Goal: Book appointment/travel/reservation

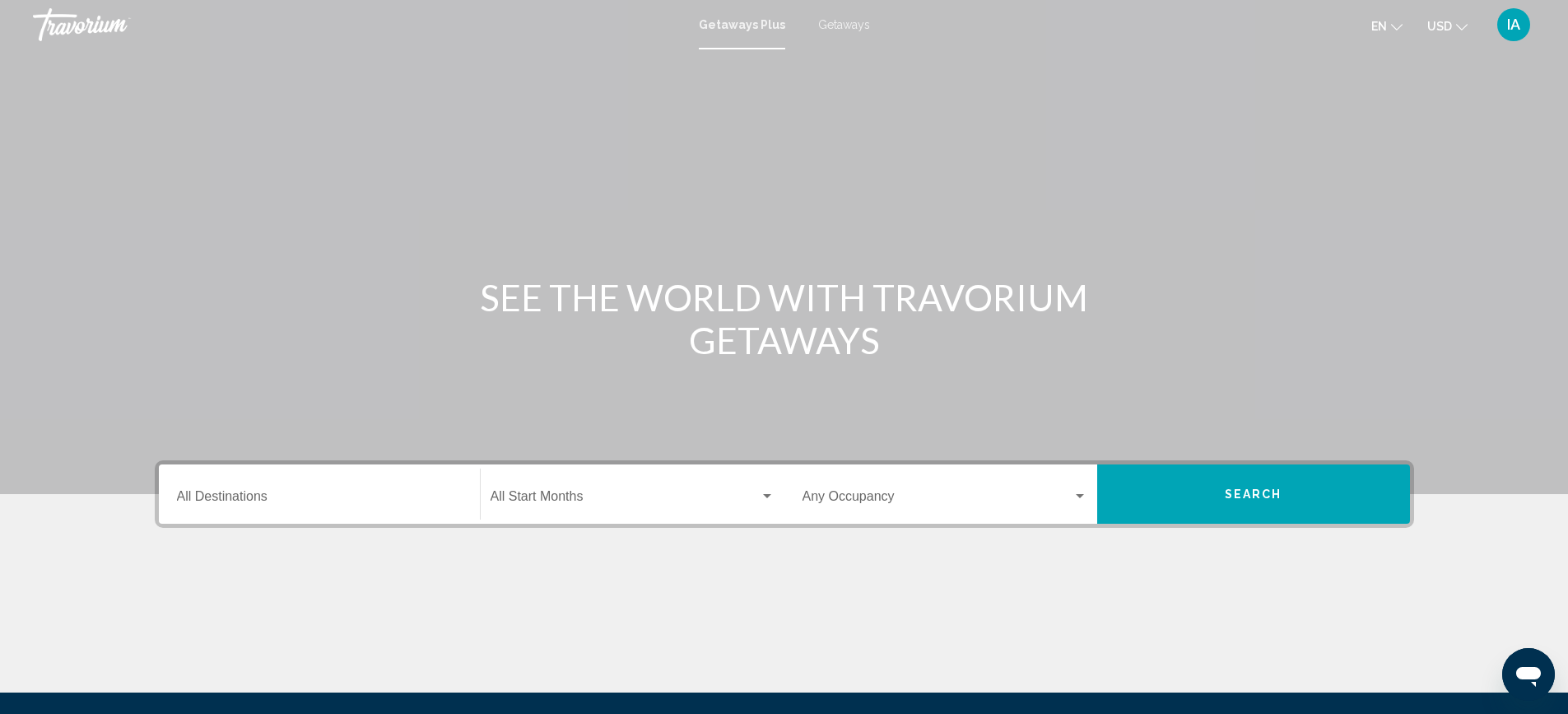
click at [846, 24] on span "Getaways" at bounding box center [843, 24] width 51 height 14
click at [274, 501] on input "Destination All Destinations" at bounding box center [320, 499] width 285 height 14
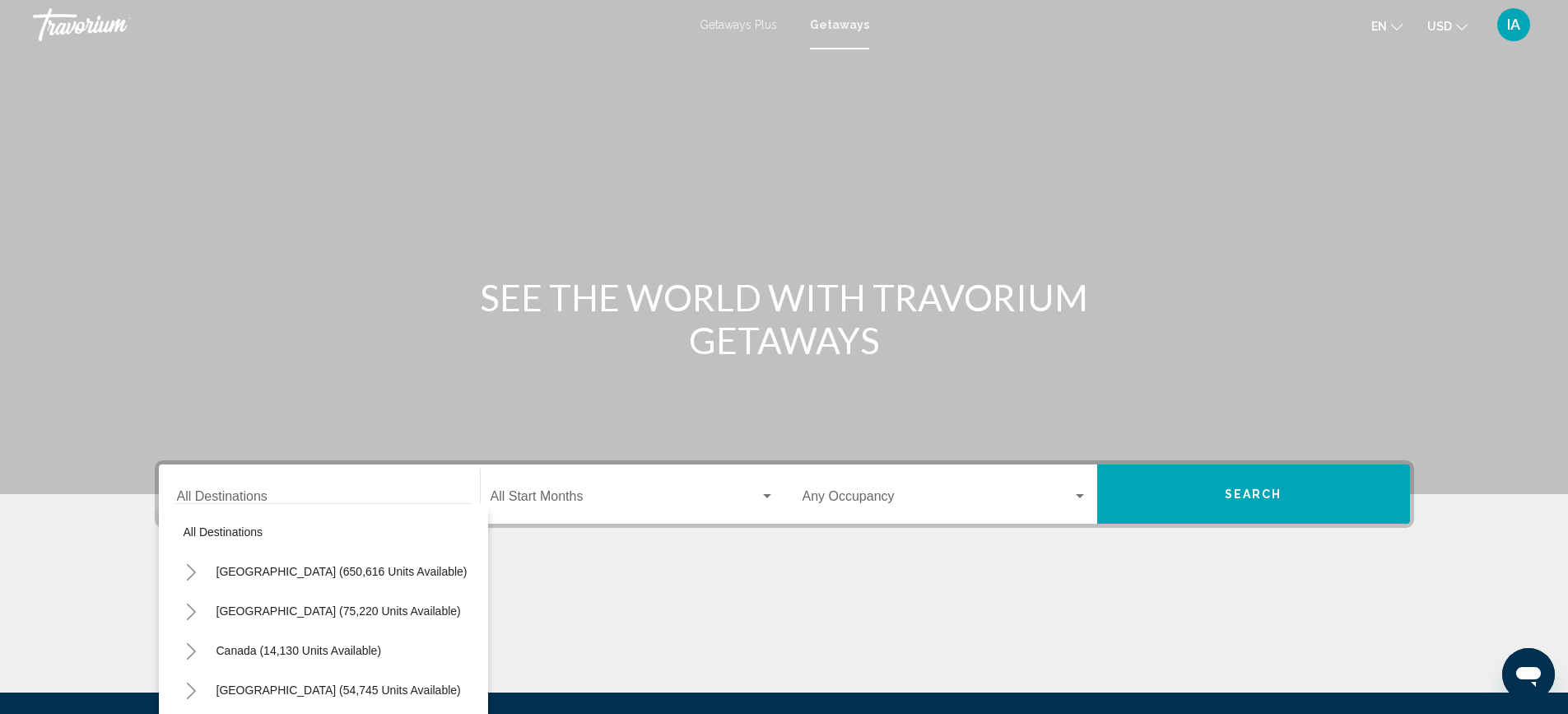
click at [741, 23] on span "Getaways Plus" at bounding box center [738, 24] width 78 height 14
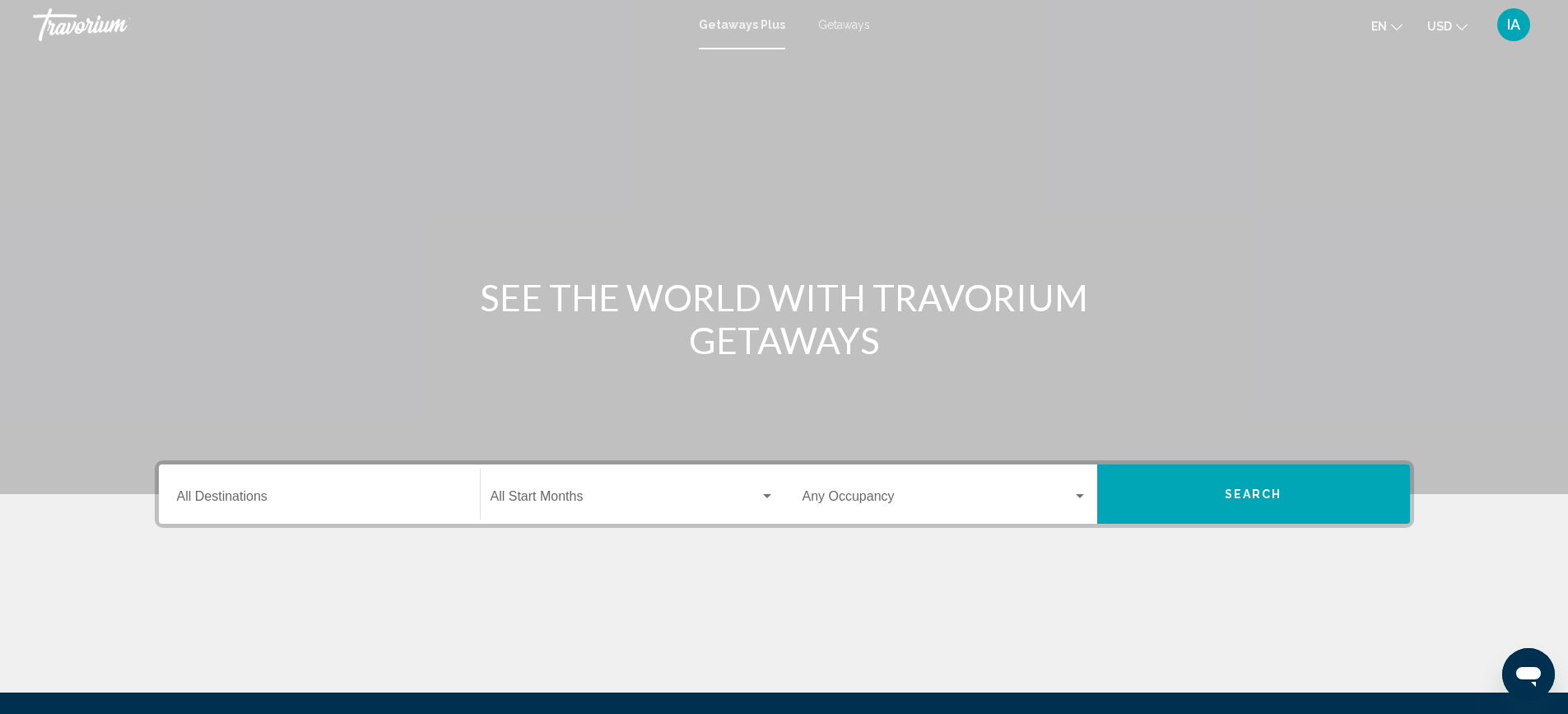
click at [304, 496] on input "Destination All Destinations" at bounding box center [320, 499] width 285 height 14
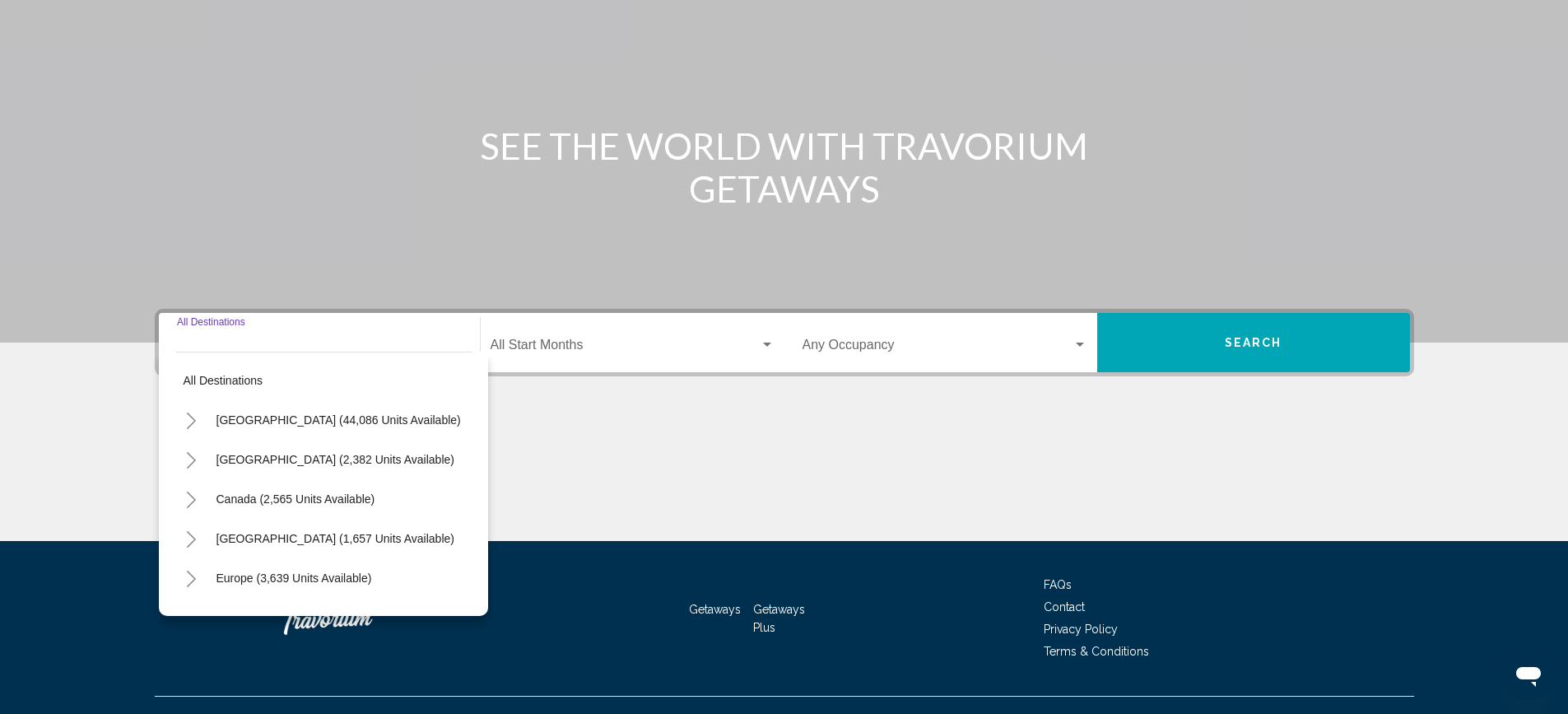
scroll to position [181, 0]
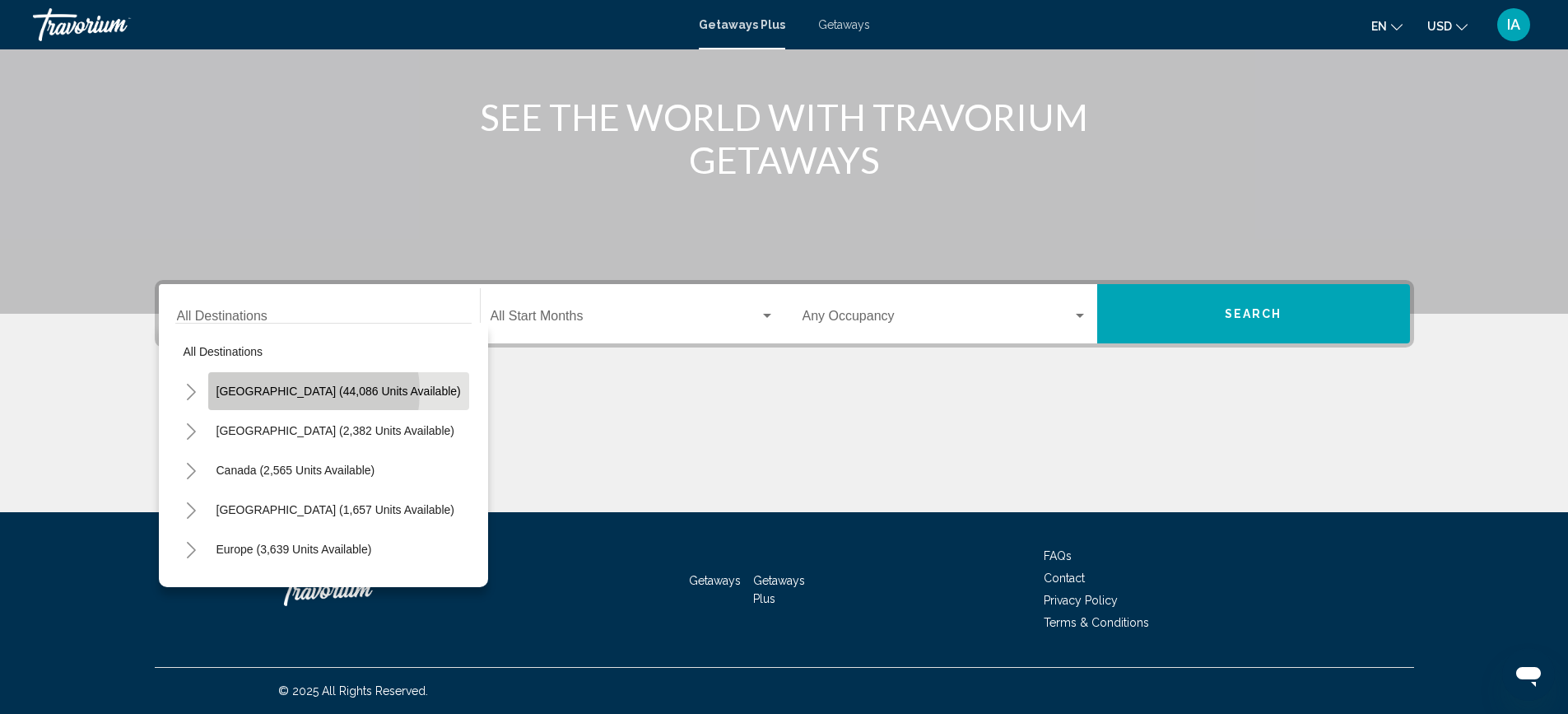
click at [292, 392] on span "[GEOGRAPHIC_DATA] (44,086 units available)" at bounding box center [339, 391] width 245 height 14
type input "**********"
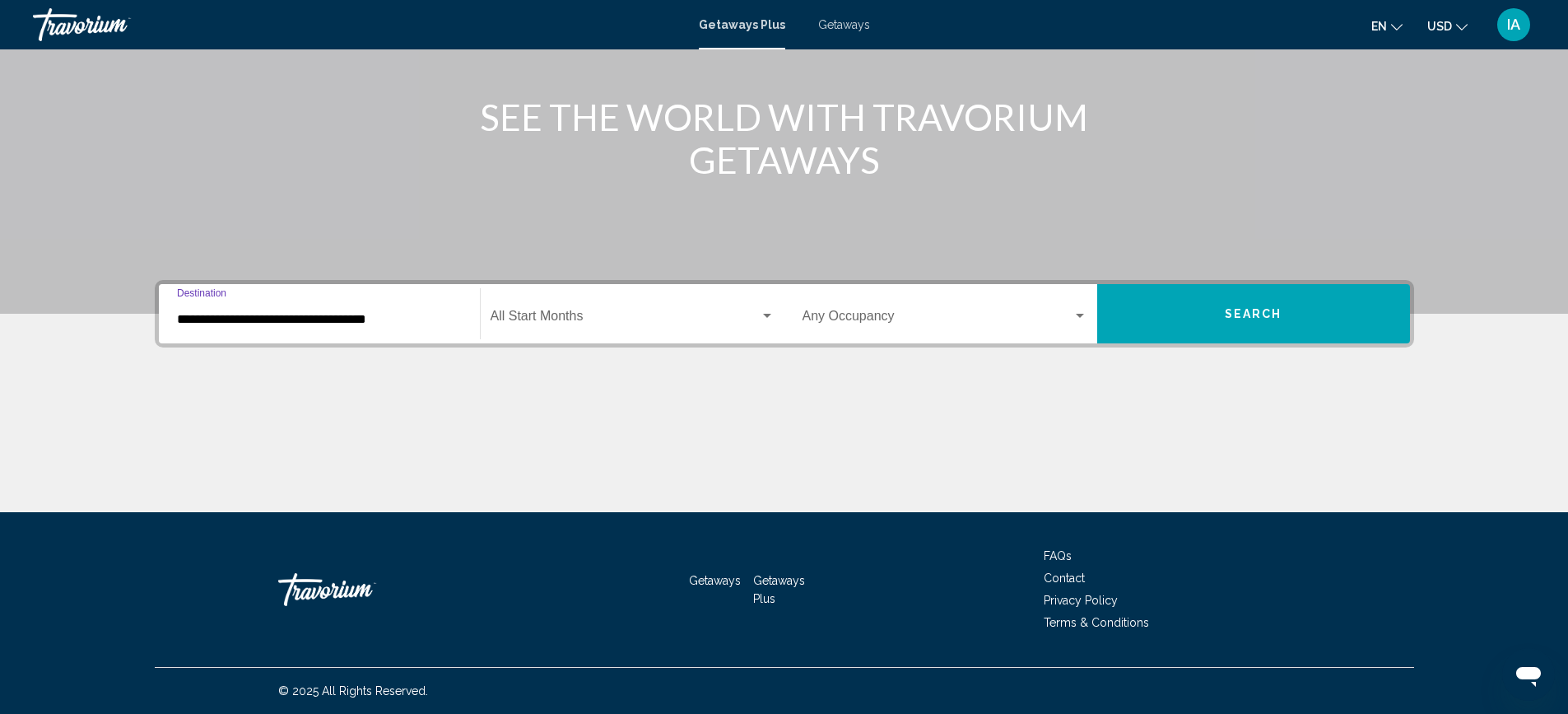
click at [615, 312] on span "Search widget" at bounding box center [625, 320] width 269 height 14
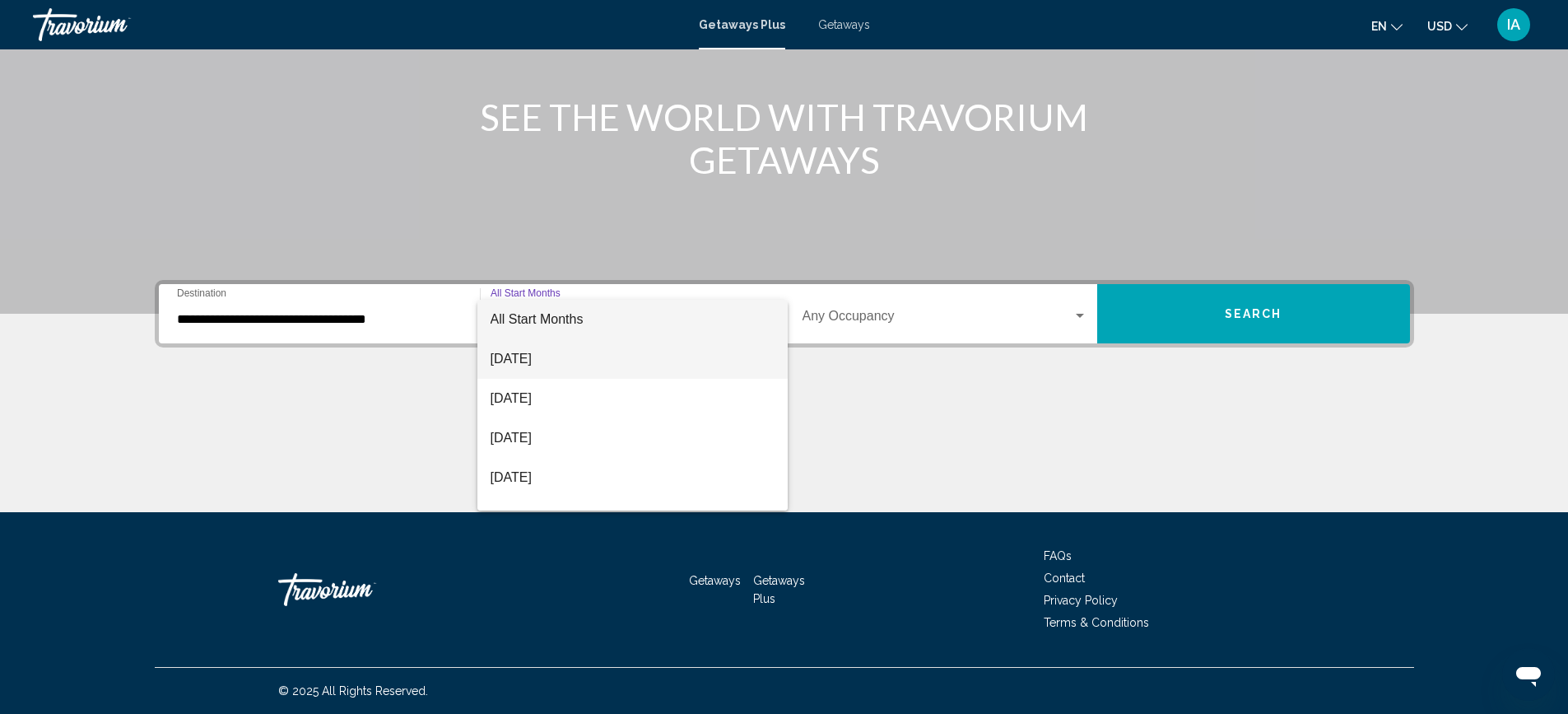
click at [573, 355] on span "[DATE]" at bounding box center [632, 359] width 284 height 40
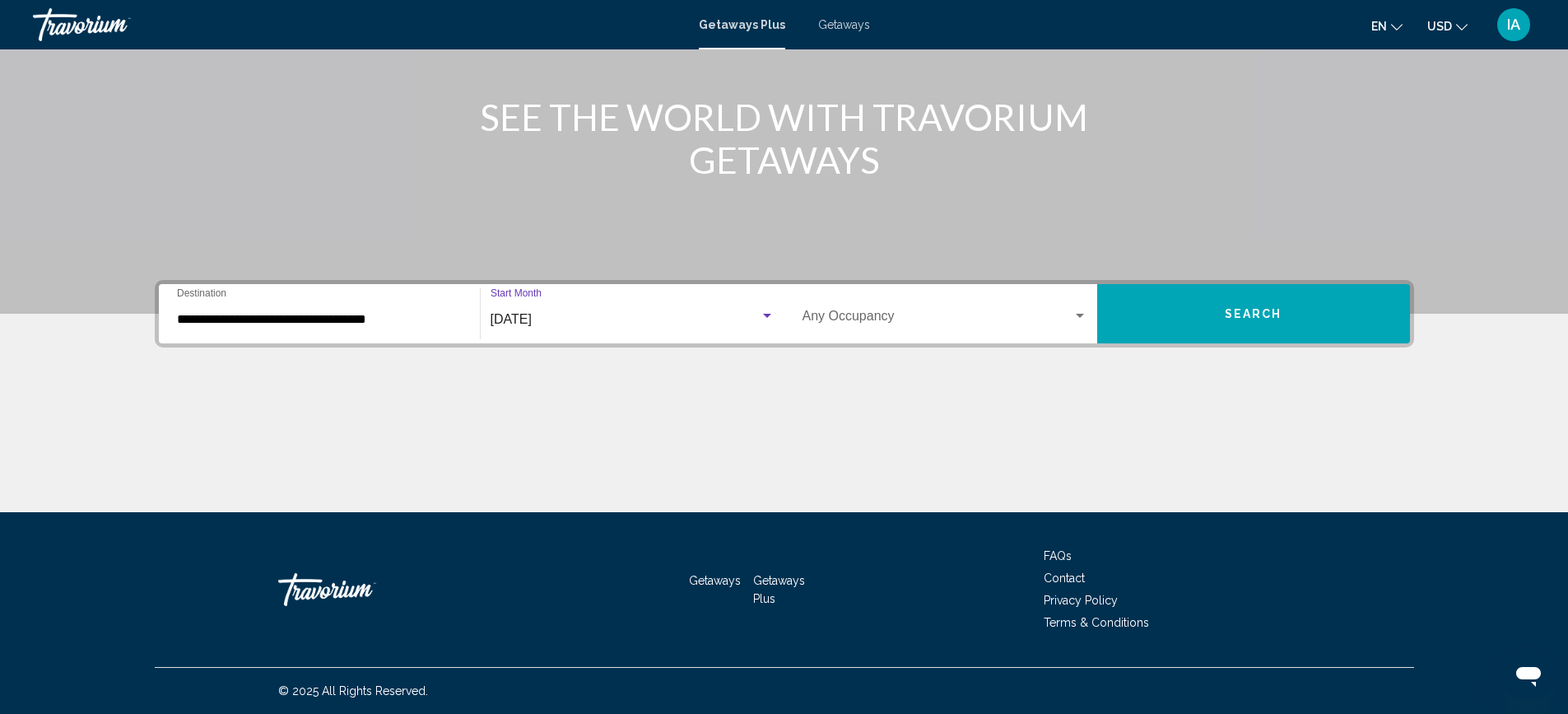
click at [855, 314] on span "Search widget" at bounding box center [937, 320] width 270 height 14
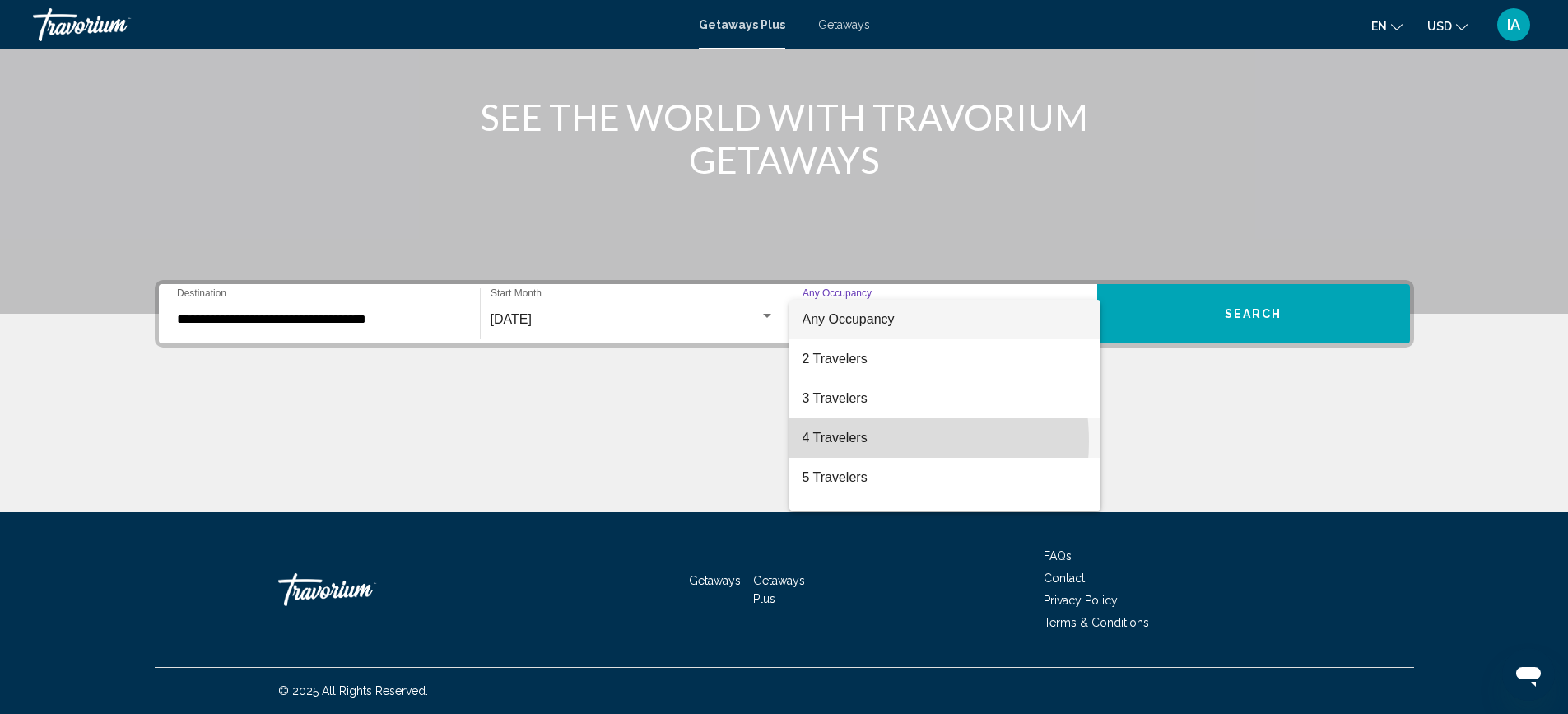
click at [863, 441] on span "4 Travelers" at bounding box center [945, 438] width 285 height 40
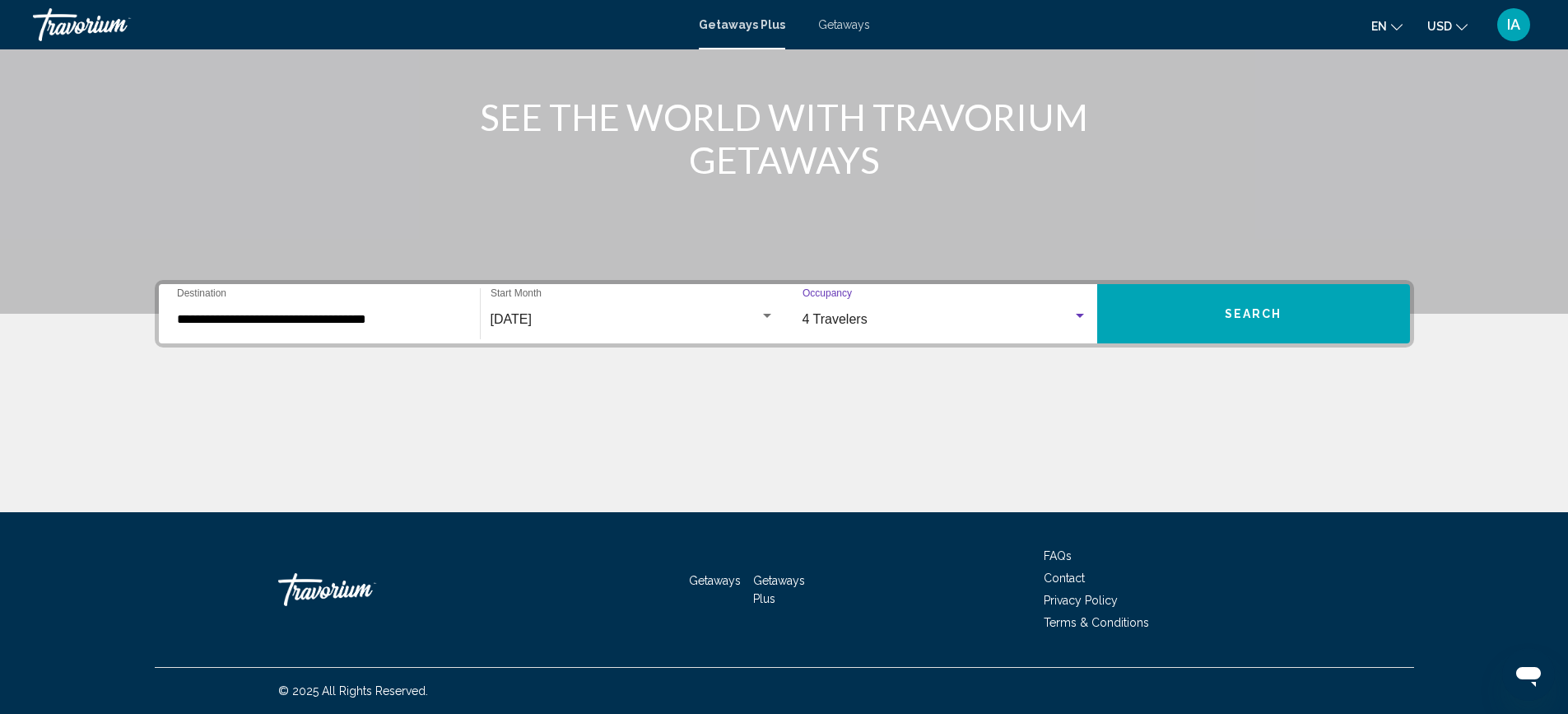
click at [1256, 311] on span "Search" at bounding box center [1254, 314] width 58 height 14
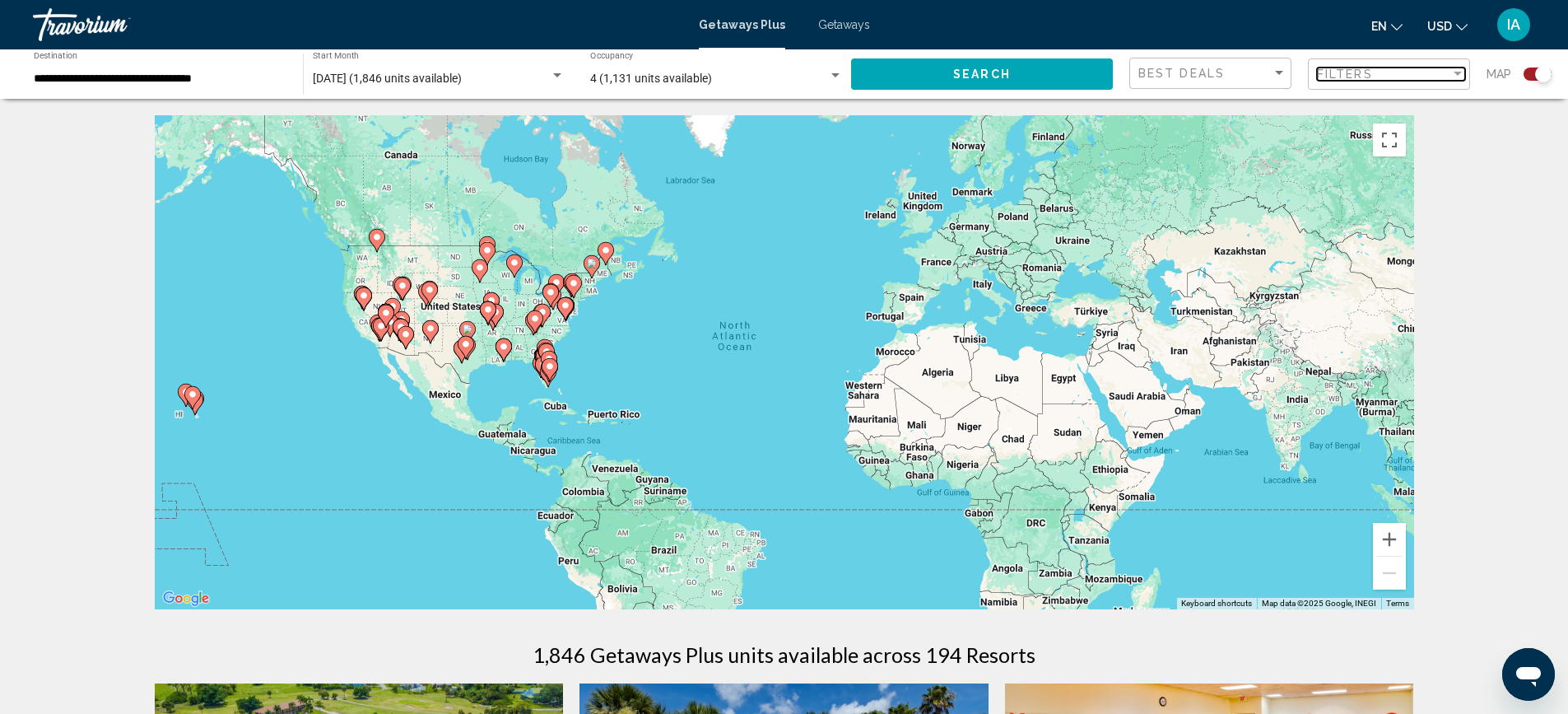
click at [1359, 73] on span "Filters" at bounding box center [1345, 74] width 56 height 14
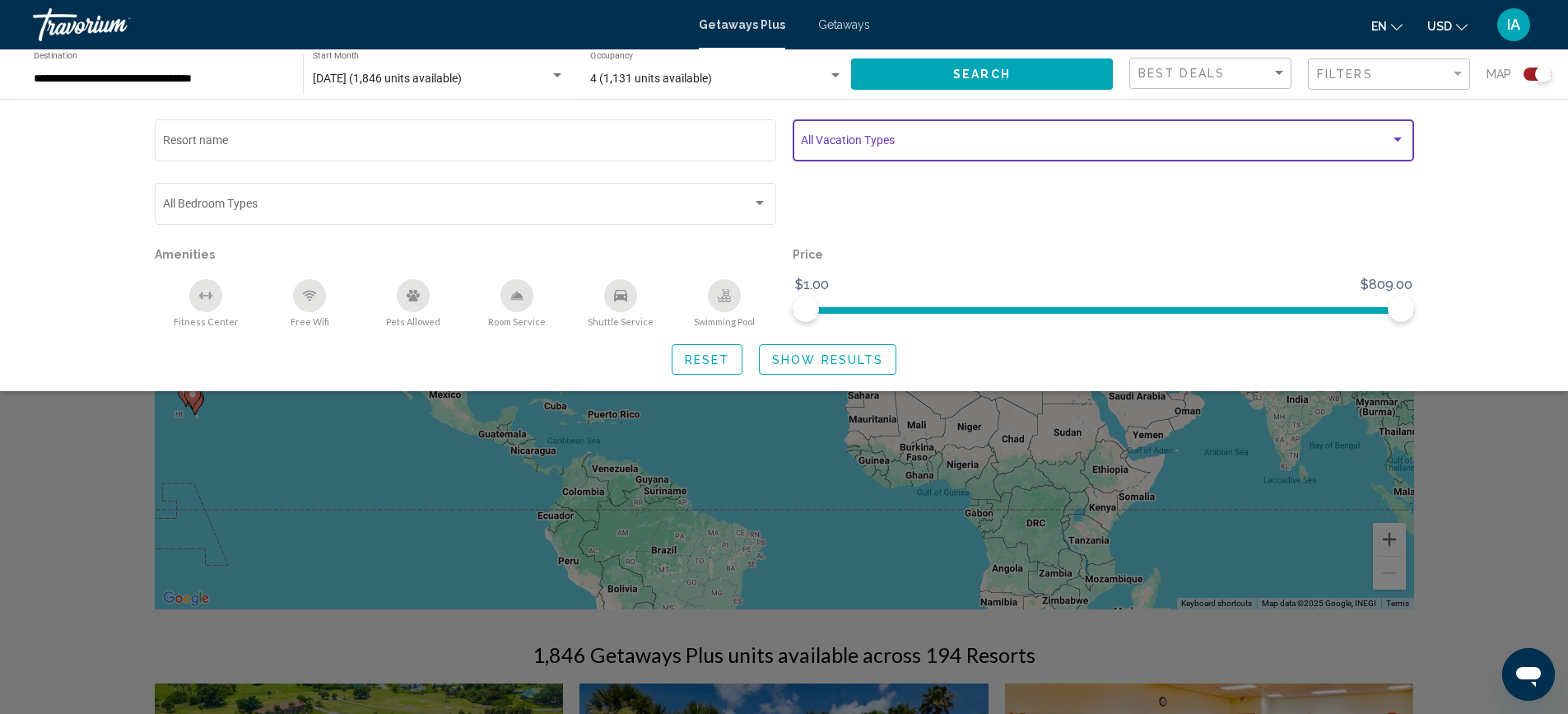
click at [842, 144] on span "Search widget" at bounding box center [1095, 143] width 589 height 14
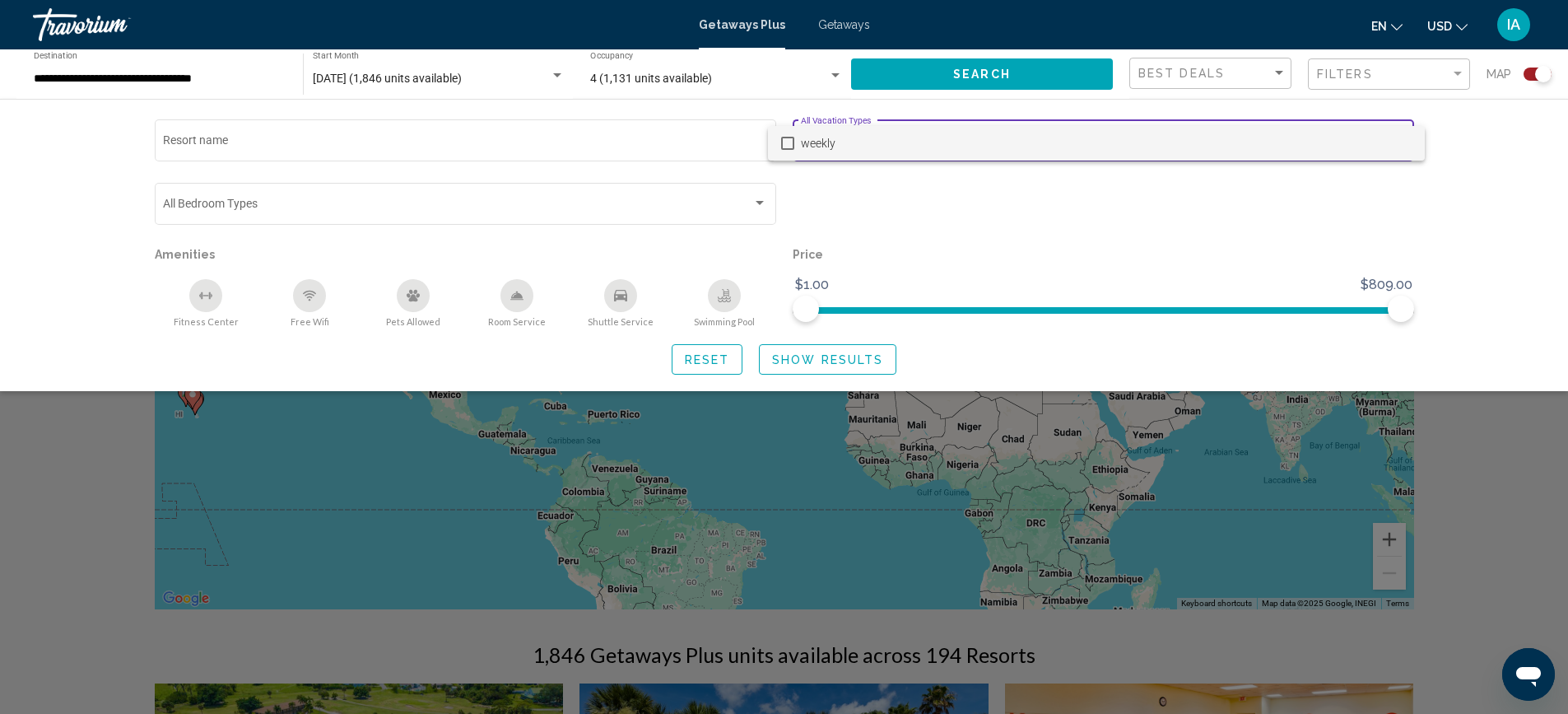
click at [842, 144] on span "weekly" at bounding box center [1106, 144] width 611 height 34
click at [830, 108] on div at bounding box center [784, 357] width 1568 height 714
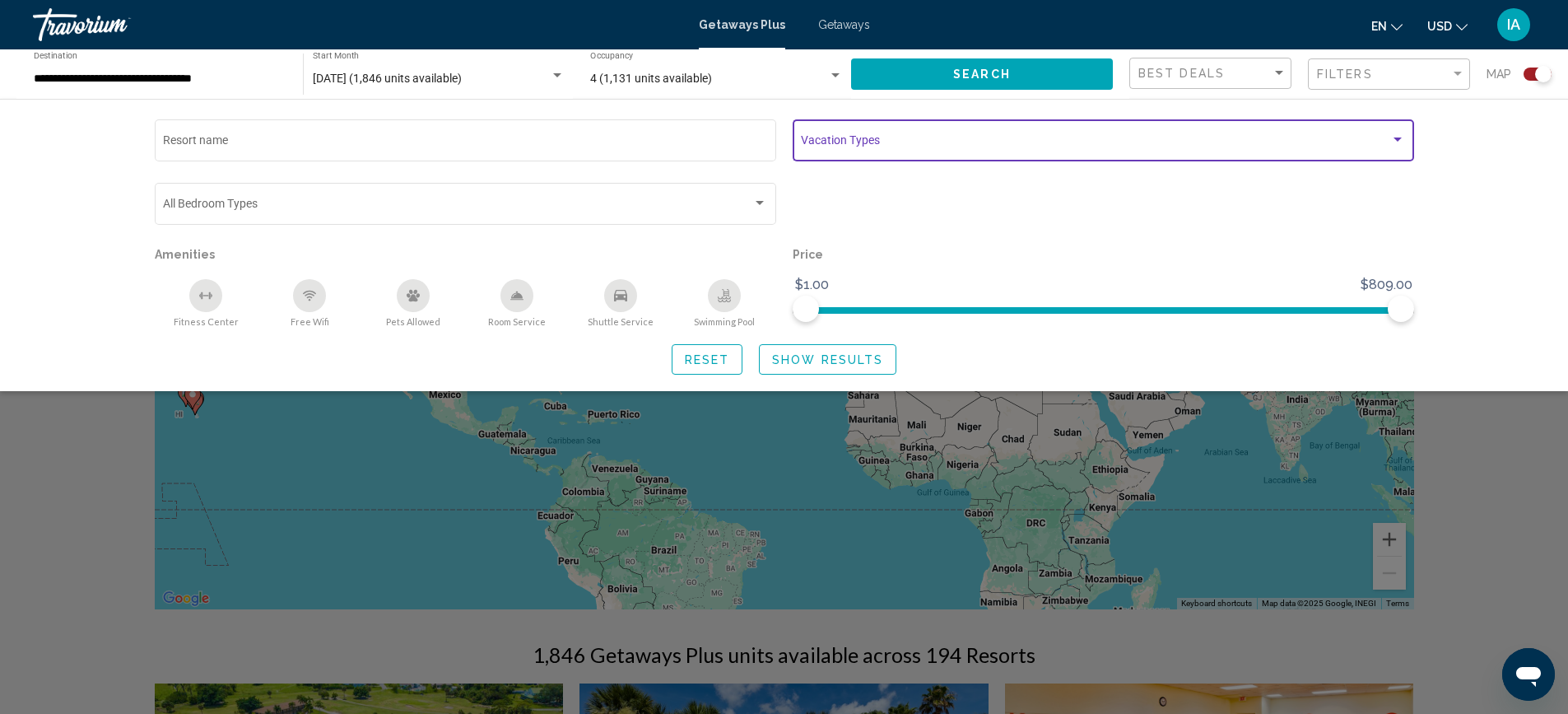
click at [1393, 135] on div "Search widget" at bounding box center [1397, 140] width 14 height 14
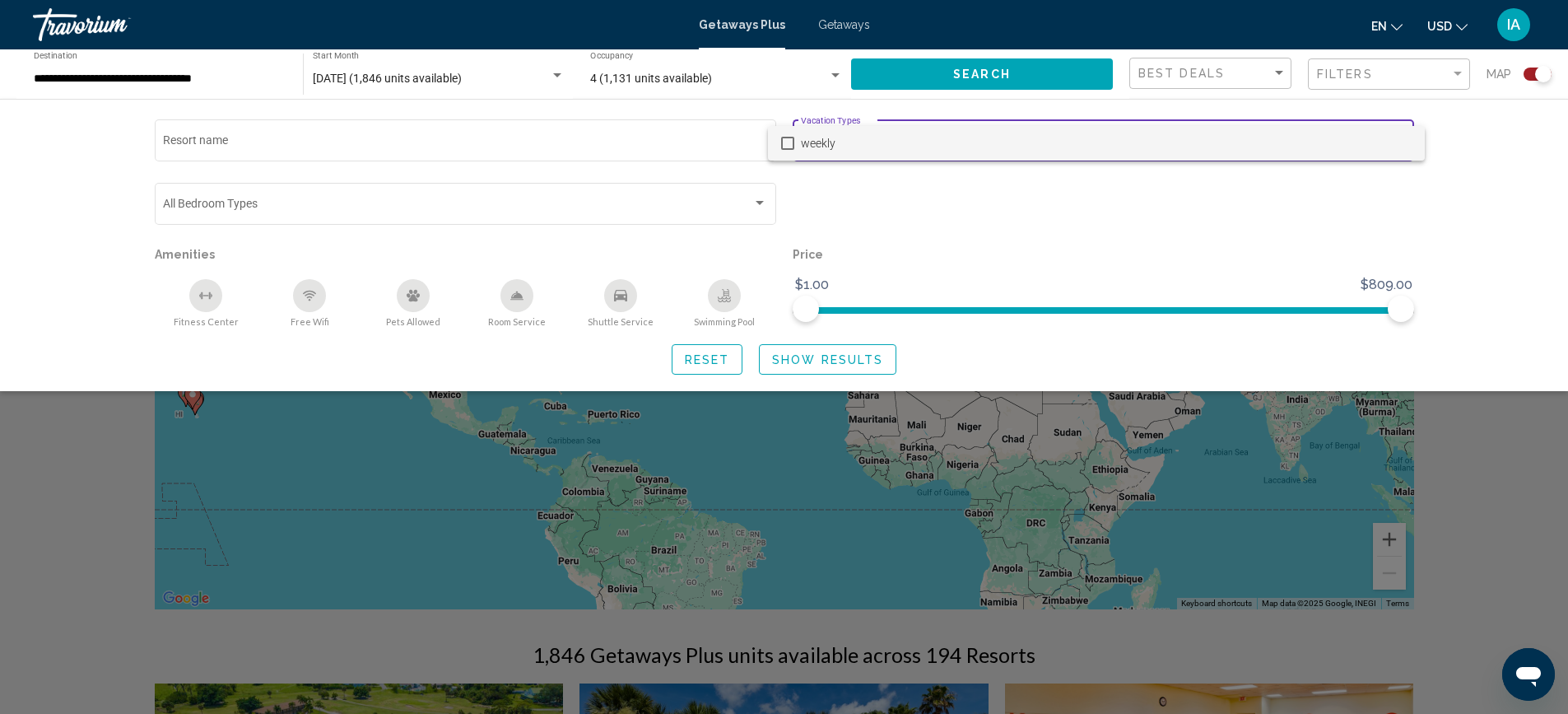
click at [1349, 231] on div at bounding box center [784, 357] width 1568 height 714
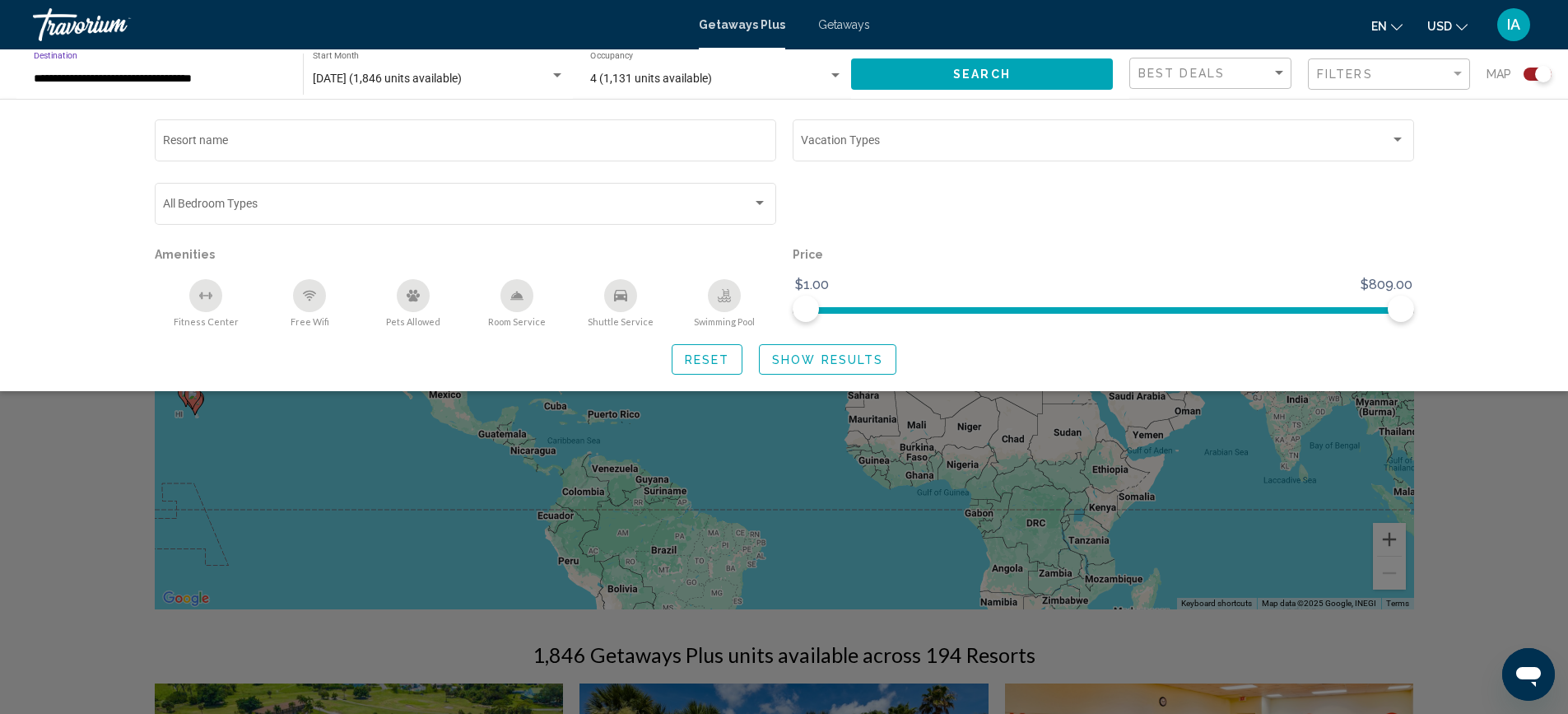
click at [229, 73] on input "**********" at bounding box center [160, 79] width 253 height 14
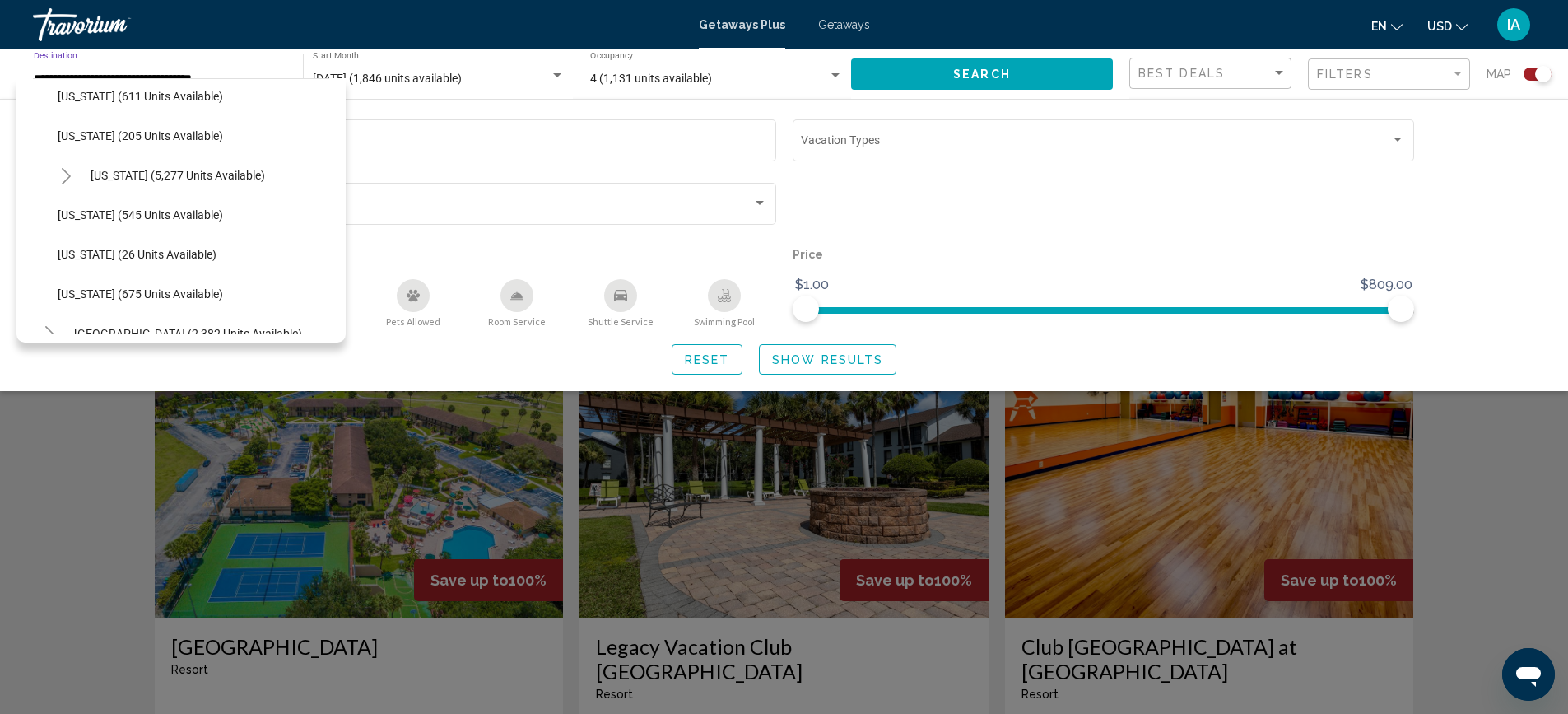
scroll to position [1448, 0]
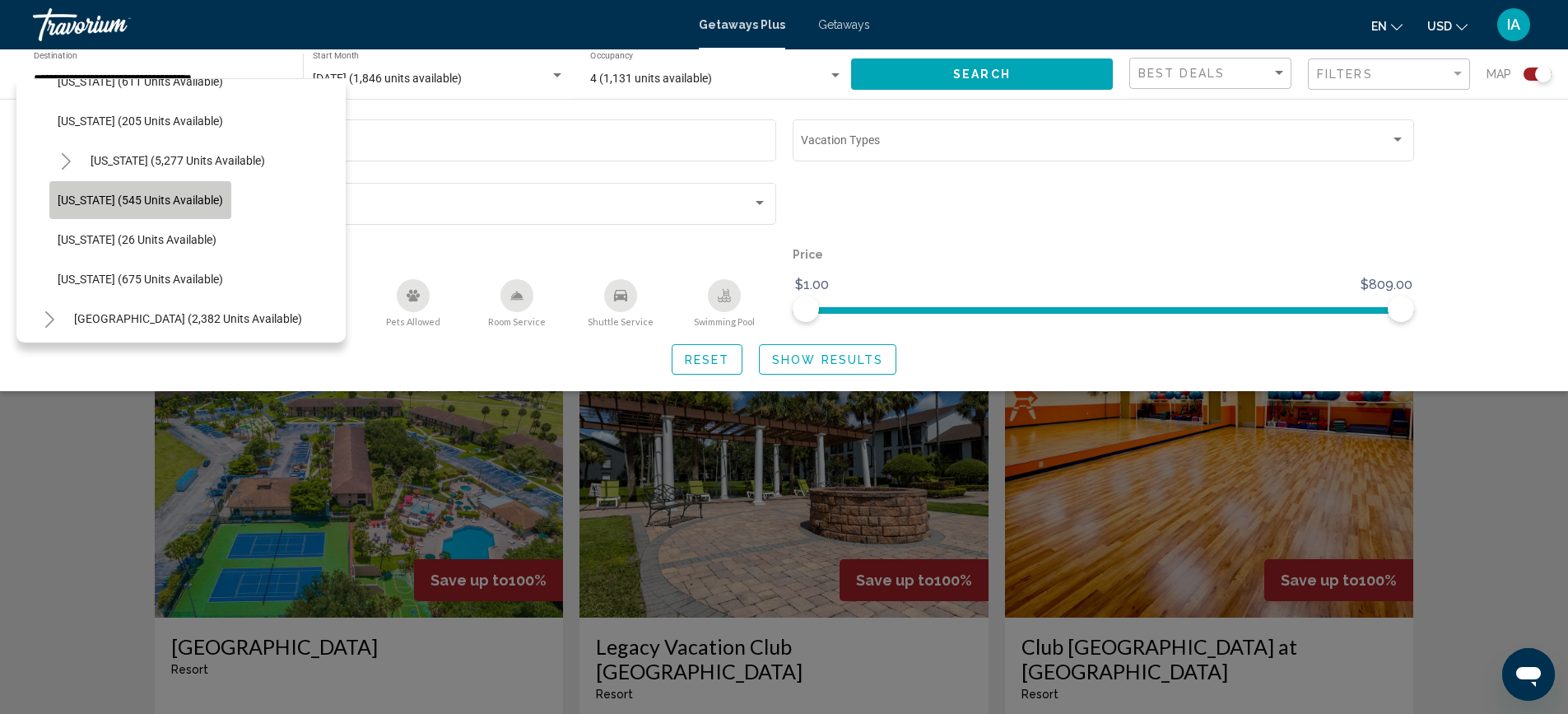
click at [155, 204] on span "[US_STATE] (545 units available)" at bounding box center [140, 199] width 165 height 14
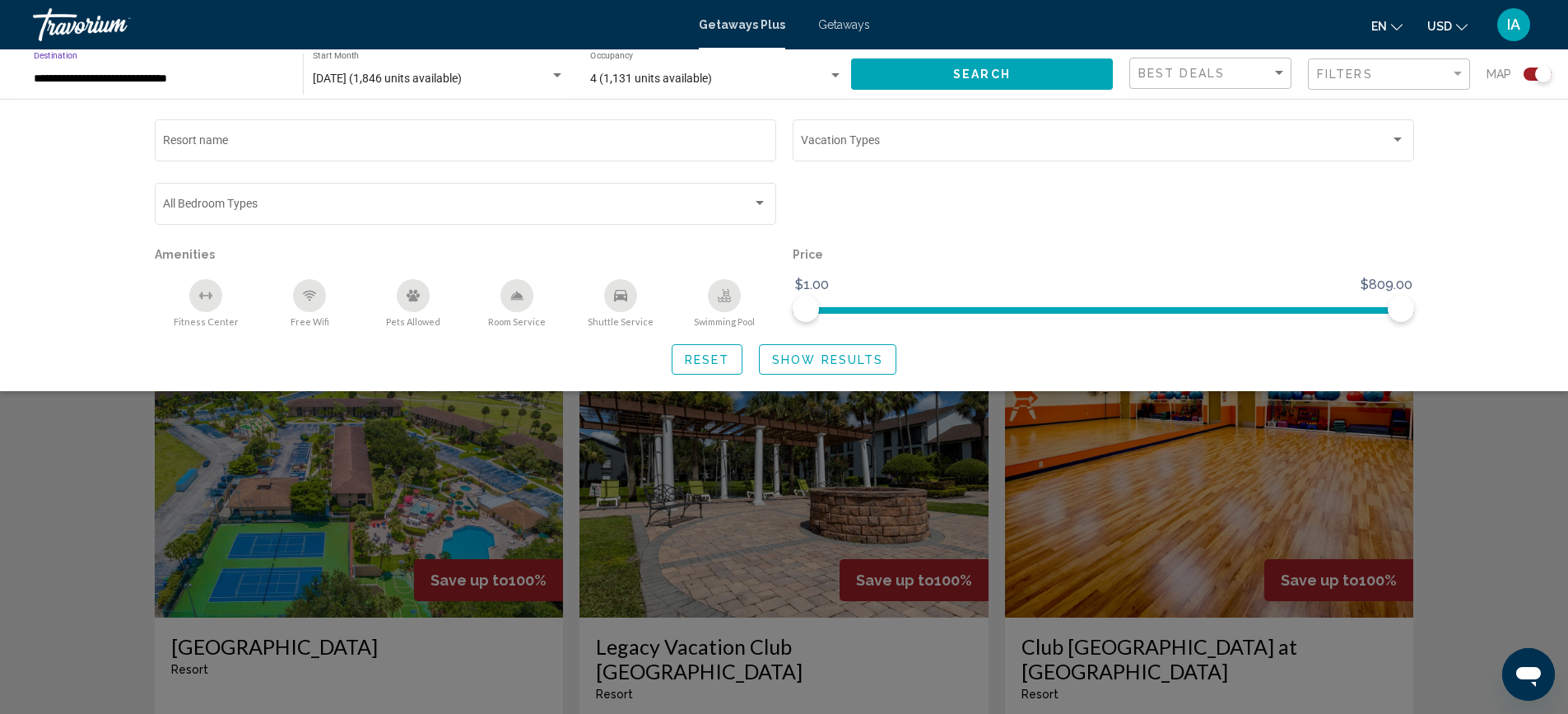
click at [1009, 85] on button "Search" at bounding box center [982, 74] width 262 height 31
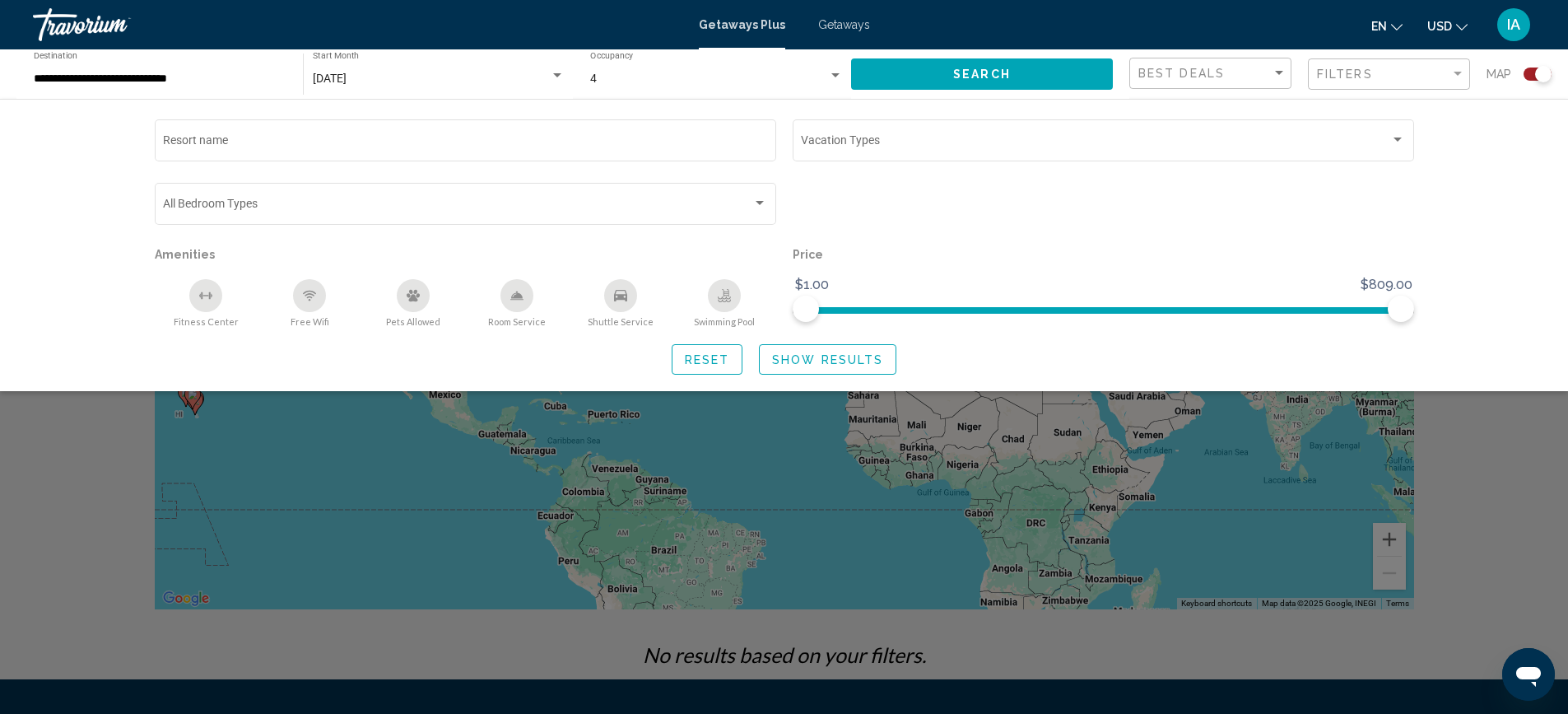
click at [183, 69] on div "**********" at bounding box center [160, 74] width 253 height 45
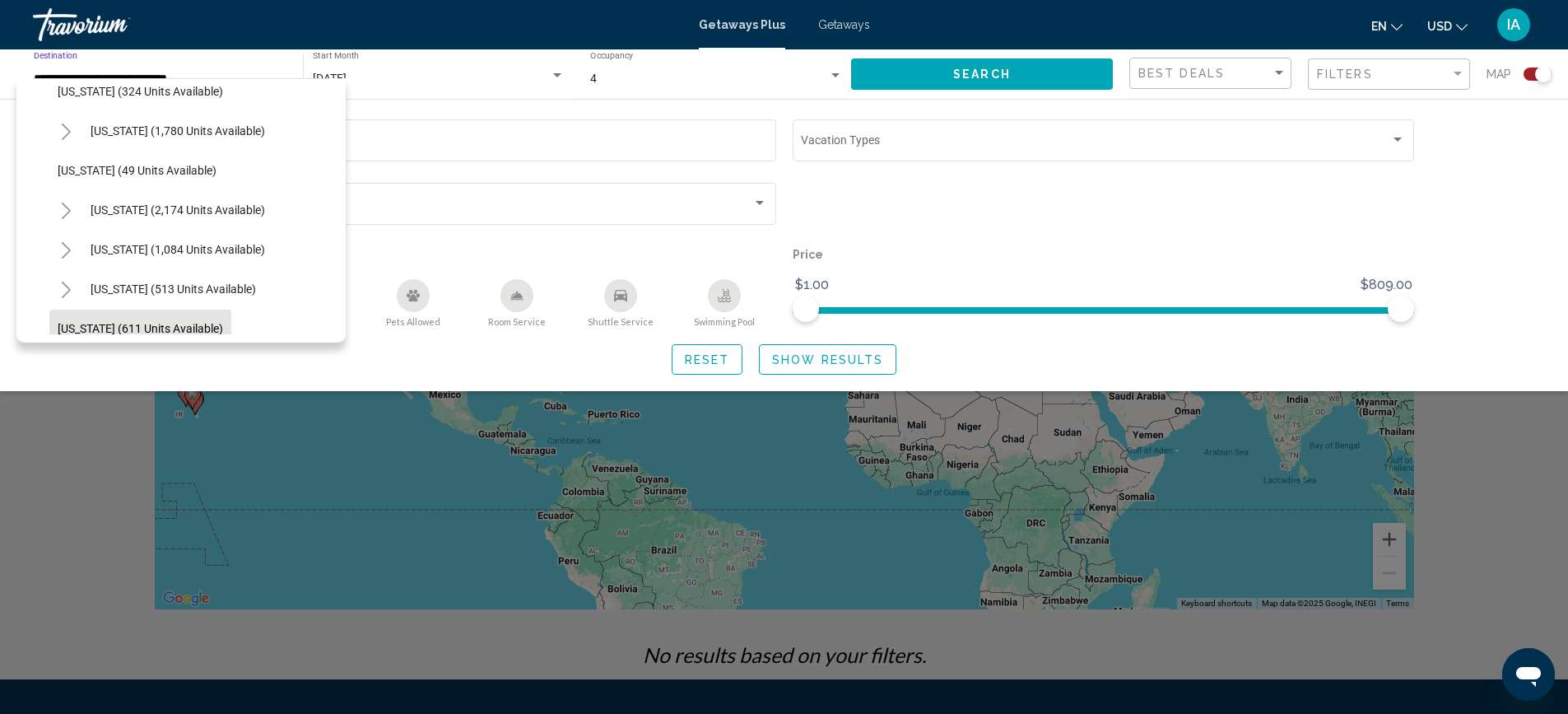
scroll to position [1118, 0]
click at [150, 172] on span "[US_STATE] (324 units available)" at bounding box center [140, 173] width 165 height 14
type input "**********"
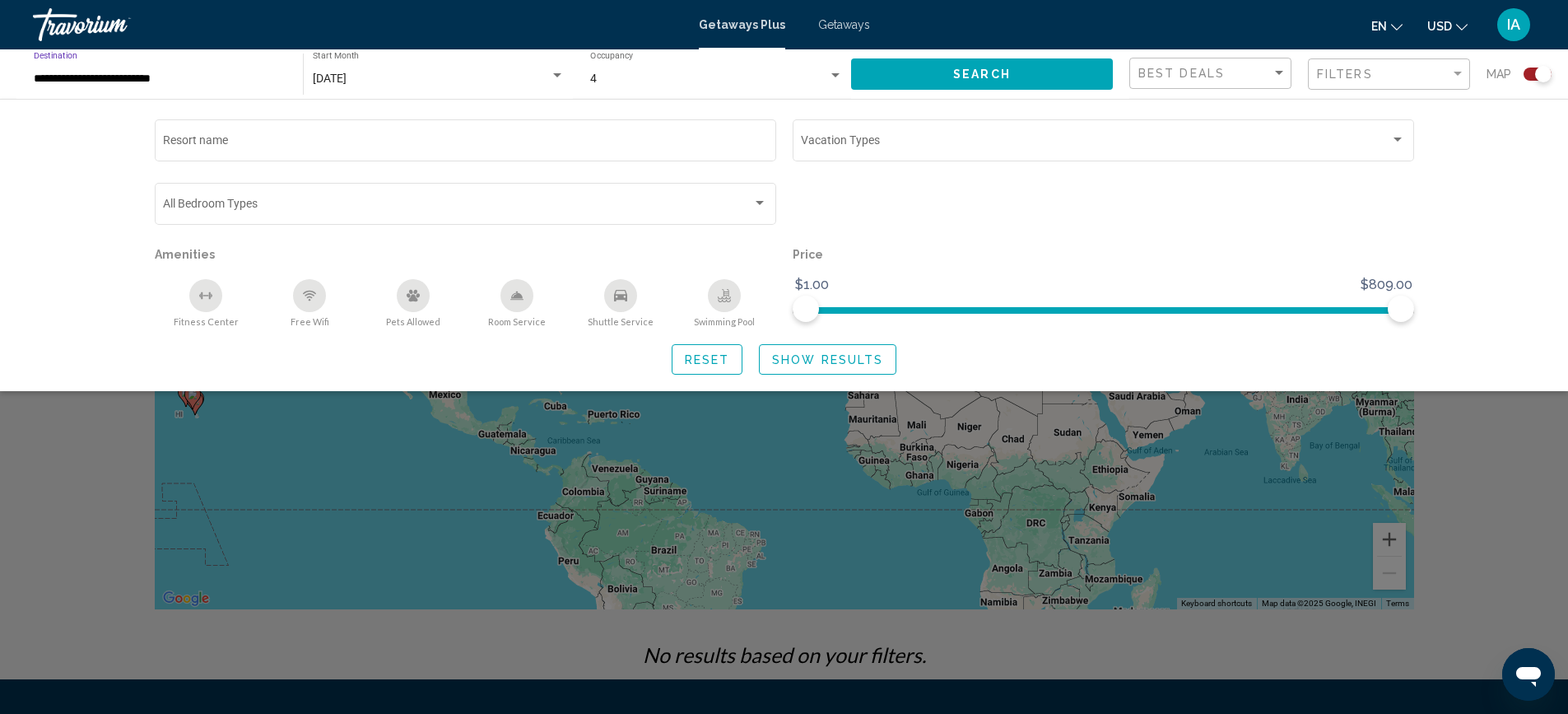
click at [979, 75] on span "Search" at bounding box center [982, 75] width 58 height 14
click at [663, 70] on div "4 Occupancy Any Occupancy" at bounding box center [717, 74] width 253 height 45
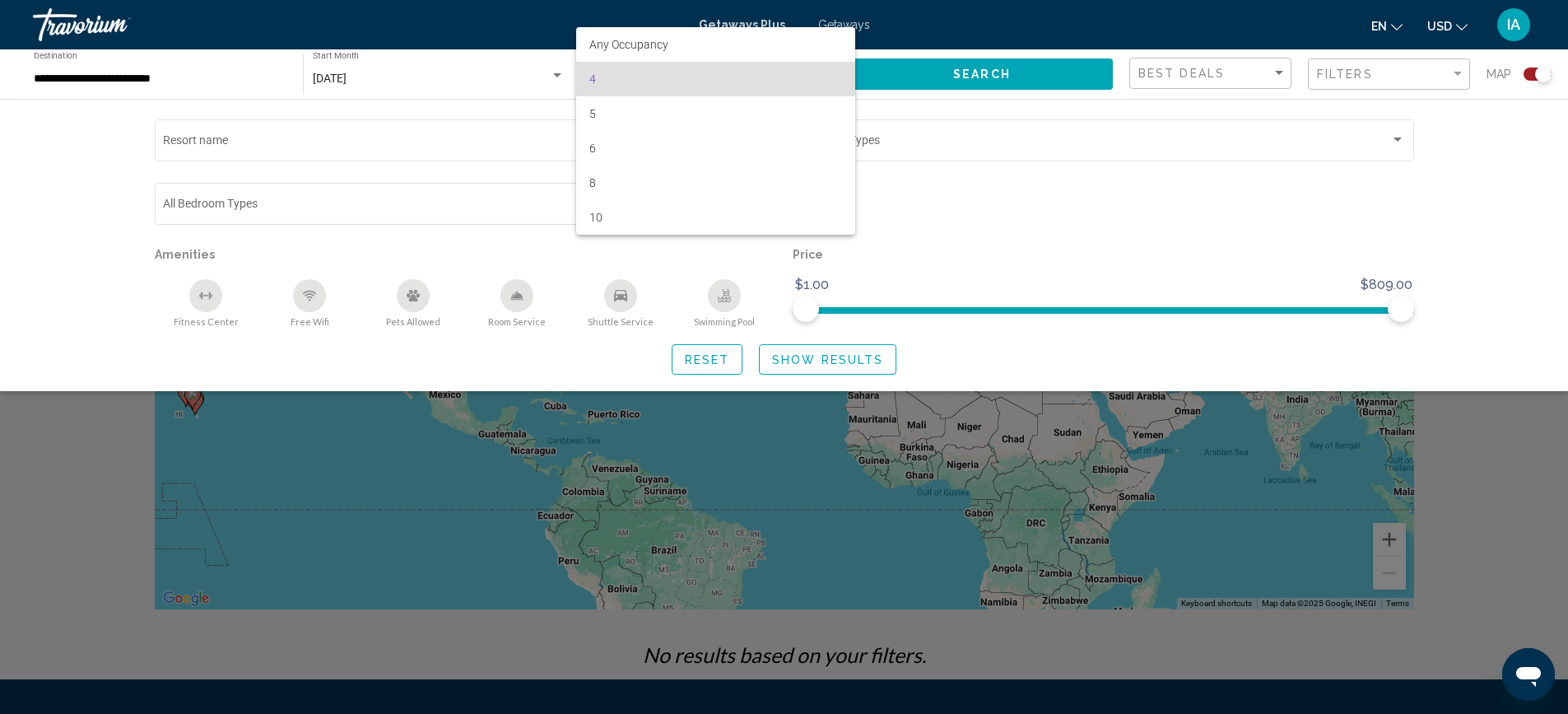
click at [455, 22] on div at bounding box center [784, 357] width 1568 height 714
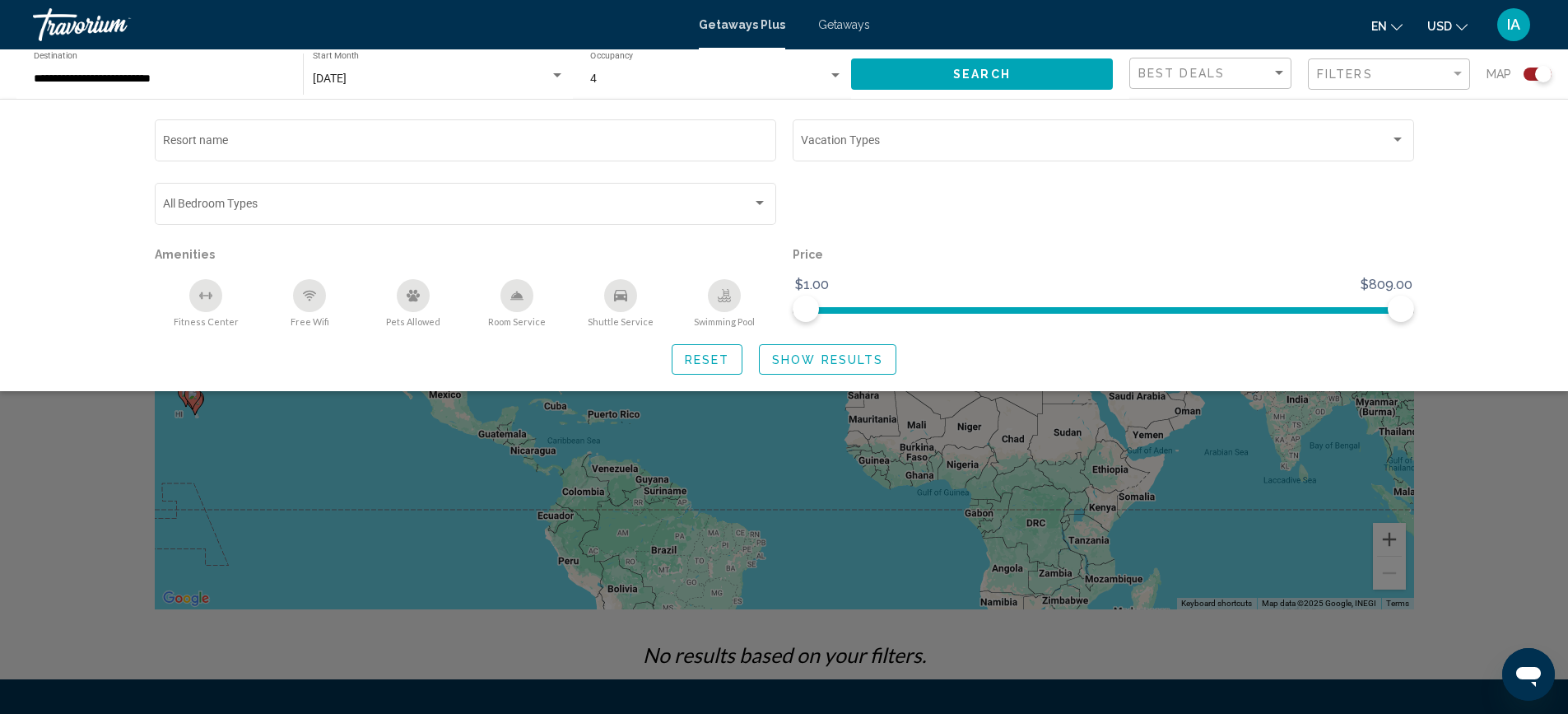
click at [237, 66] on div "**********" at bounding box center [160, 74] width 253 height 45
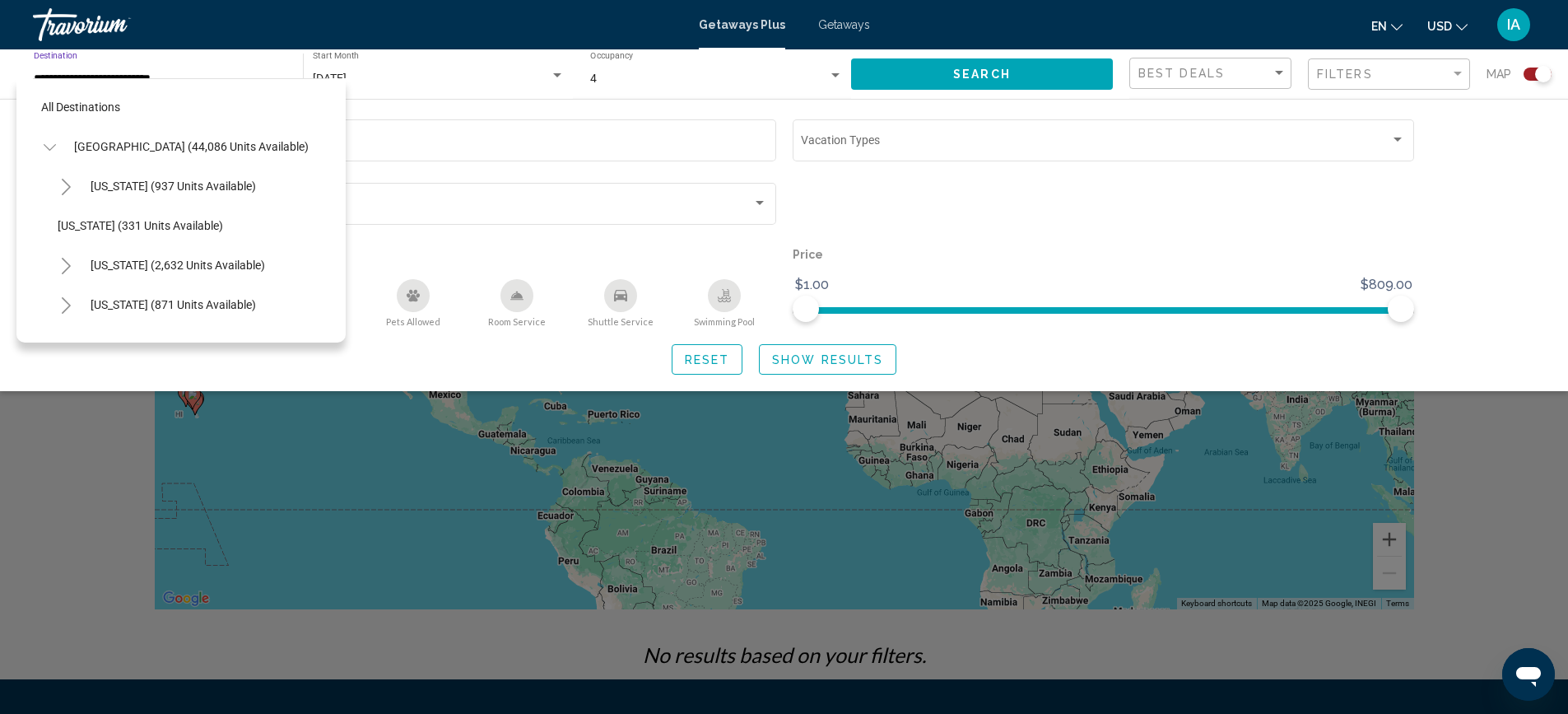
scroll to position [1092, 0]
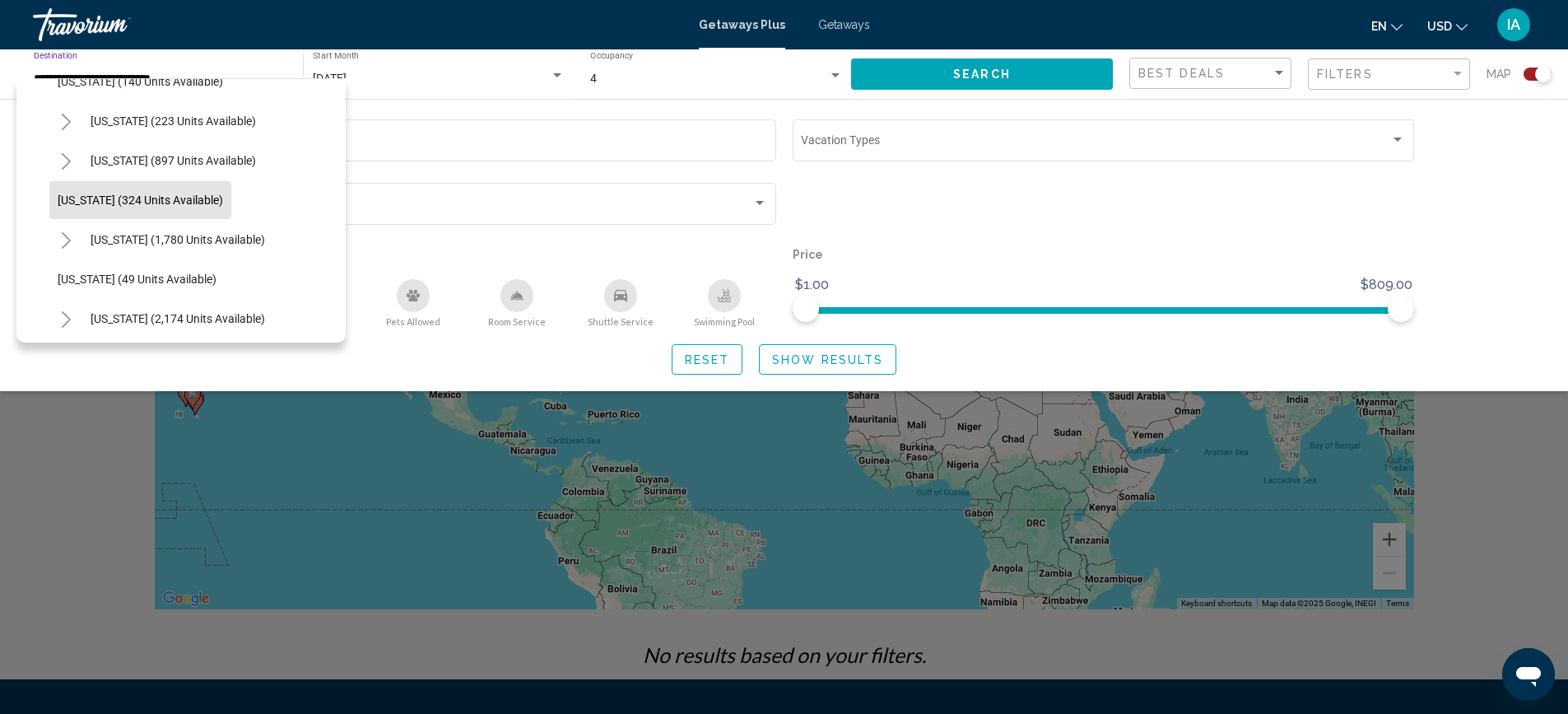
click at [96, 196] on span "[US_STATE] (324 units available)" at bounding box center [140, 199] width 165 height 14
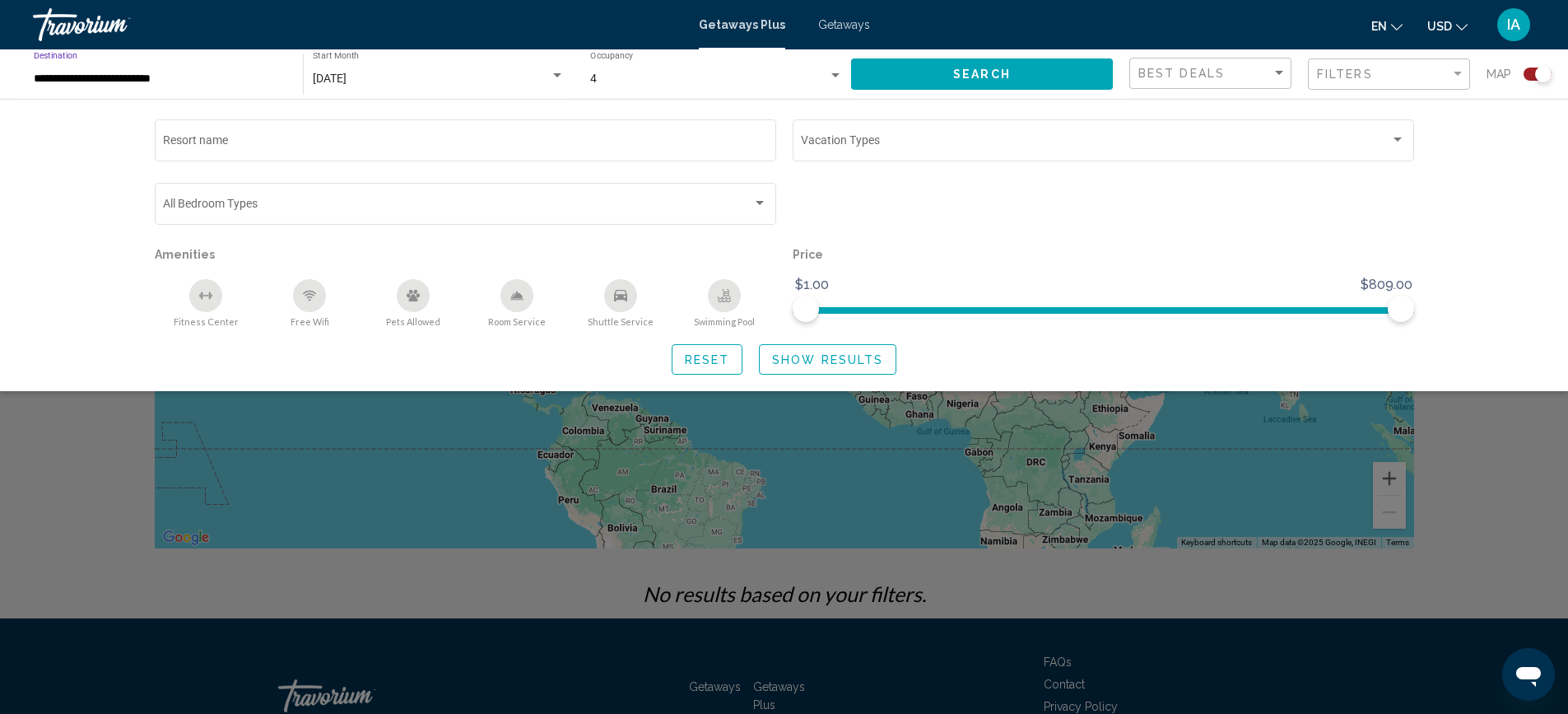
scroll to position [0, 0]
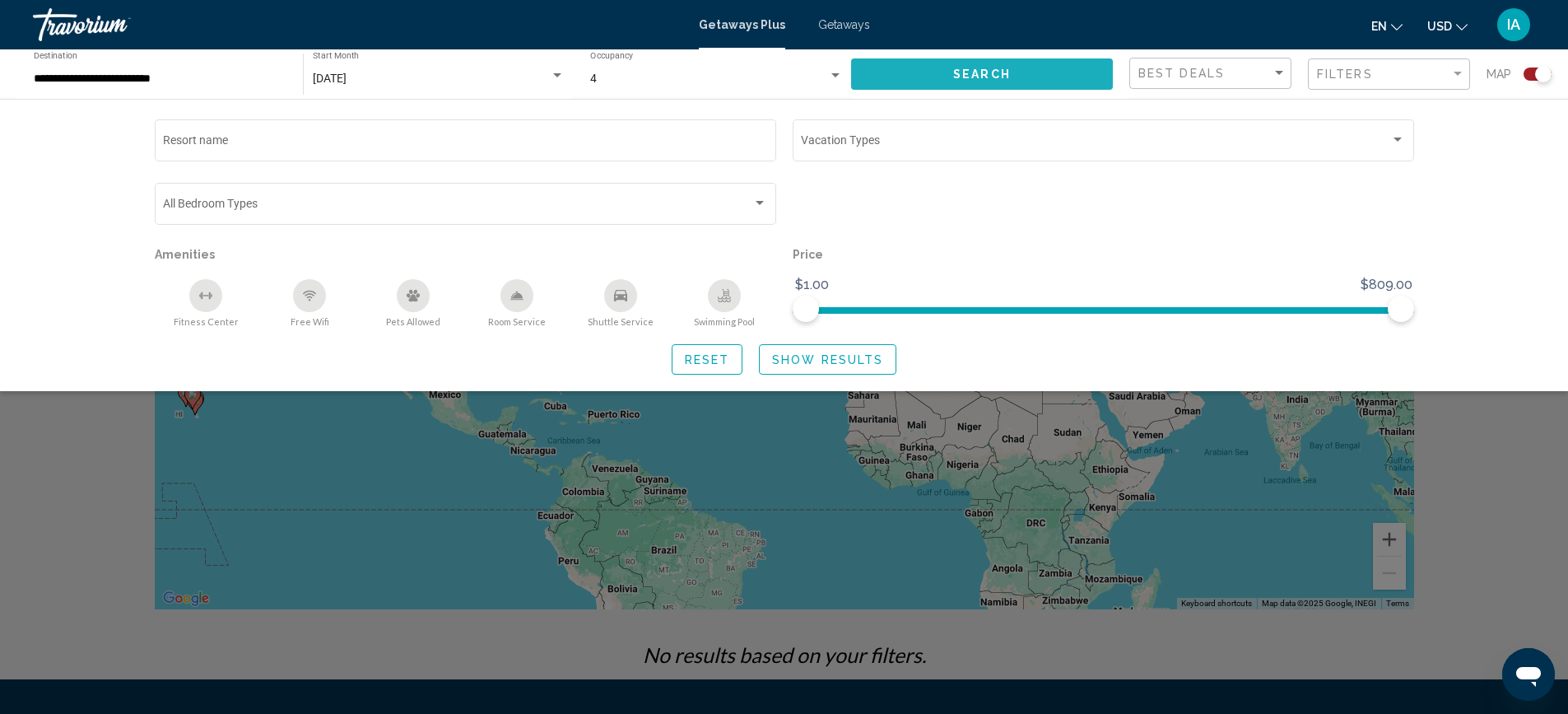
click at [984, 62] on button "Search" at bounding box center [982, 74] width 262 height 31
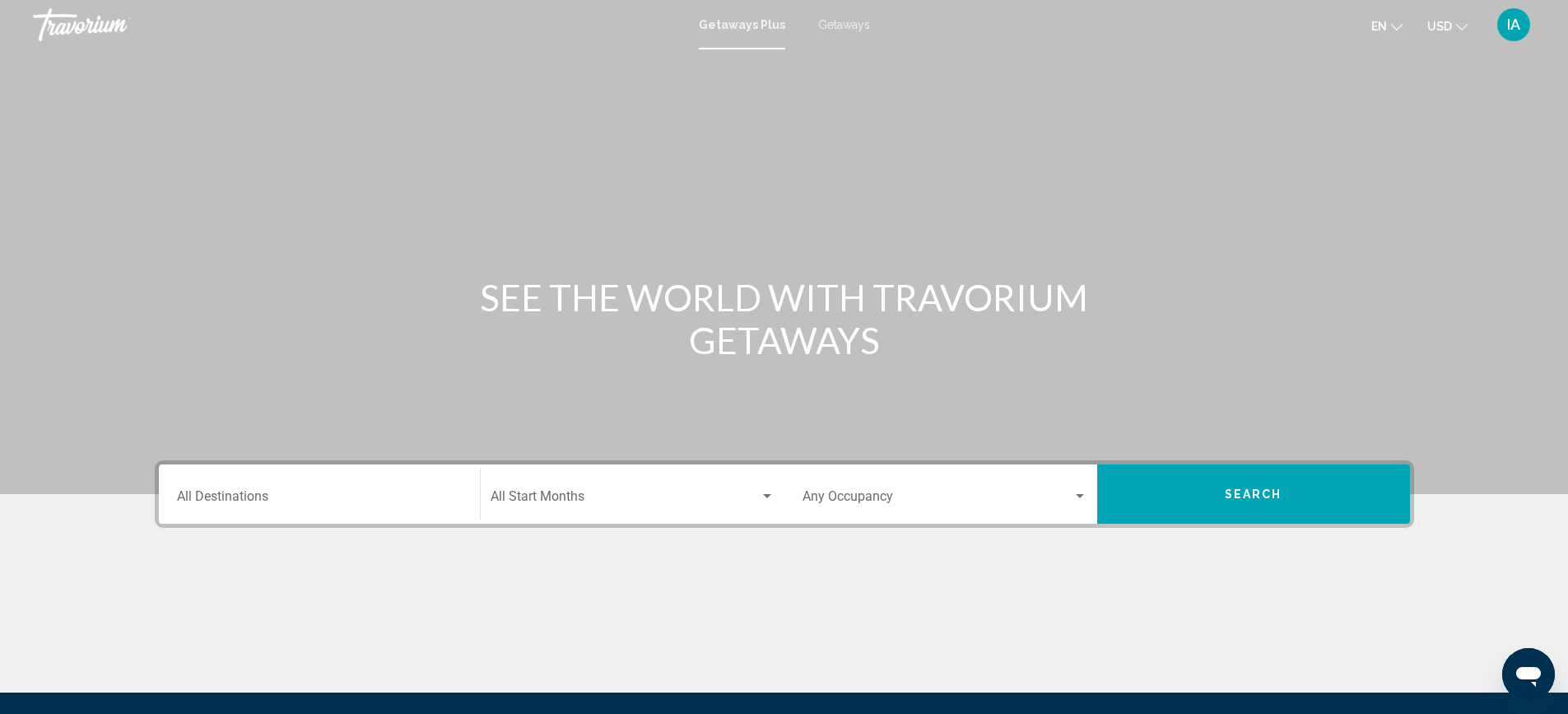
click at [411, 503] on input "Destination All Destinations" at bounding box center [320, 499] width 285 height 14
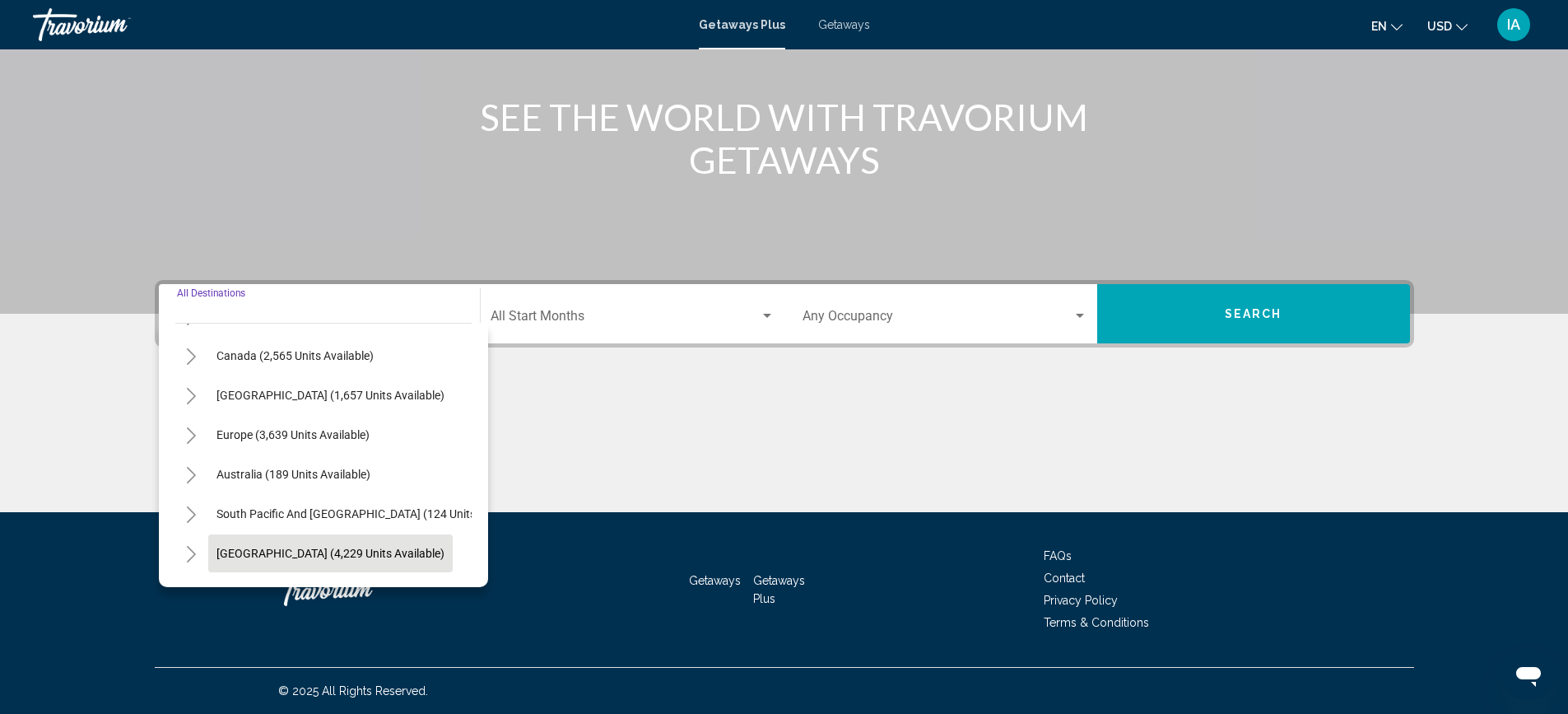
scroll to position [32, 0]
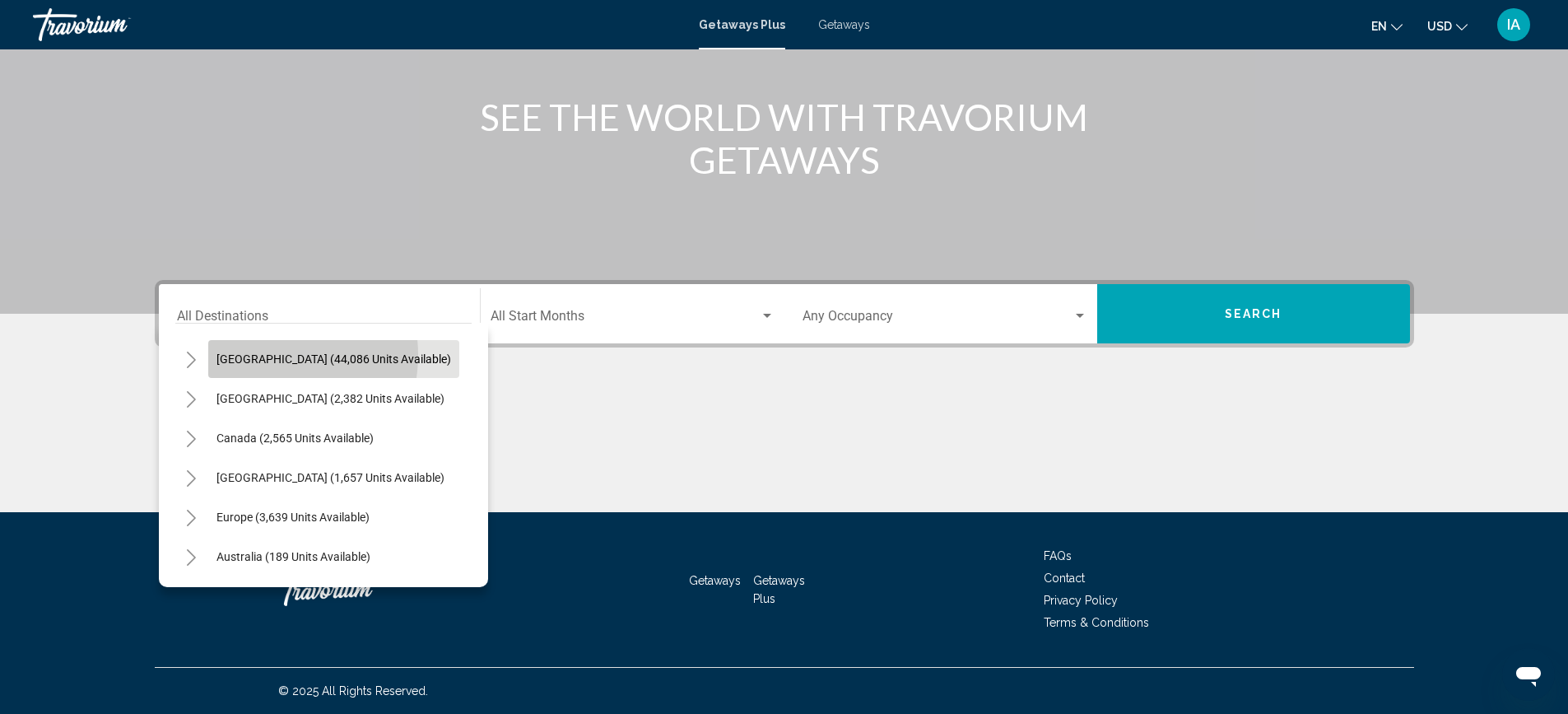
click at [261, 355] on span "[GEOGRAPHIC_DATA] (44,086 units available)" at bounding box center [334, 358] width 235 height 14
type input "**********"
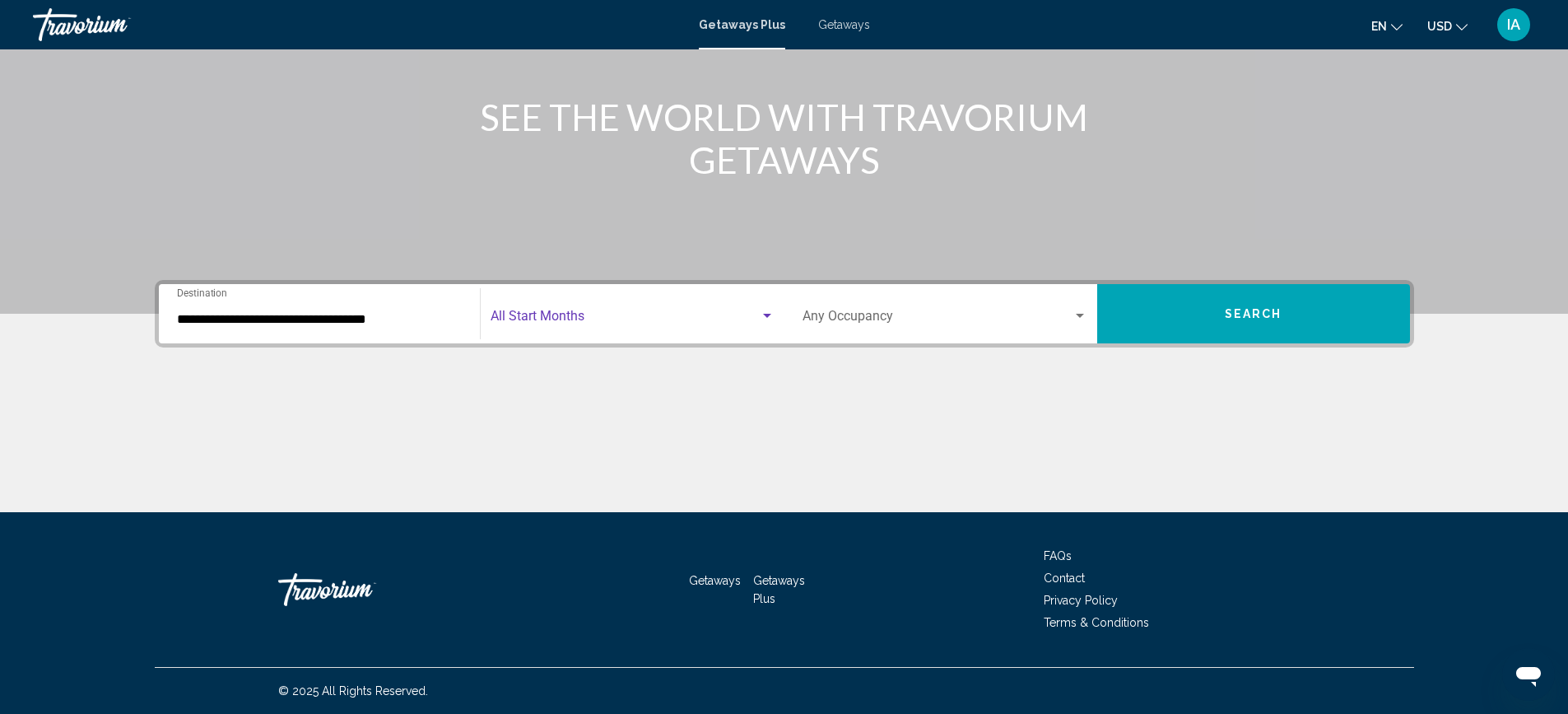
click at [518, 313] on span "Search widget" at bounding box center [625, 320] width 269 height 14
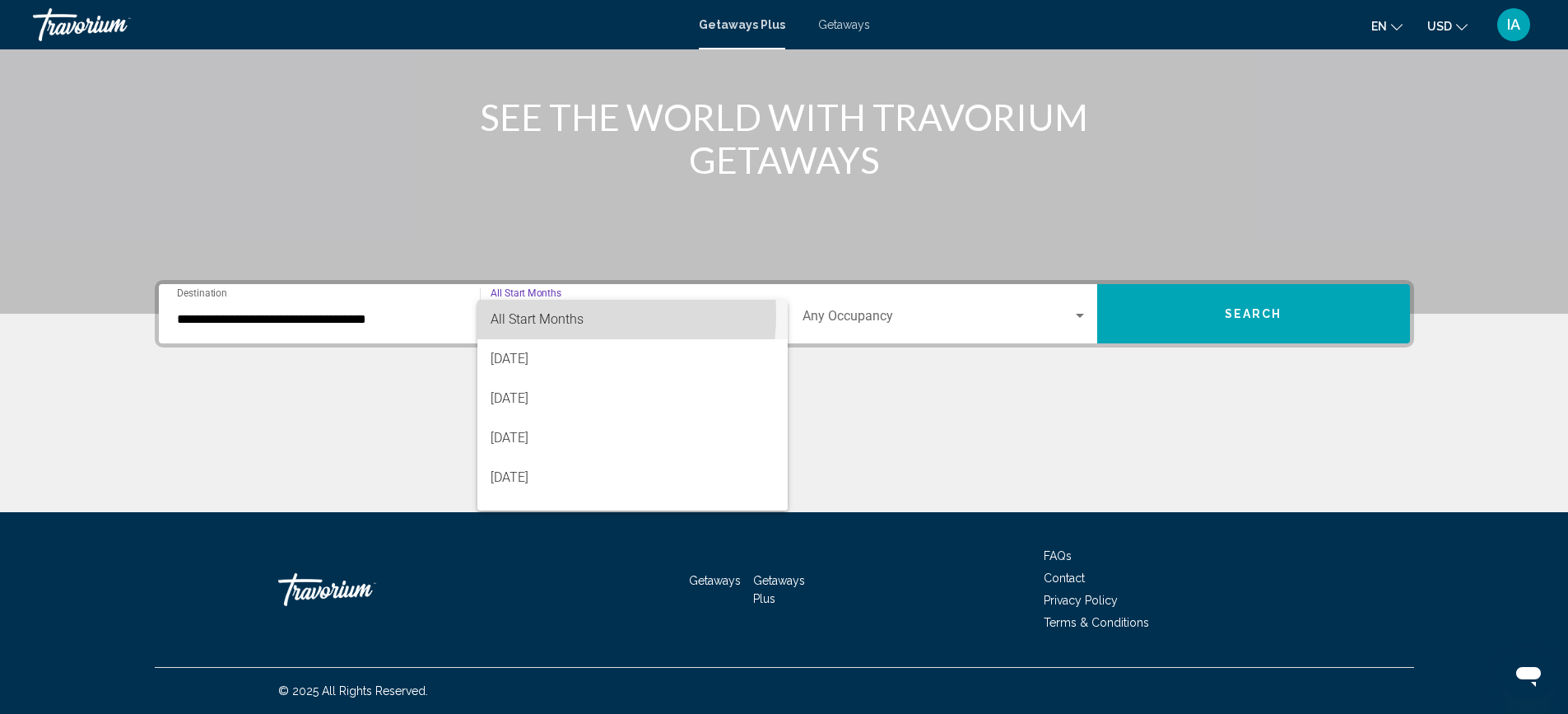
click at [518, 313] on span "All Start Months" at bounding box center [536, 319] width 93 height 15
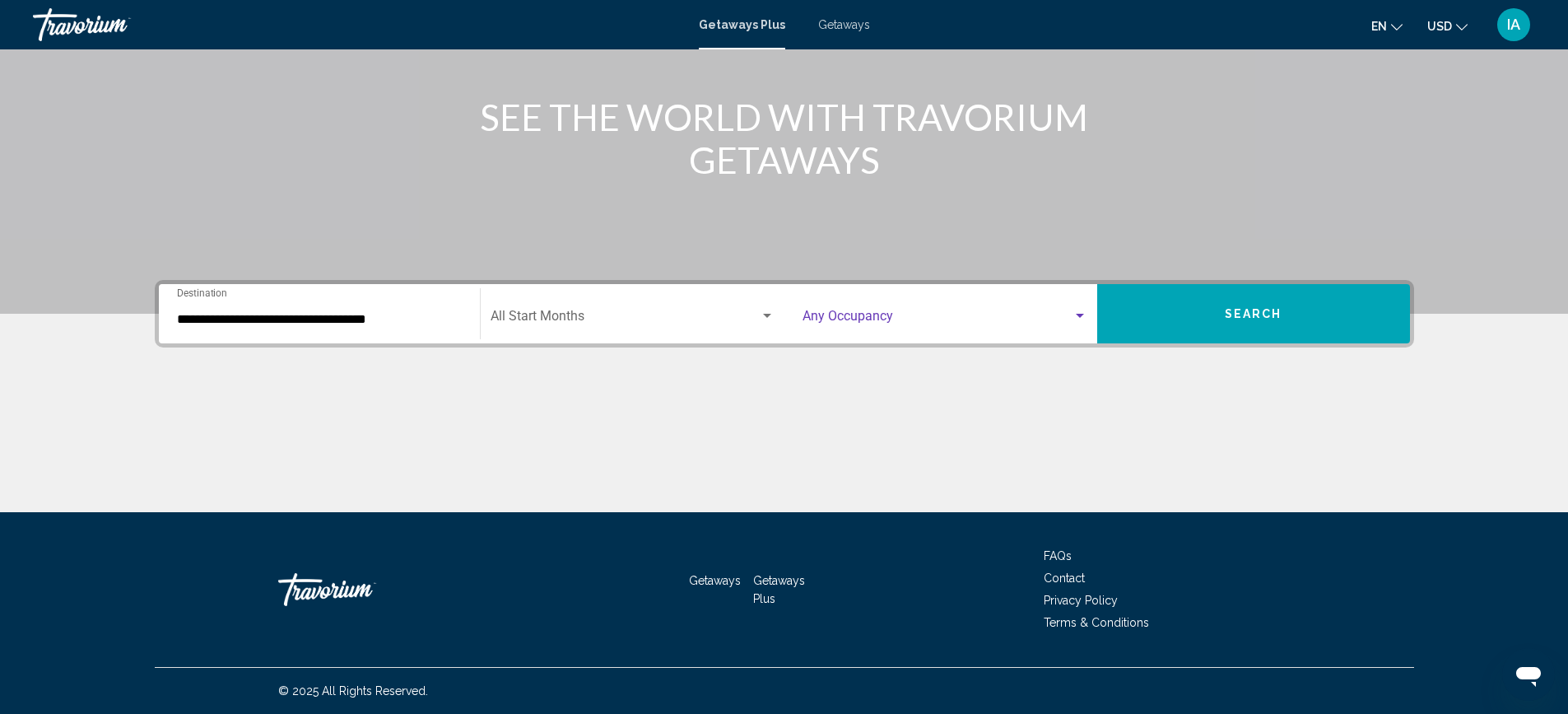
click at [846, 316] on span "Search widget" at bounding box center [937, 320] width 270 height 14
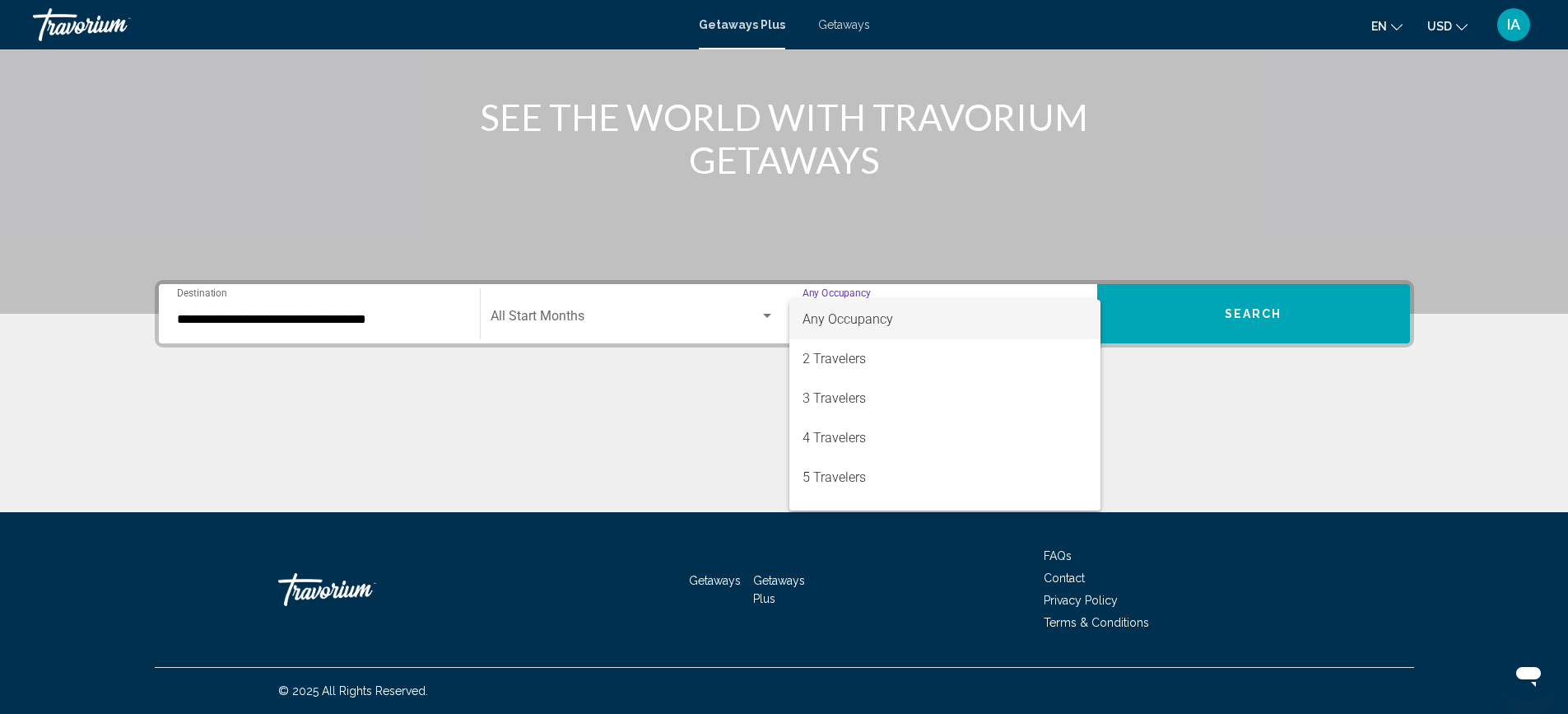
click at [846, 316] on span "Any Occupancy" at bounding box center [848, 319] width 90 height 15
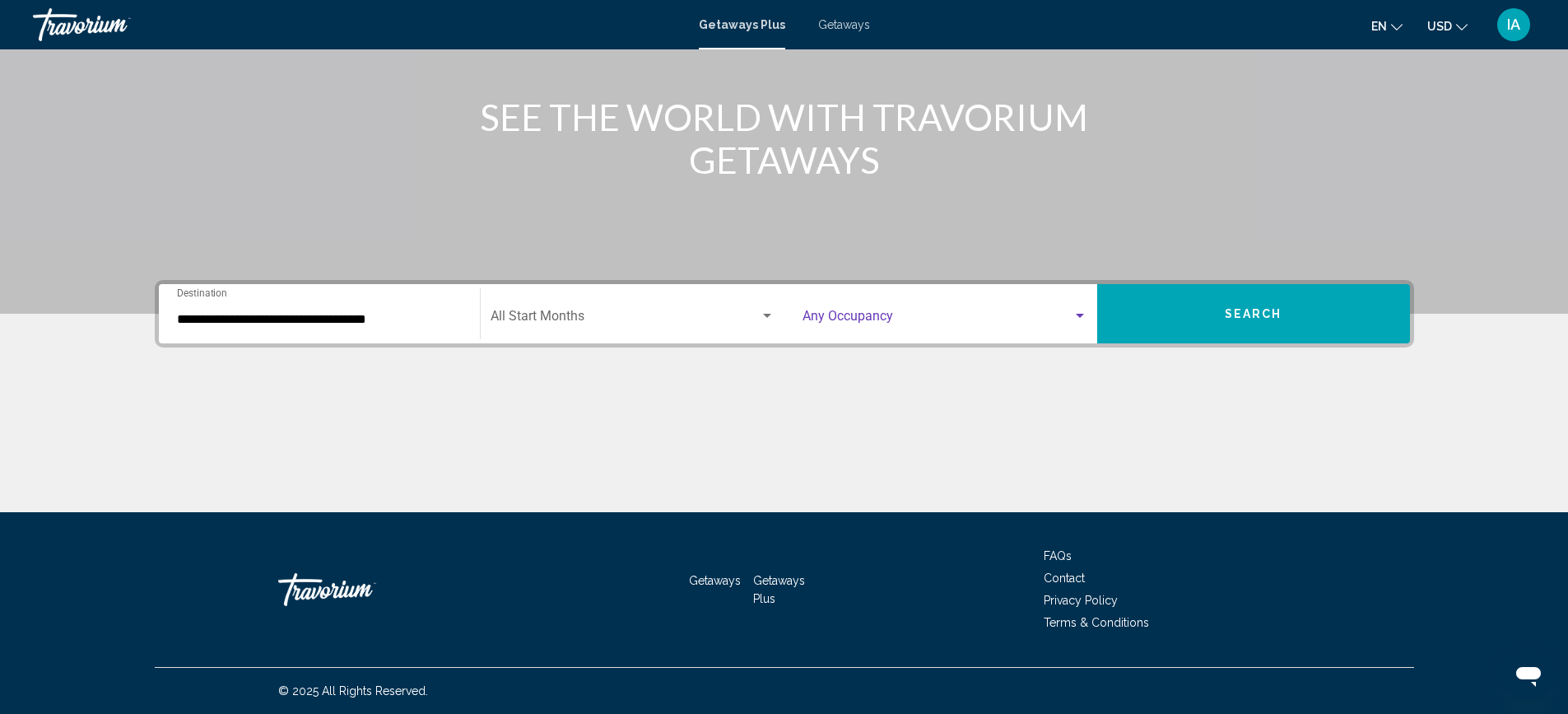
click at [637, 322] on span "Search widget" at bounding box center [625, 320] width 269 height 14
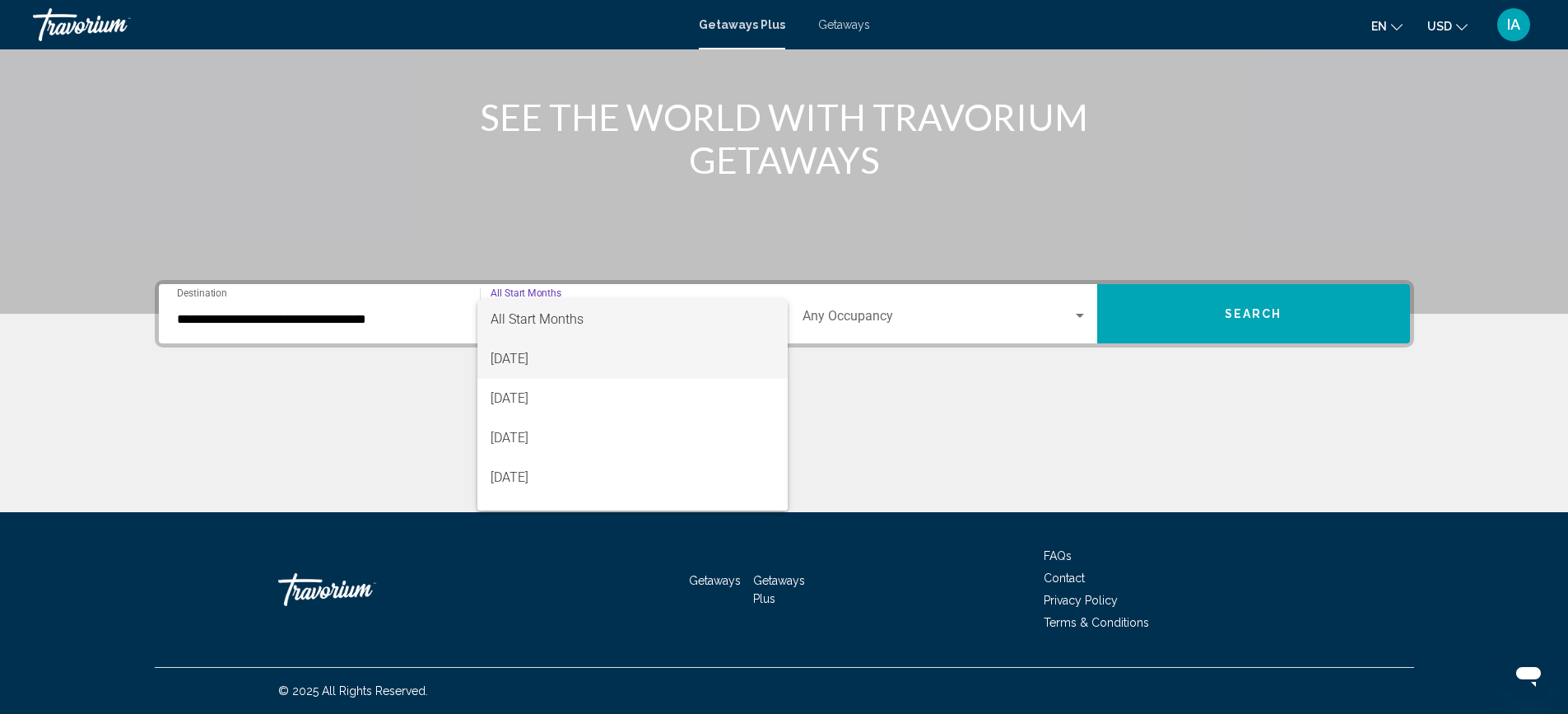
click at [576, 359] on span "[DATE]" at bounding box center [632, 359] width 284 height 40
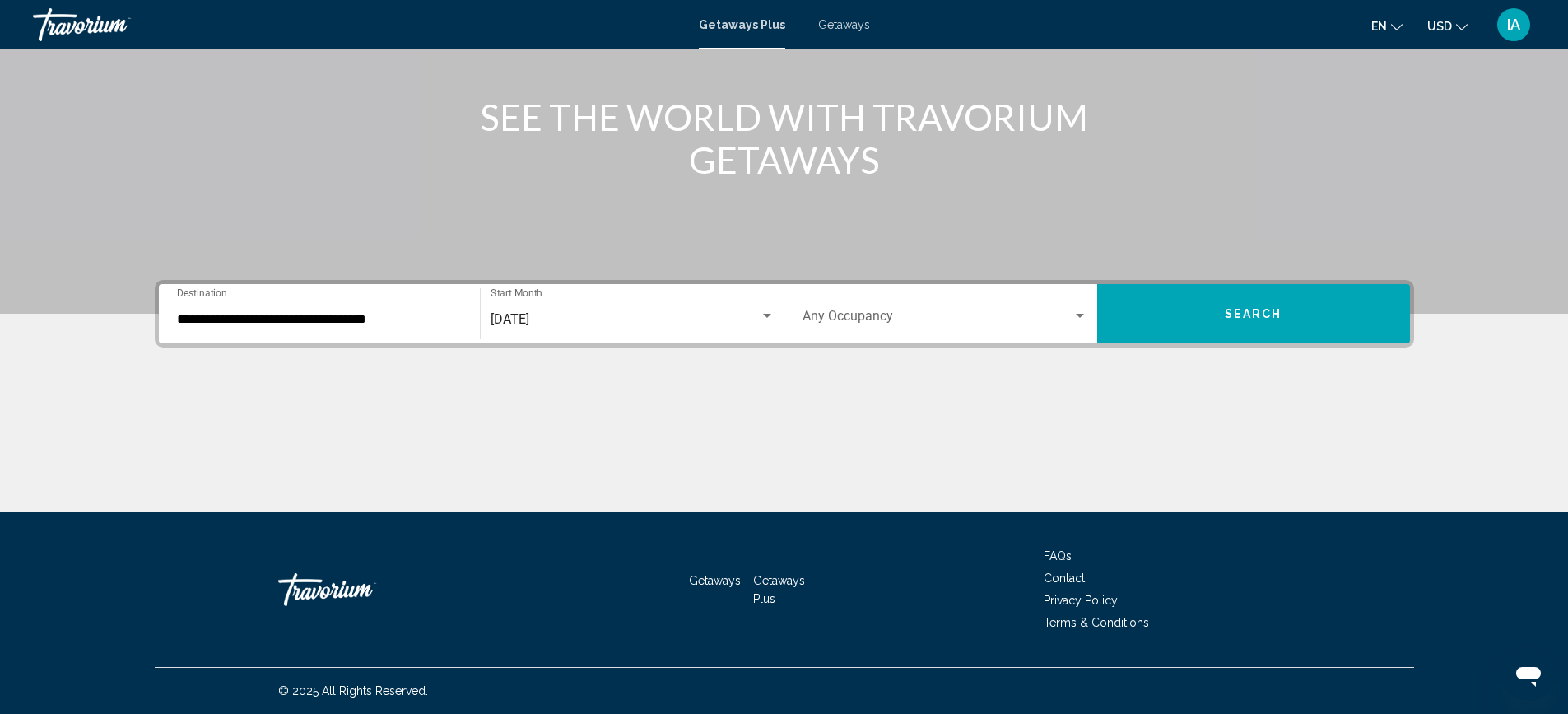
click at [884, 311] on div "Occupancy Any Occupancy" at bounding box center [945, 313] width 285 height 51
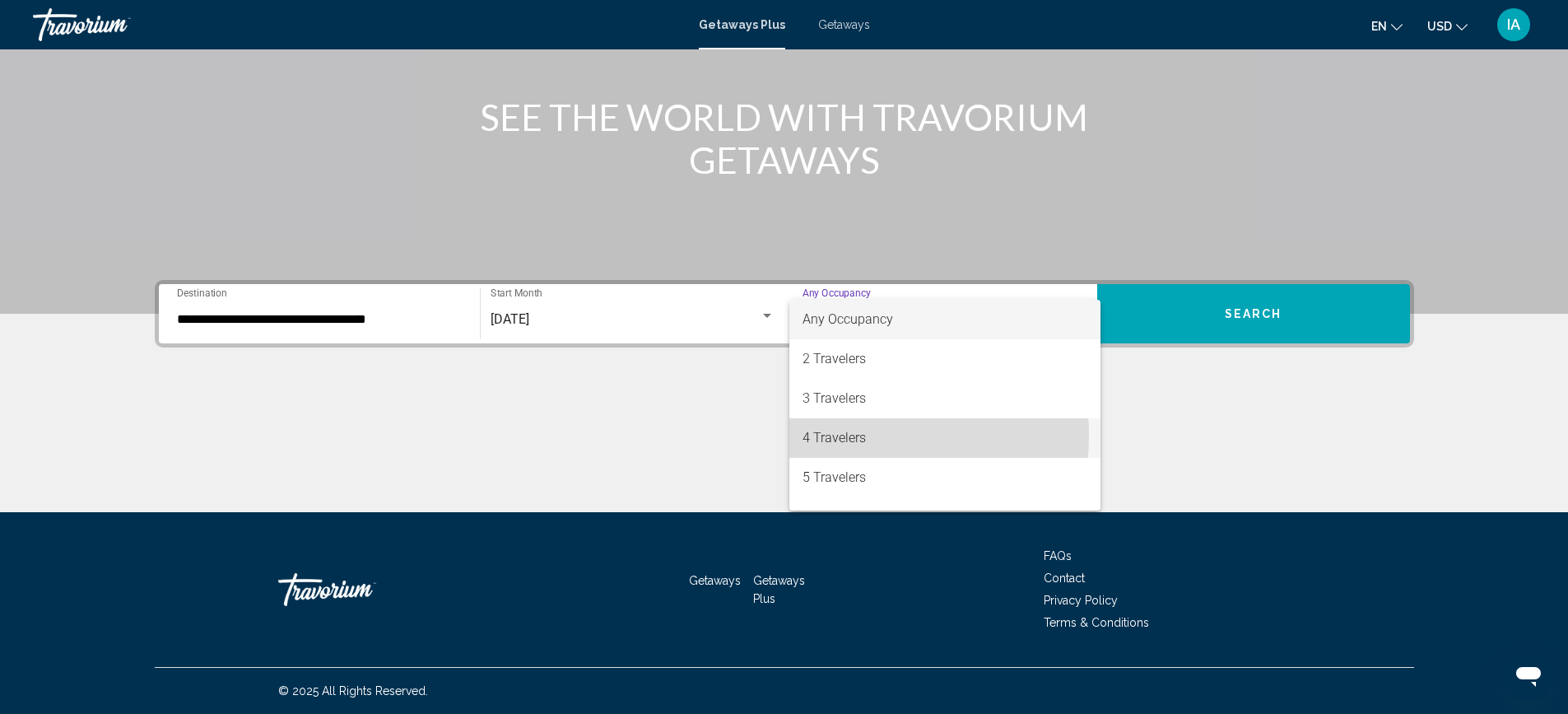
click at [850, 434] on span "4 Travelers" at bounding box center [945, 438] width 285 height 40
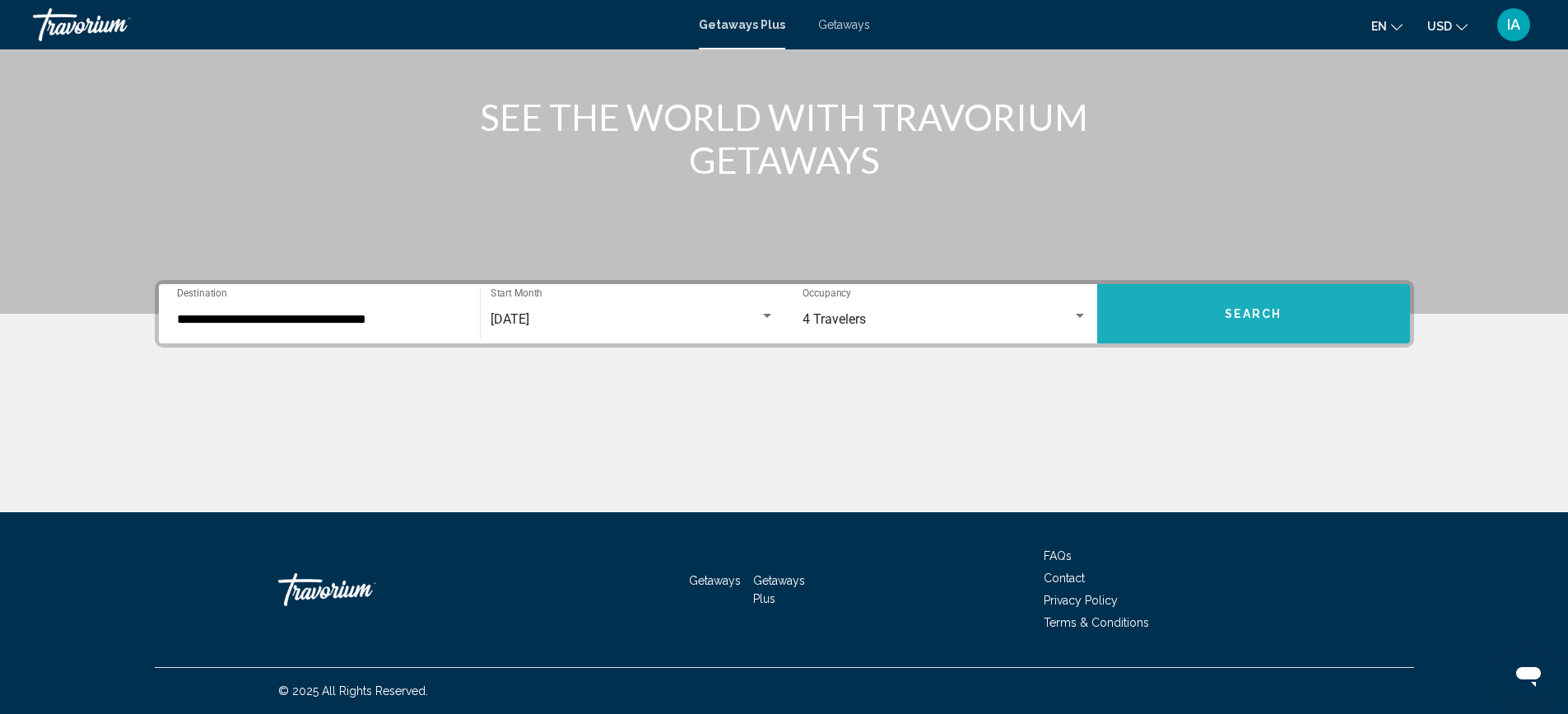
click at [1280, 320] on span "Search" at bounding box center [1254, 314] width 58 height 14
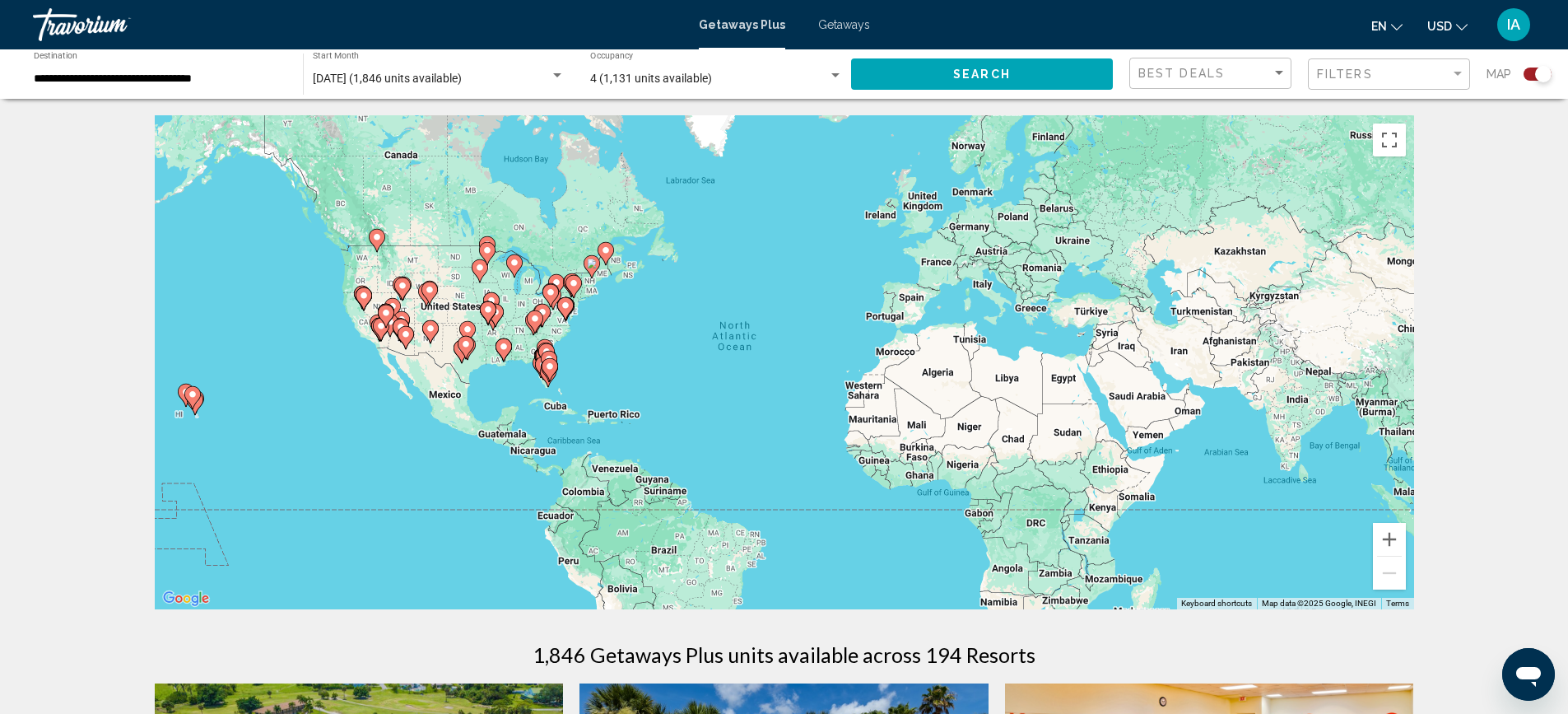
click at [372, 242] on icon "Main content" at bounding box center [376, 240] width 14 height 22
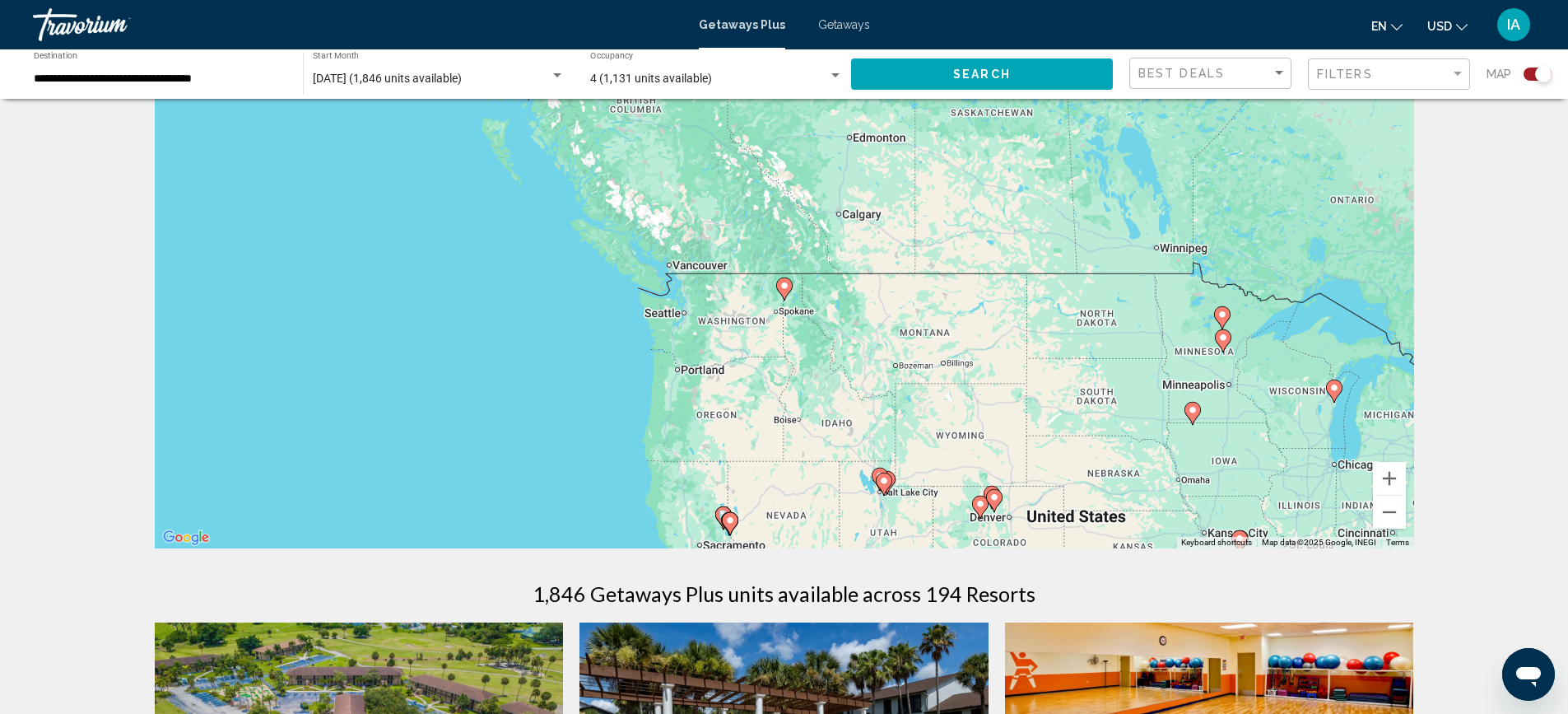
scroll to position [82, 0]
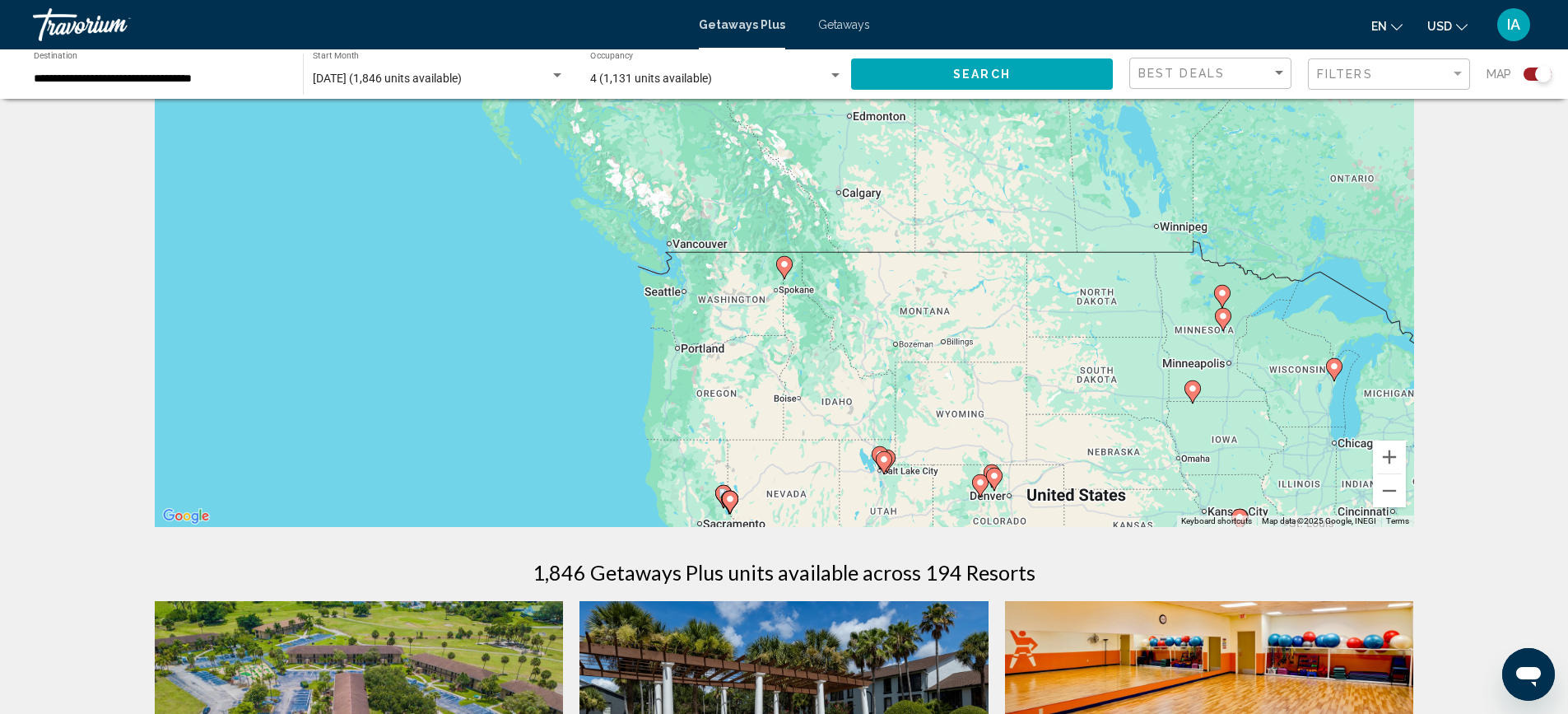
click at [786, 264] on image "Main content" at bounding box center [784, 264] width 10 height 10
type input "**********"
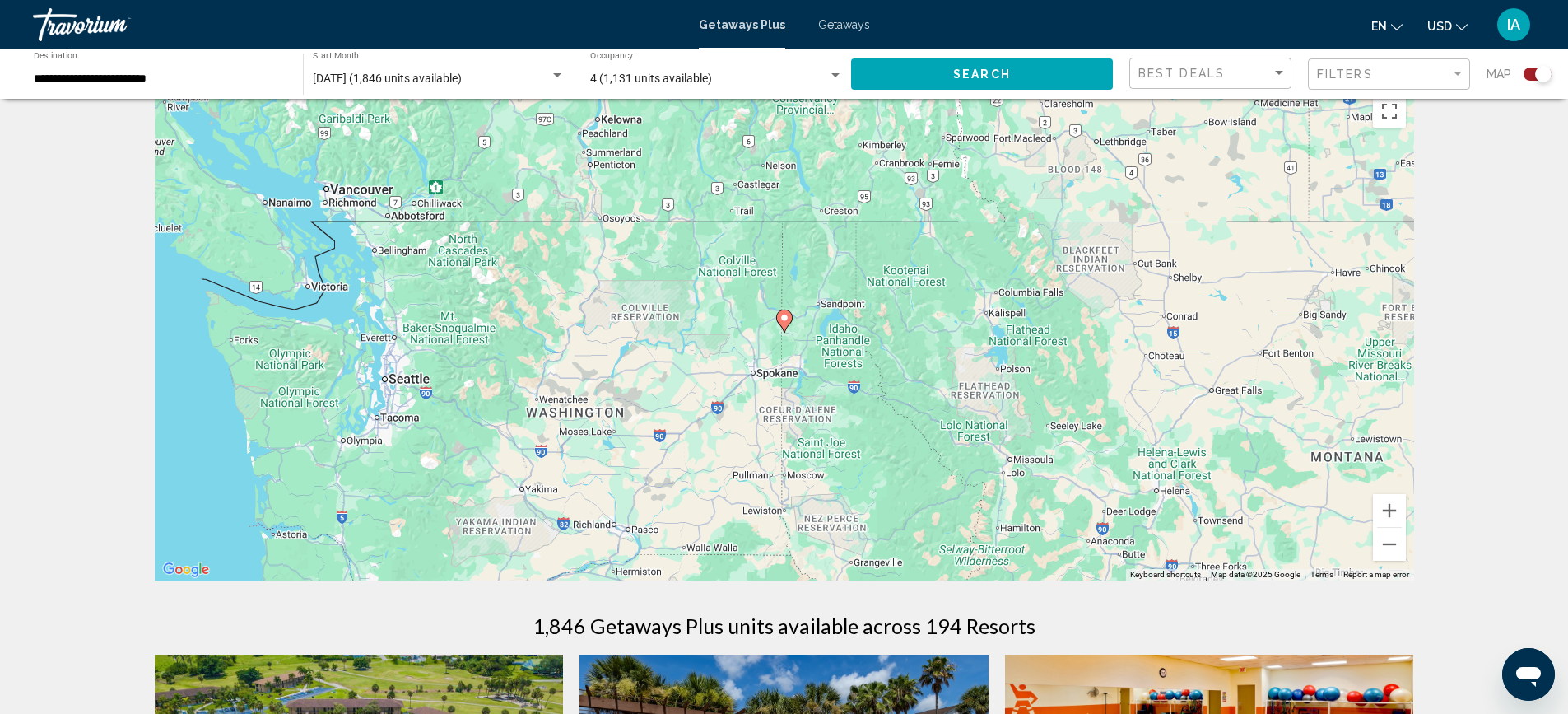
scroll to position [0, 0]
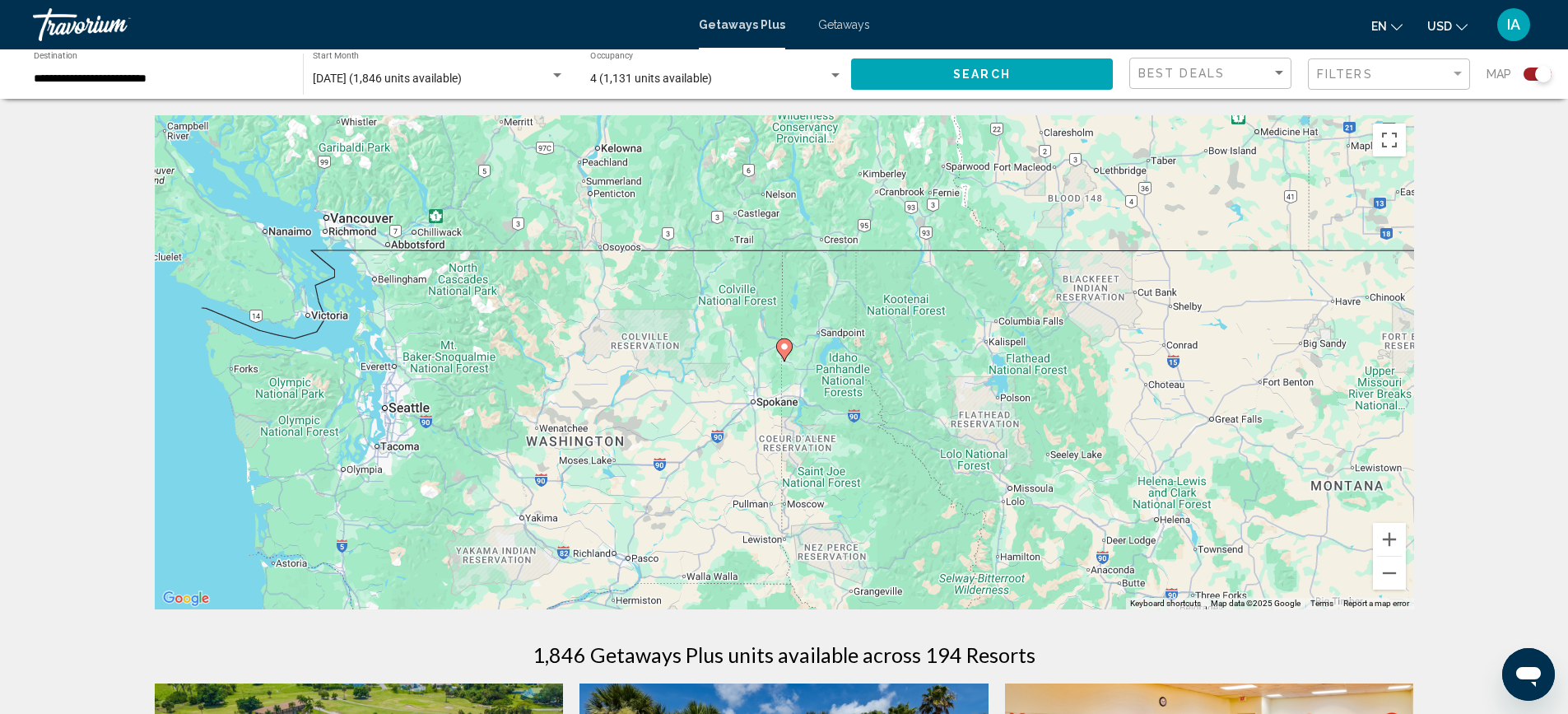
click at [781, 350] on image "Main content" at bounding box center [784, 346] width 10 height 10
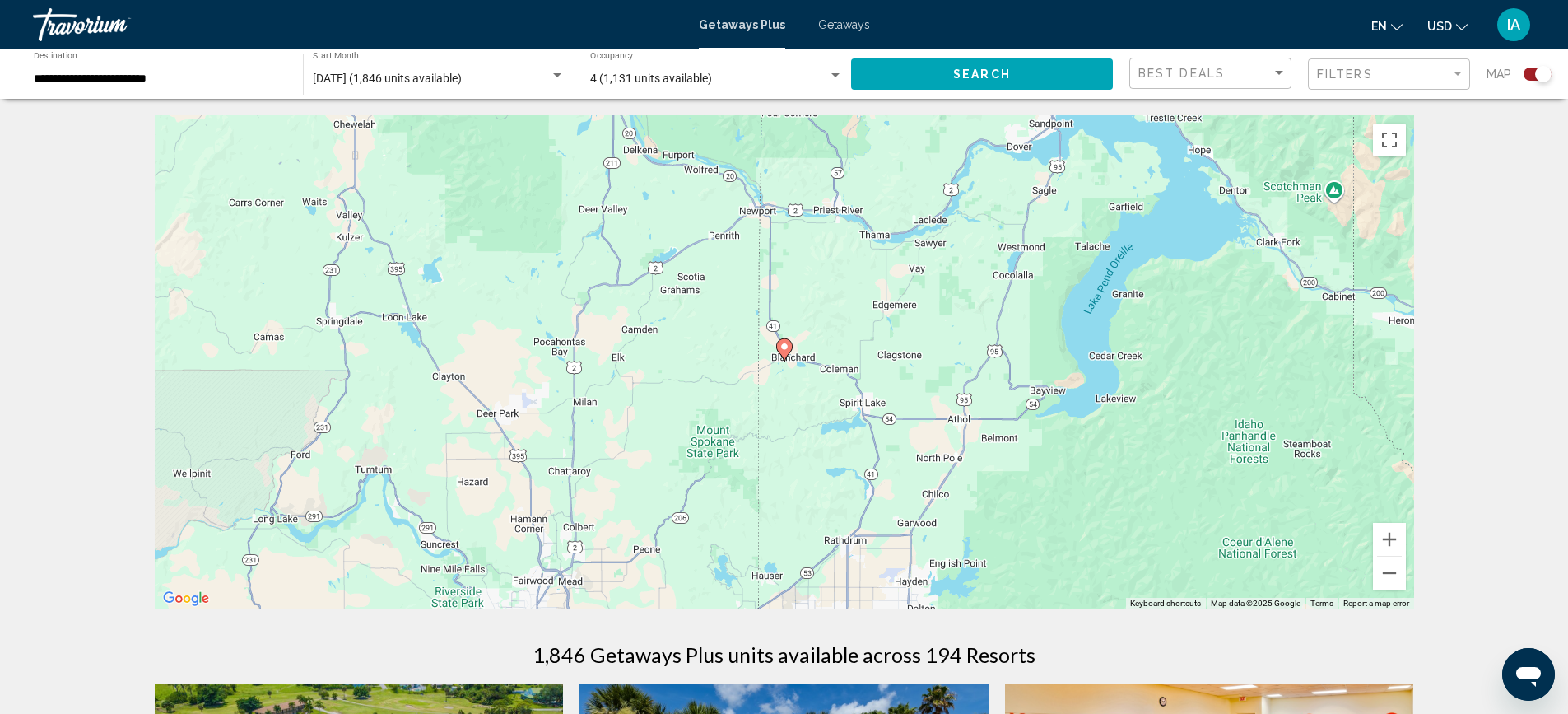
click at [783, 348] on image "Main content" at bounding box center [784, 346] width 10 height 10
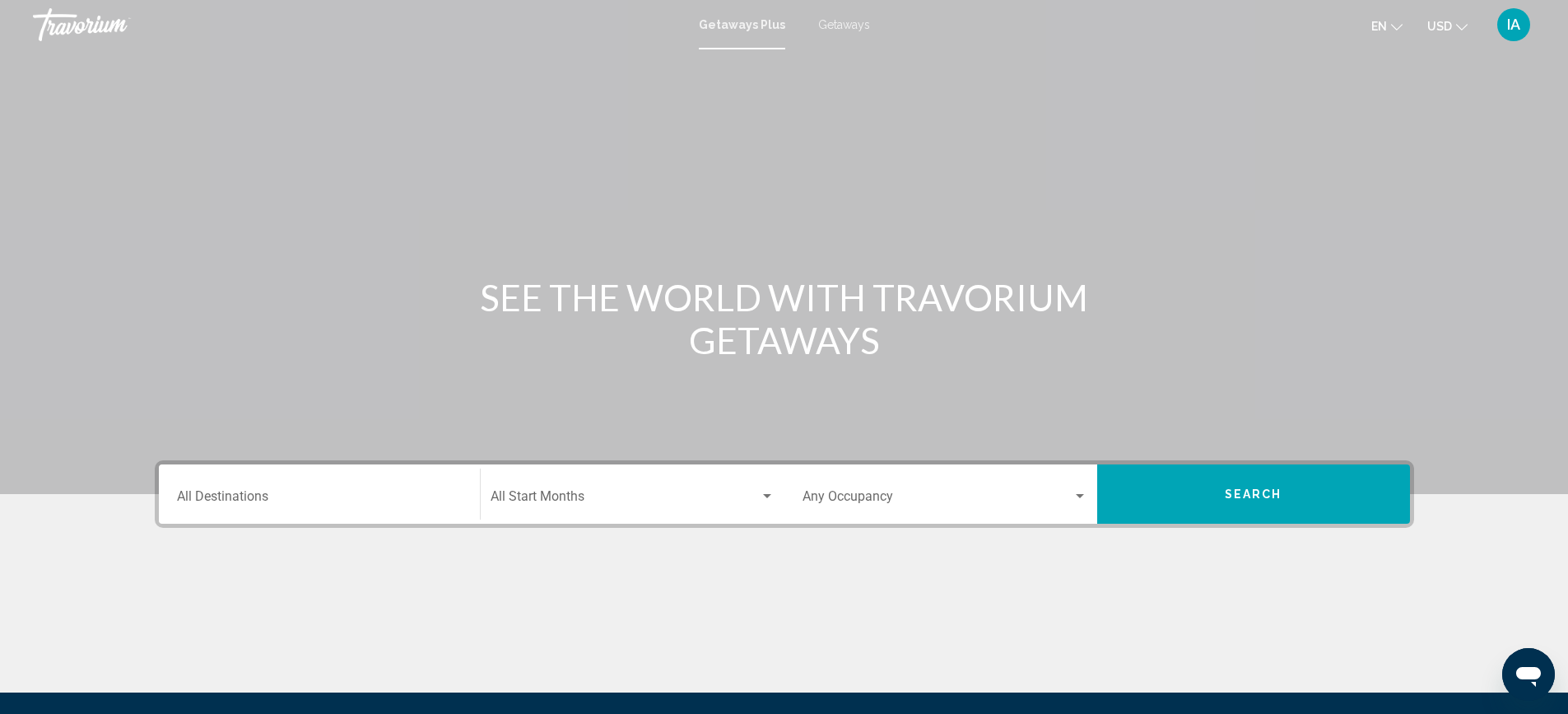
click at [842, 23] on span "Getaways" at bounding box center [843, 24] width 51 height 14
click at [410, 496] on input "Destination All Destinations" at bounding box center [320, 499] width 285 height 14
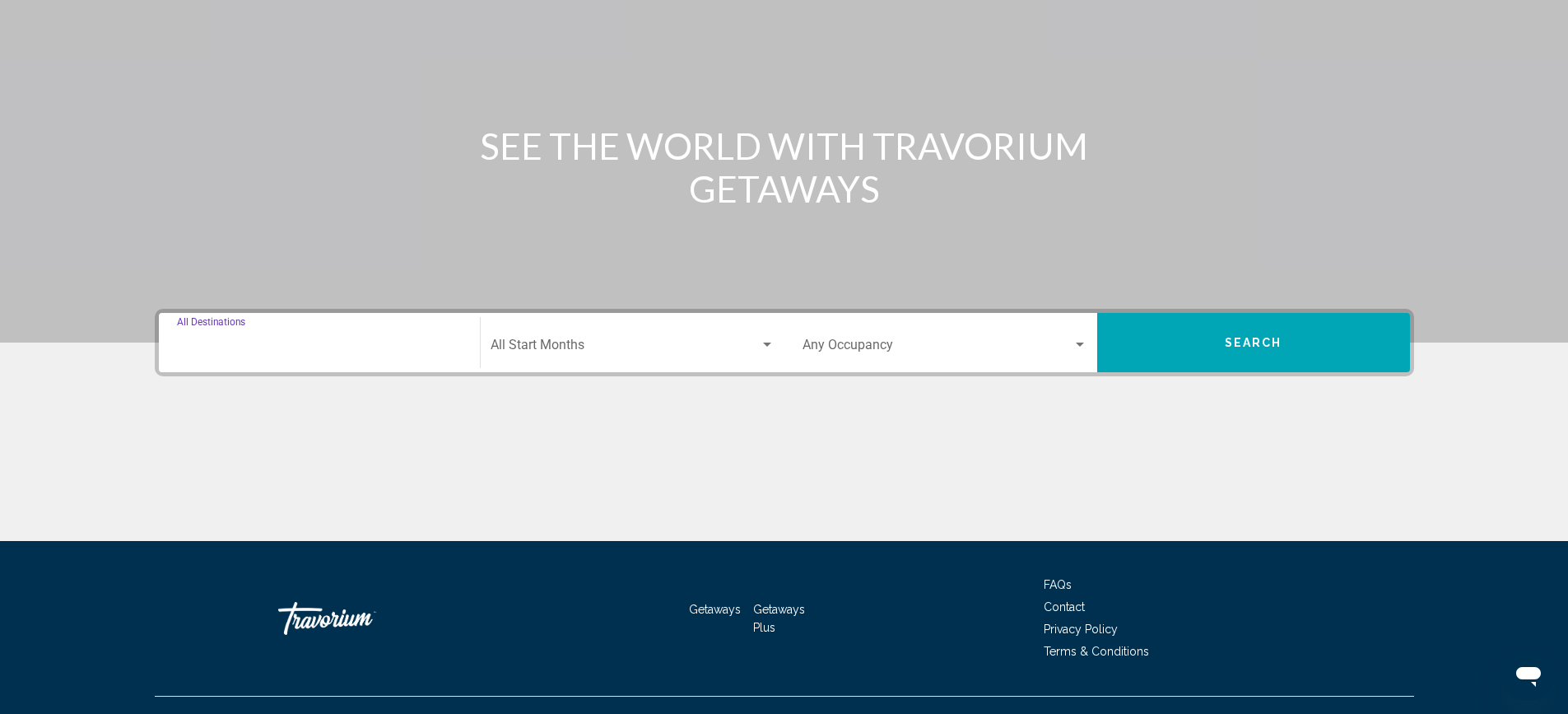
scroll to position [181, 0]
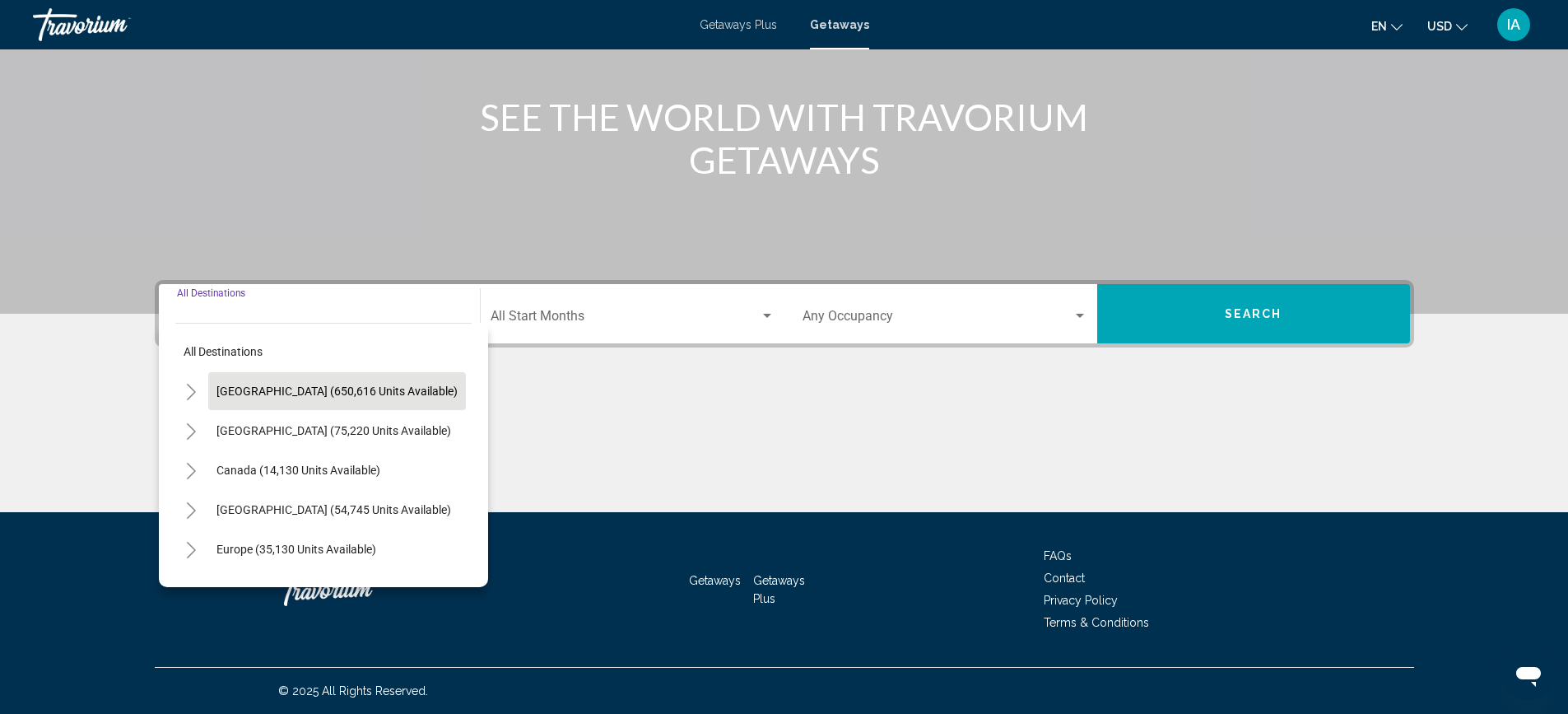
click at [329, 388] on span "[GEOGRAPHIC_DATA] (650,616 units available)" at bounding box center [337, 391] width 241 height 14
type input "**********"
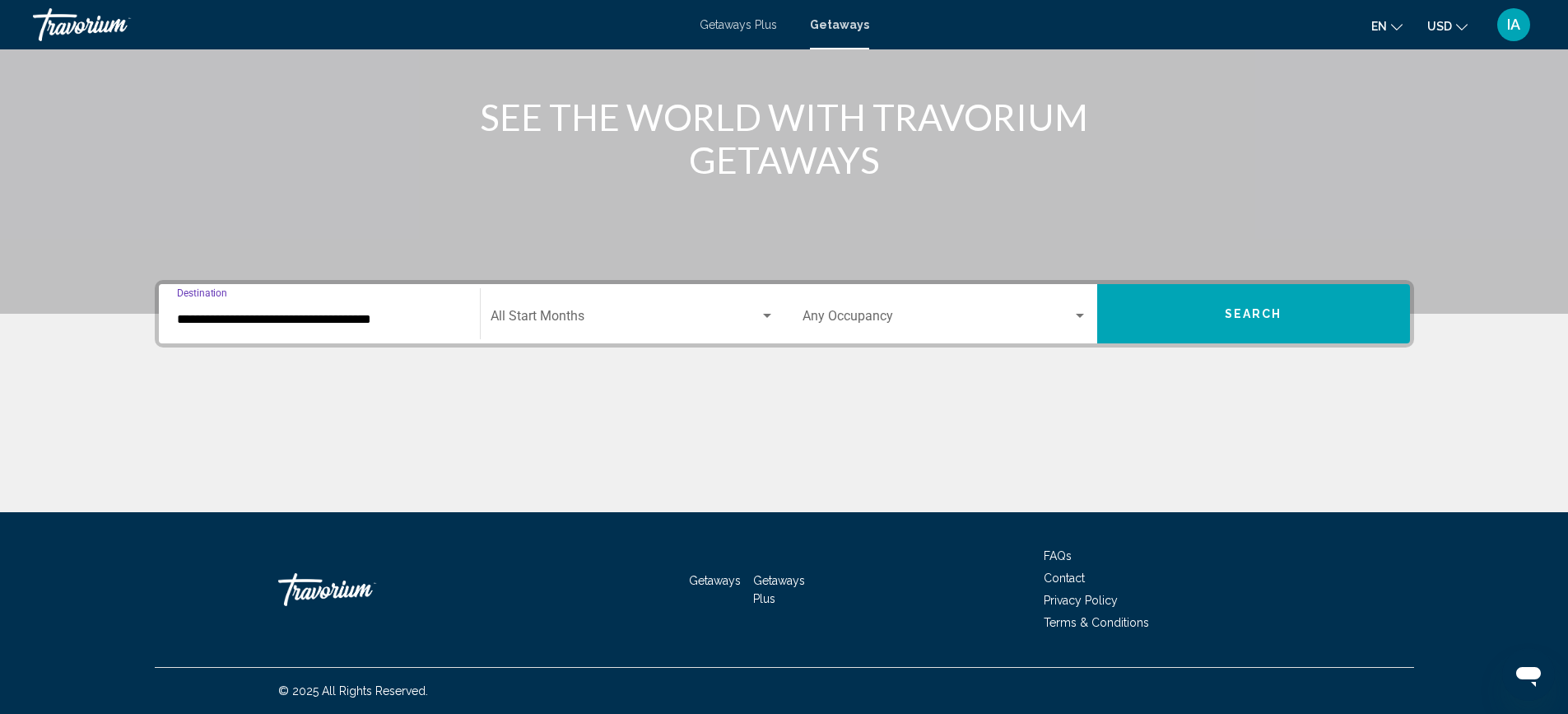
click at [547, 318] on span "Search widget" at bounding box center [625, 320] width 269 height 14
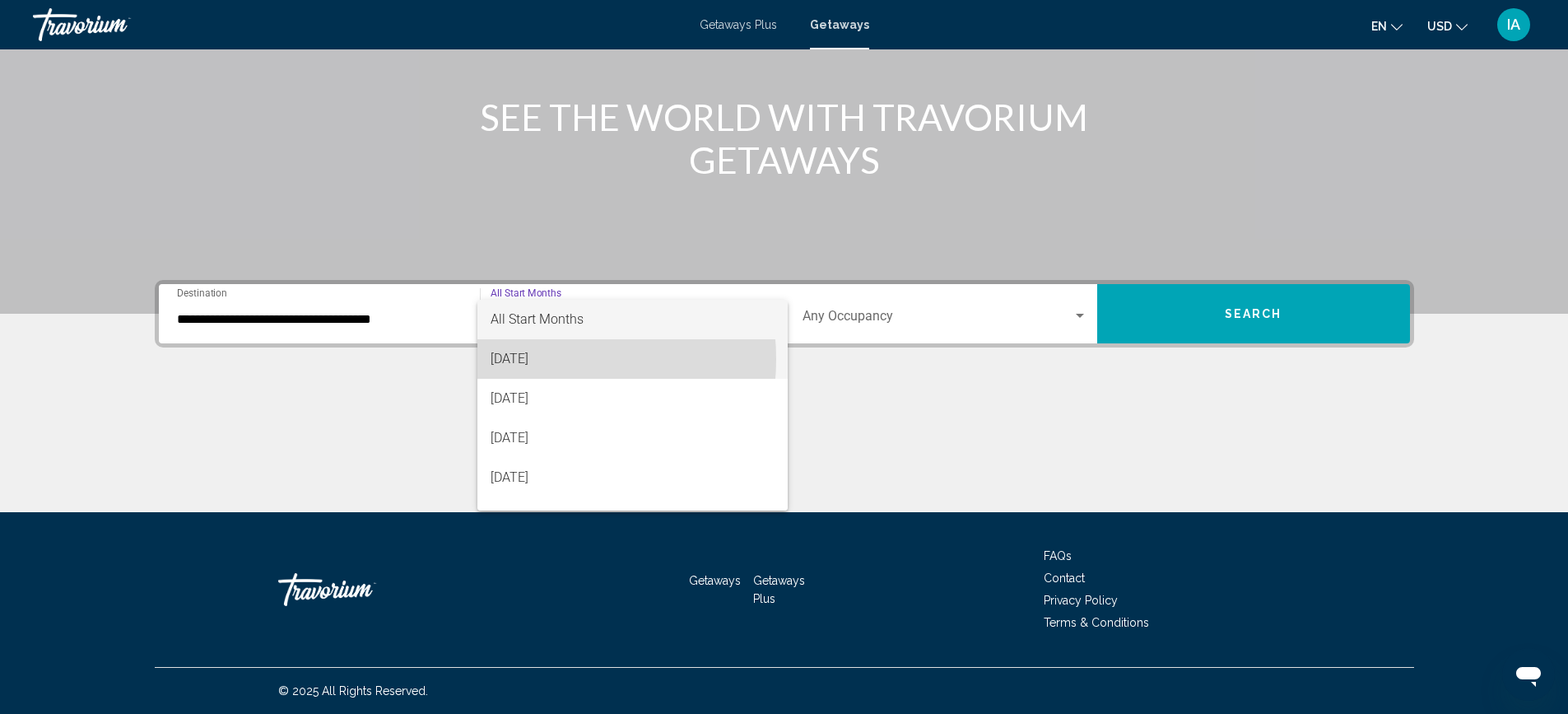
click at [537, 359] on span "[DATE]" at bounding box center [632, 359] width 284 height 40
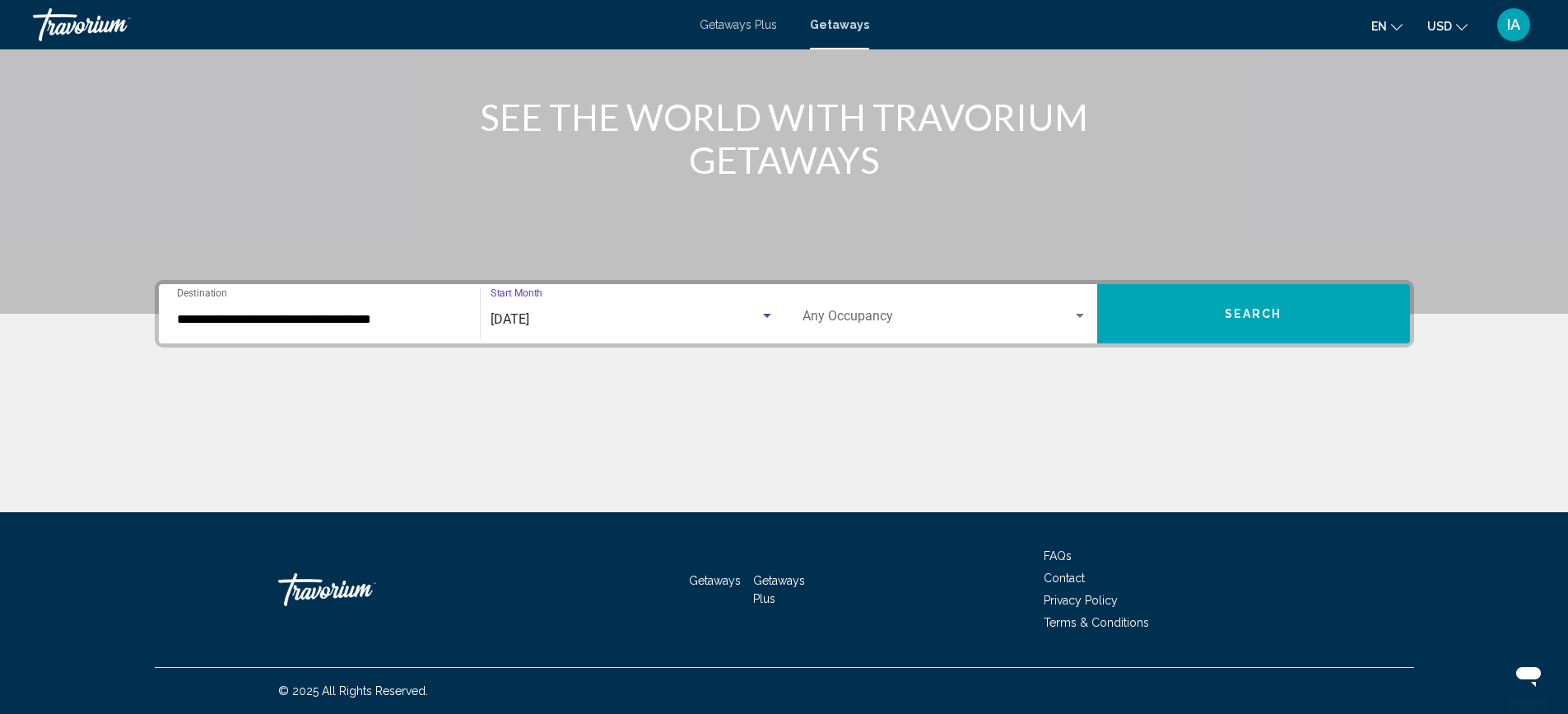
click at [873, 317] on span "Search widget" at bounding box center [937, 320] width 270 height 14
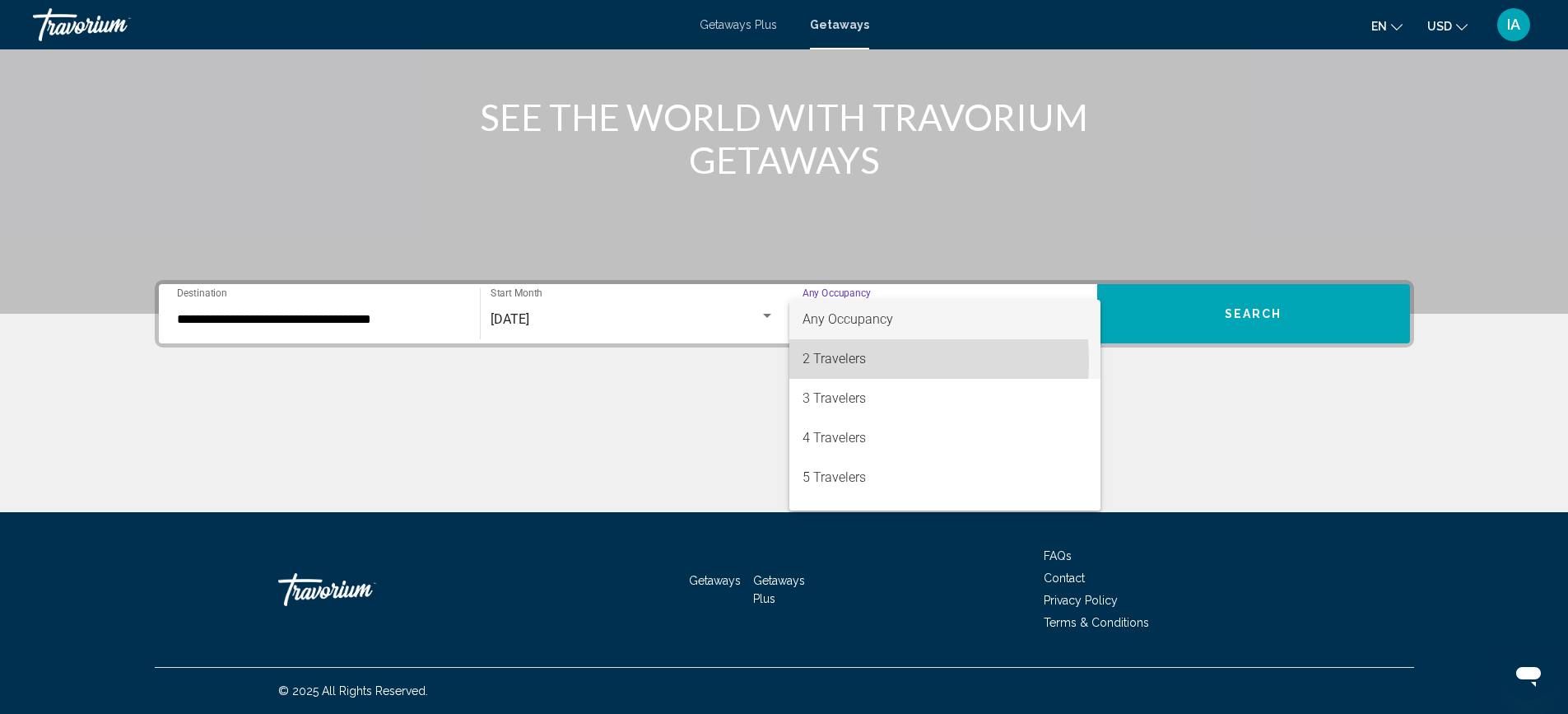
click at [853, 361] on span "2 Travelers" at bounding box center [945, 359] width 285 height 40
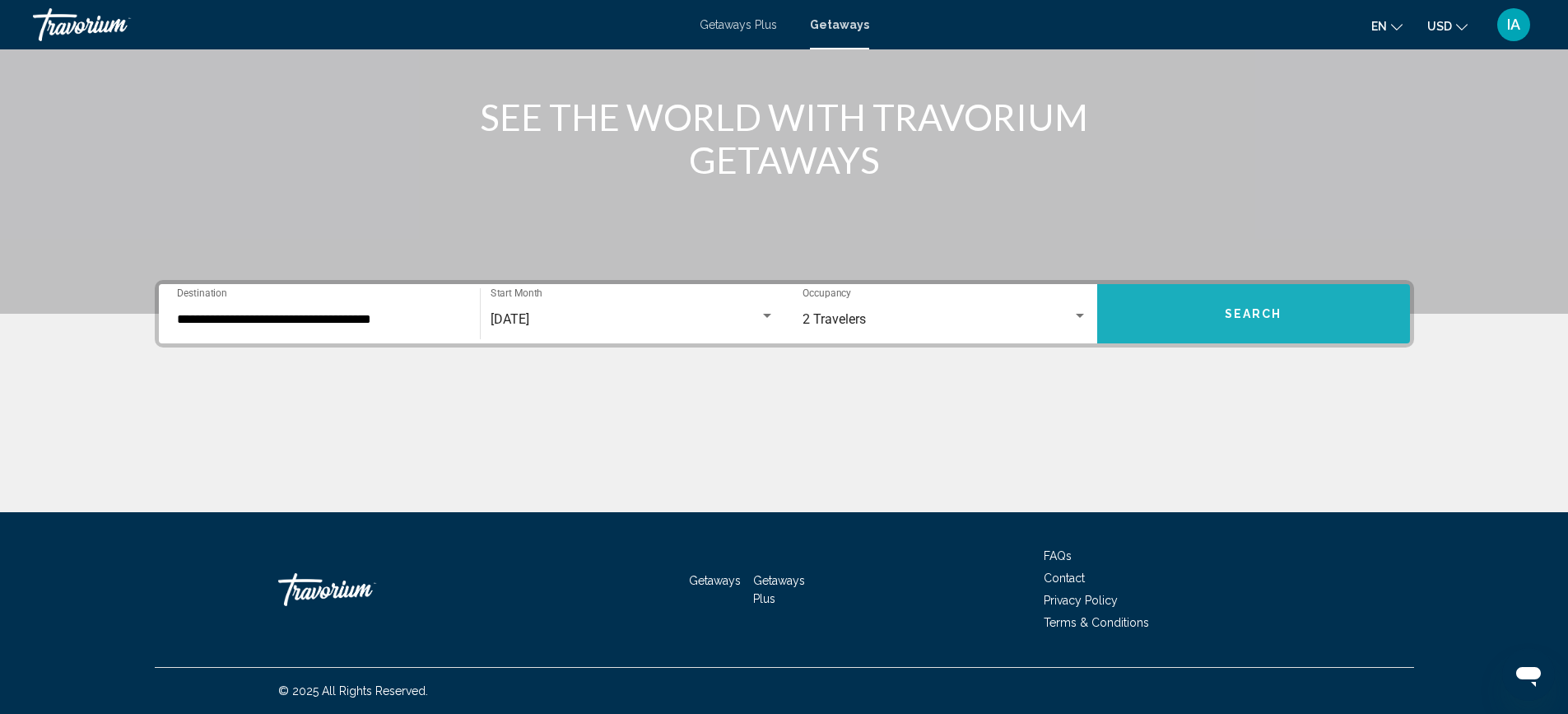
click at [1178, 323] on button "Search" at bounding box center [1254, 314] width 313 height 60
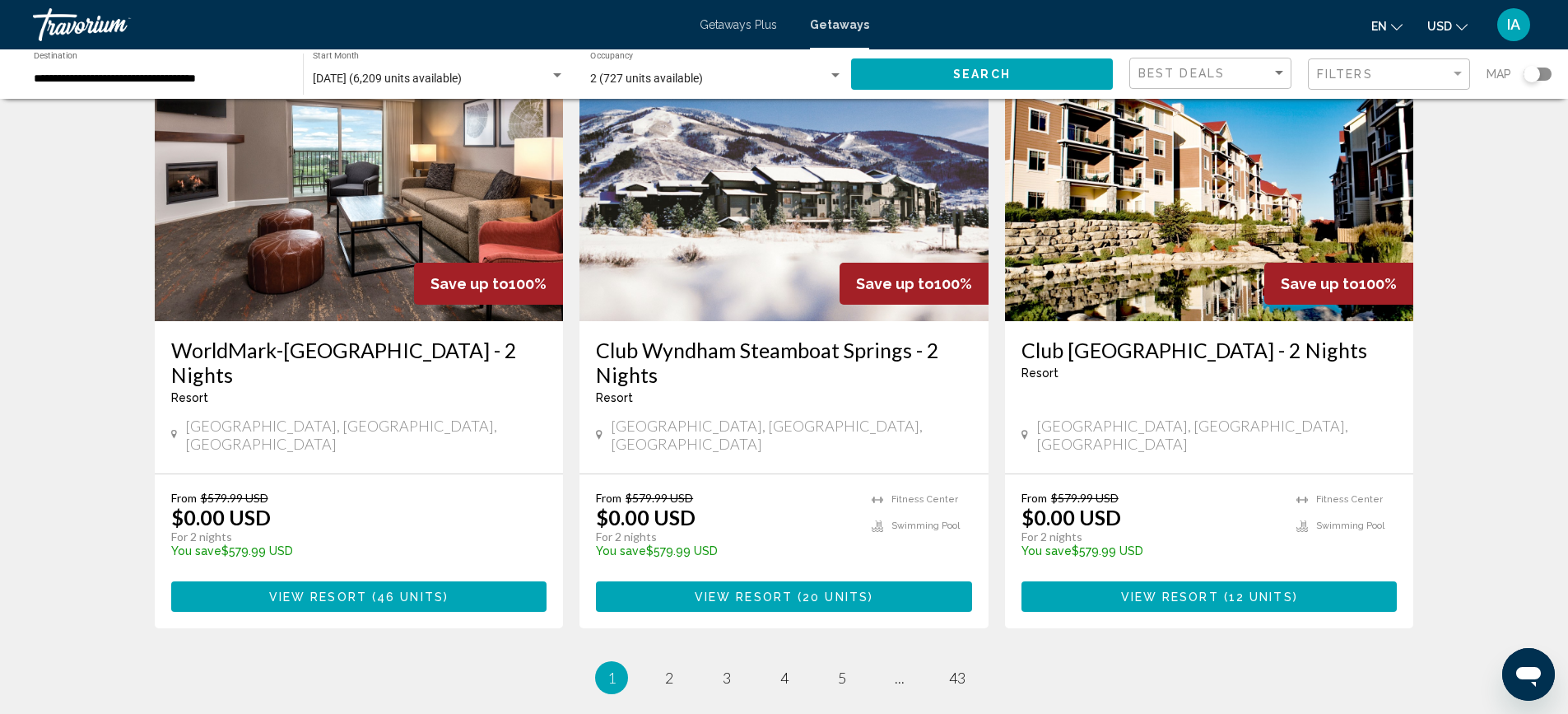
scroll to position [2045, 0]
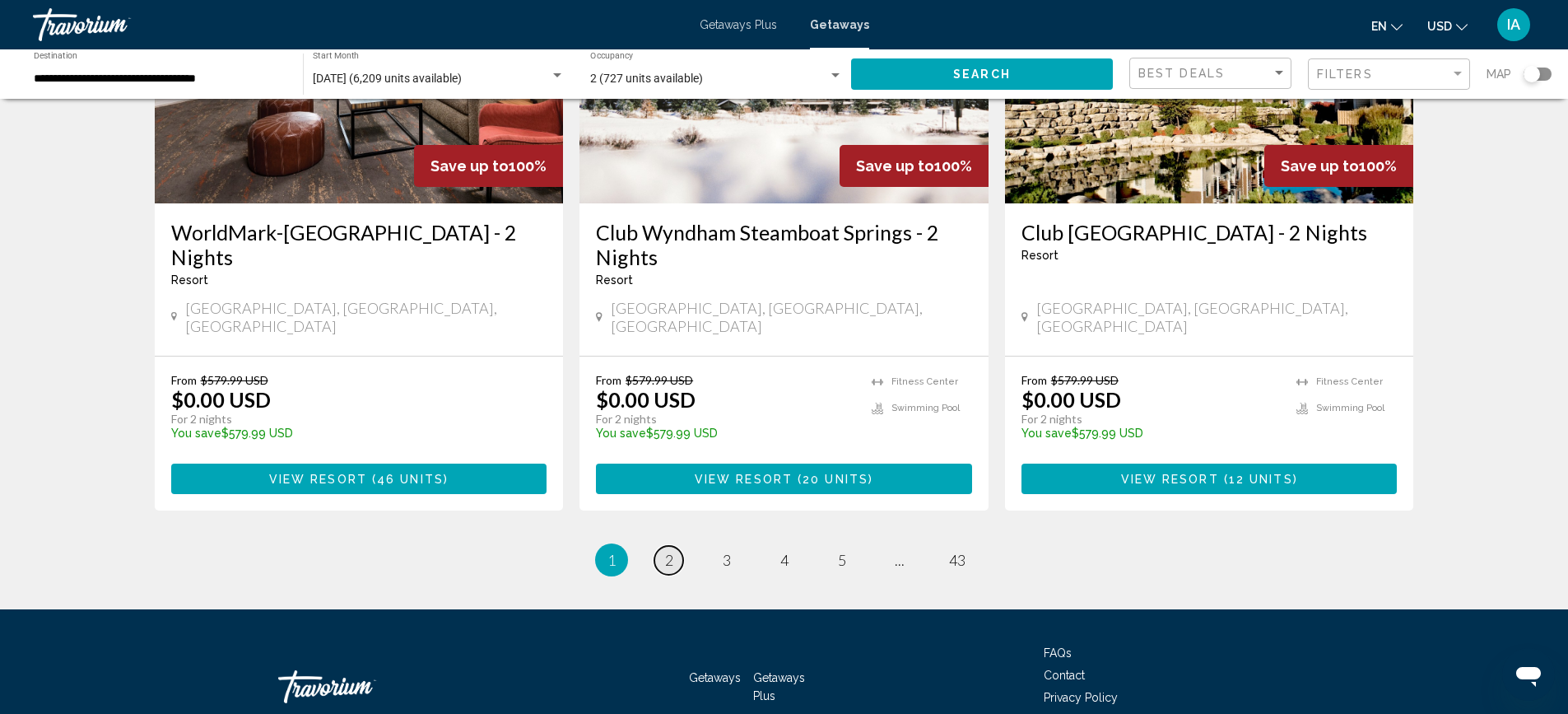
click at [666, 551] on span "2" at bounding box center [669, 560] width 8 height 18
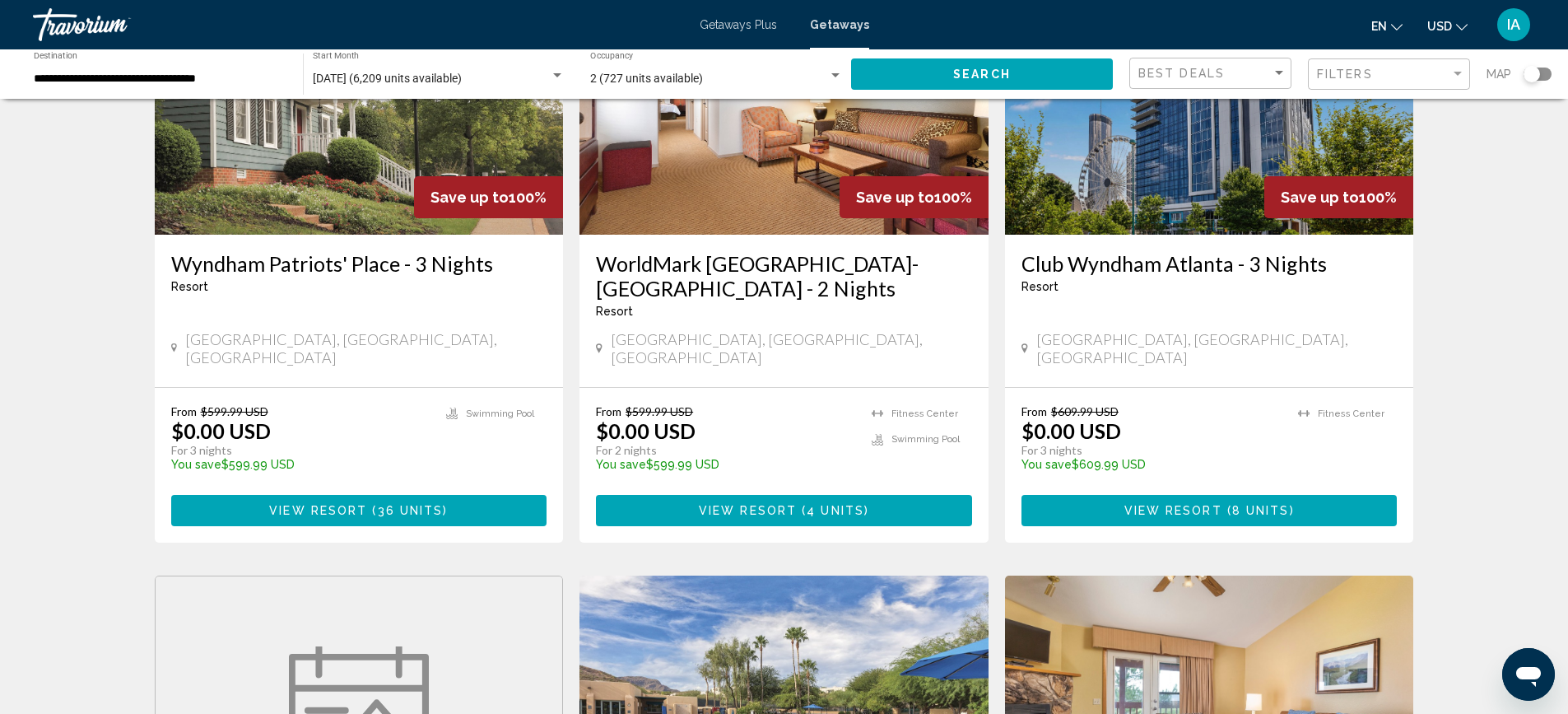
scroll to position [823, 0]
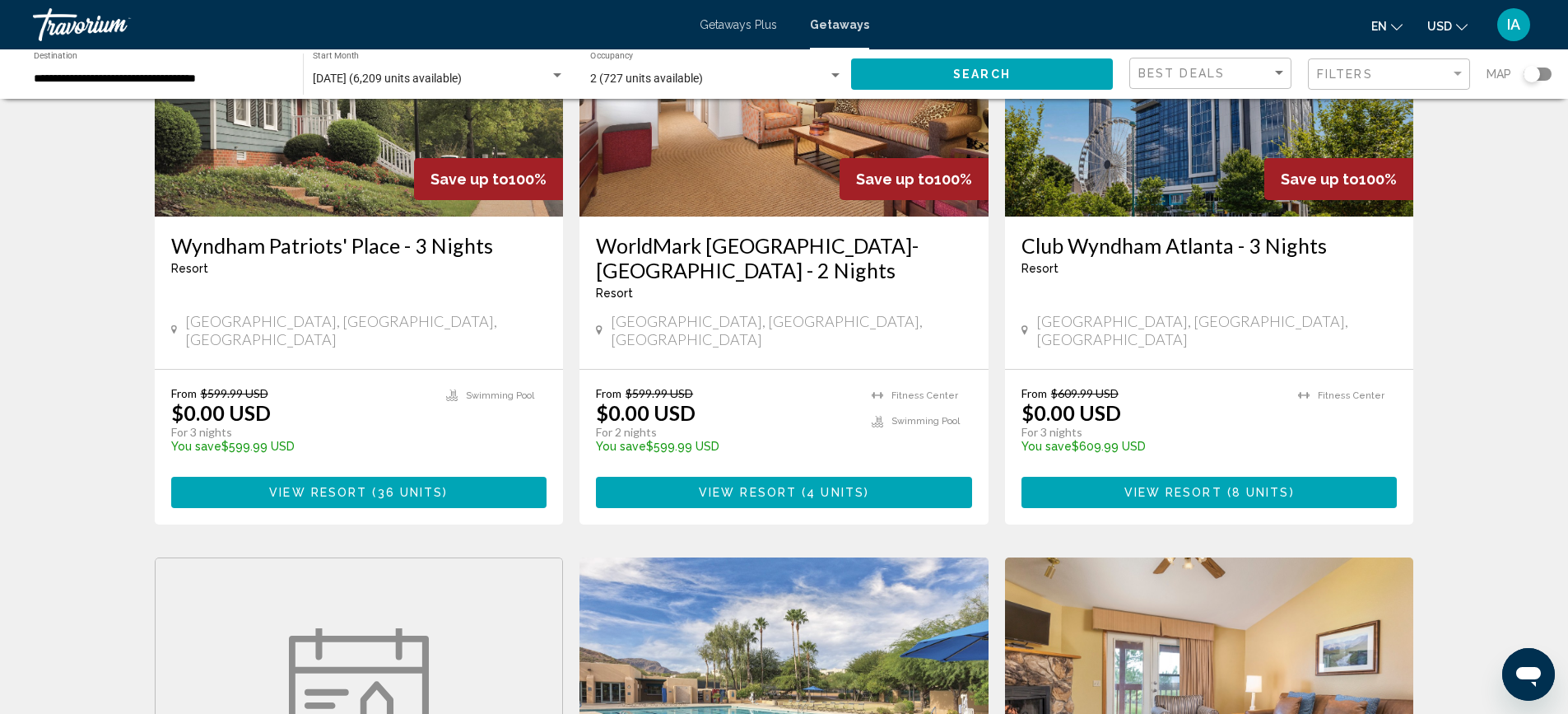
click at [819, 76] on div "2 (727 units available)" at bounding box center [710, 79] width 238 height 14
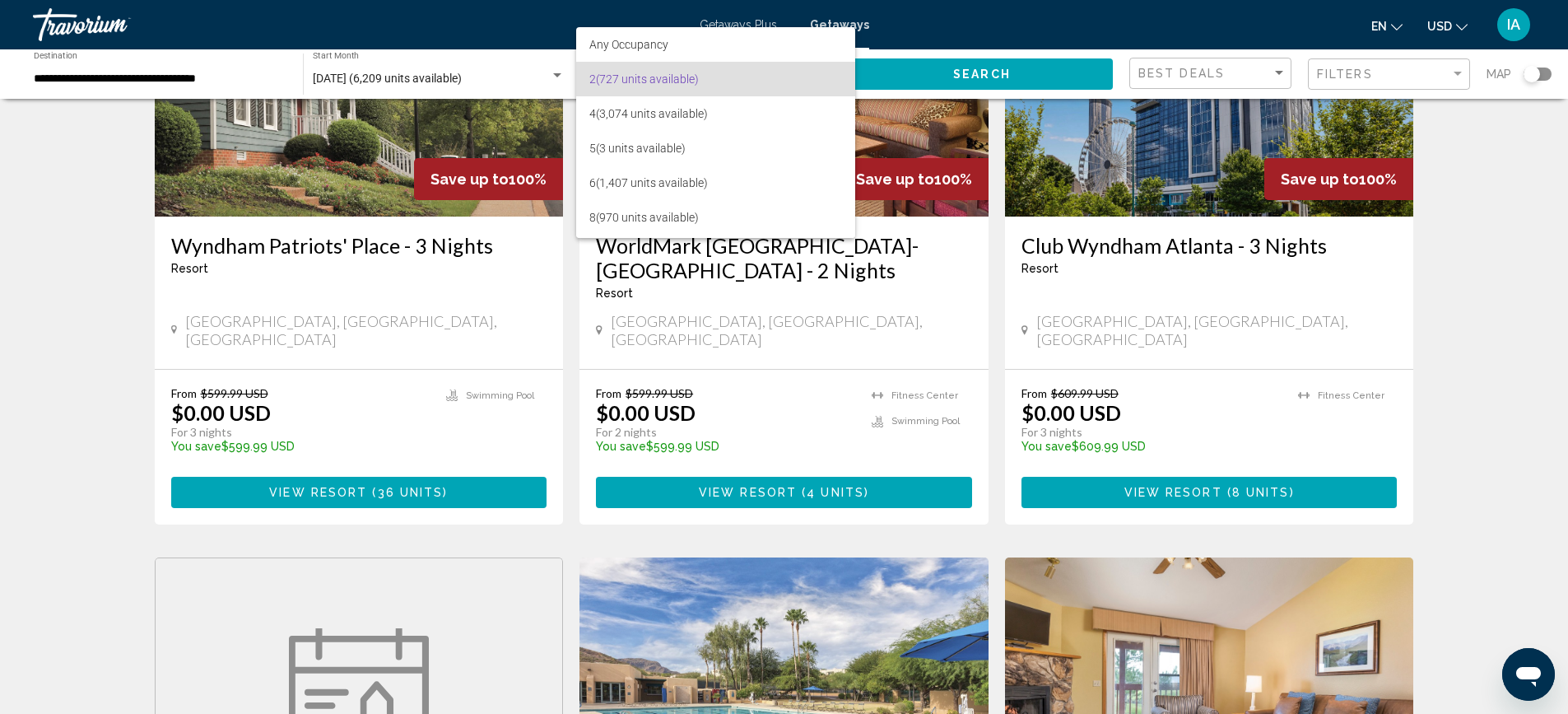
click at [819, 76] on span "2 (727 units available)" at bounding box center [716, 79] width 253 height 34
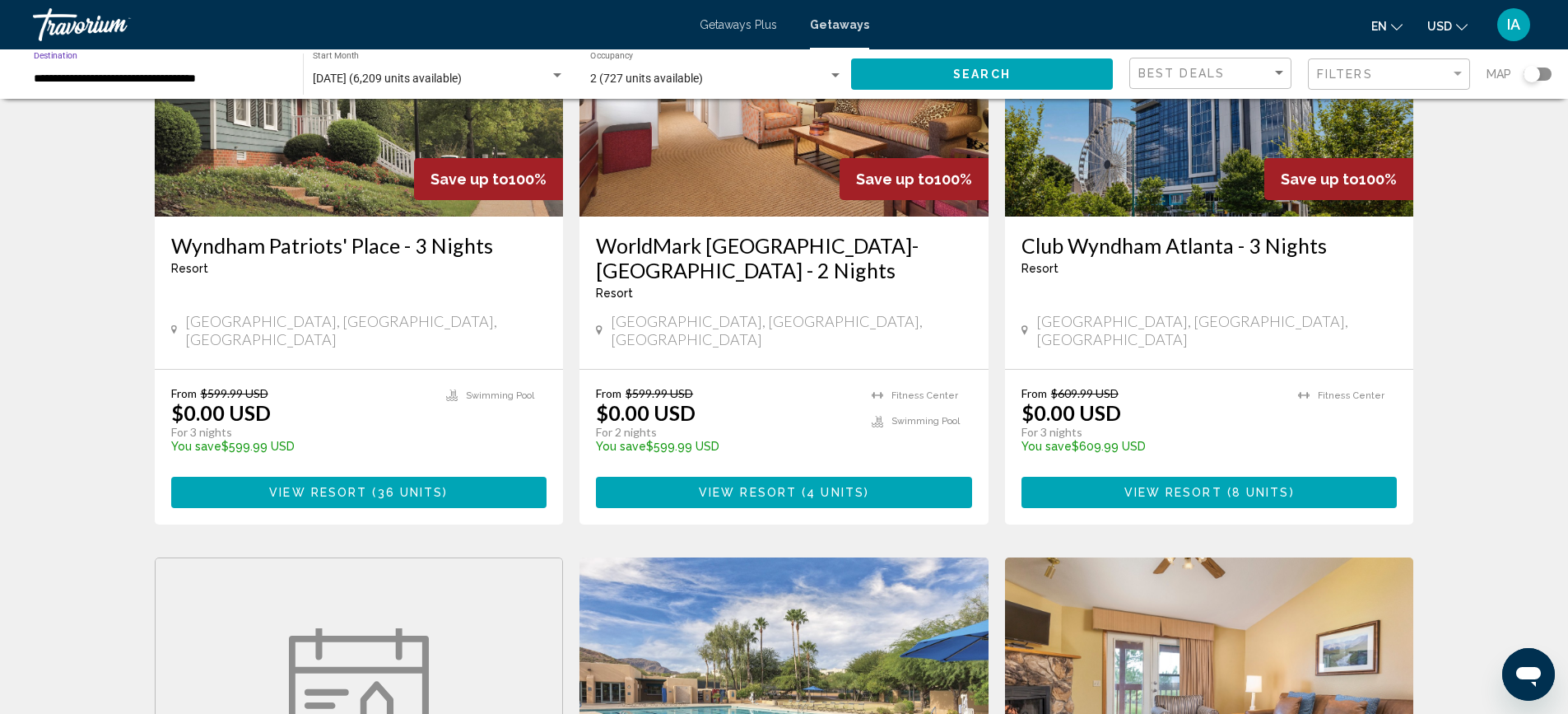
click at [182, 74] on input "**********" at bounding box center [160, 79] width 253 height 14
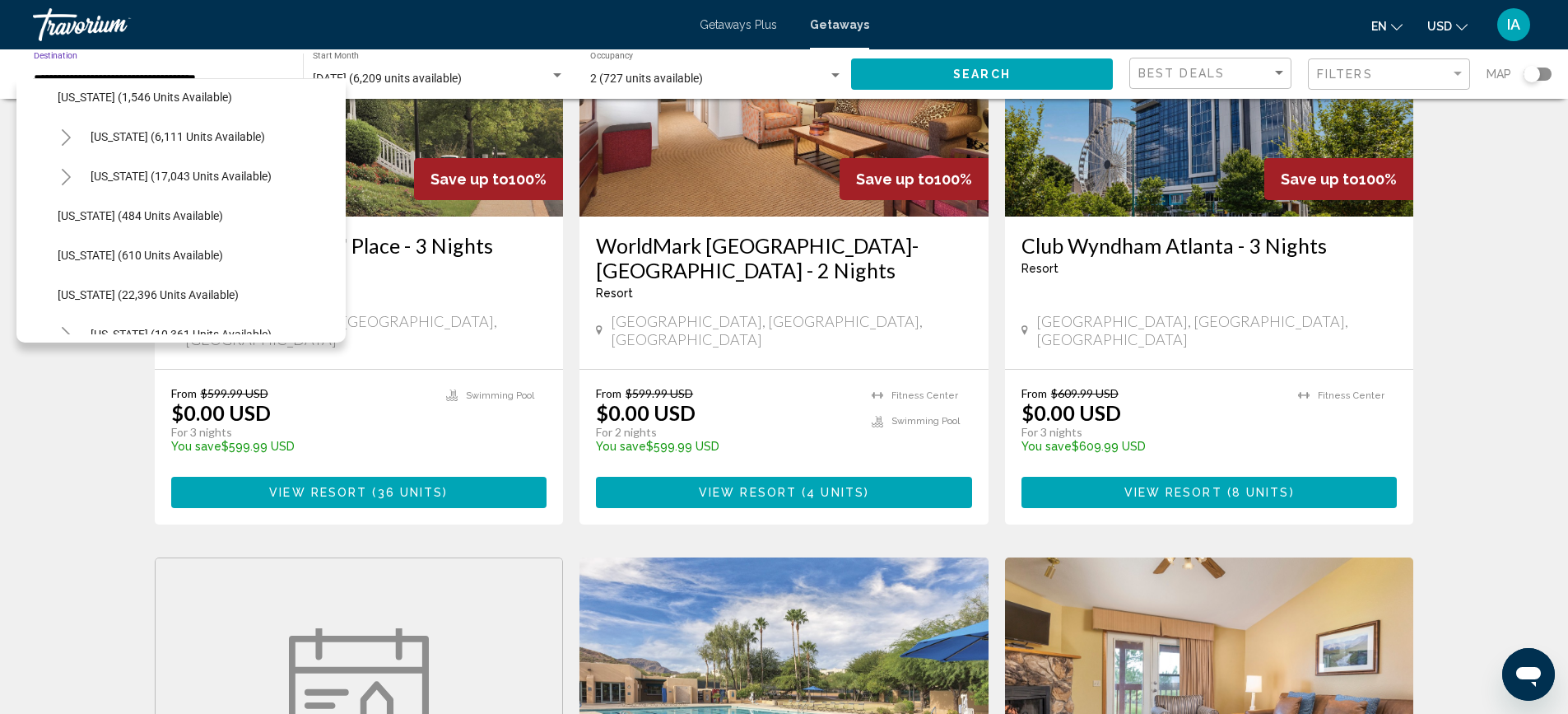
scroll to position [1153, 0]
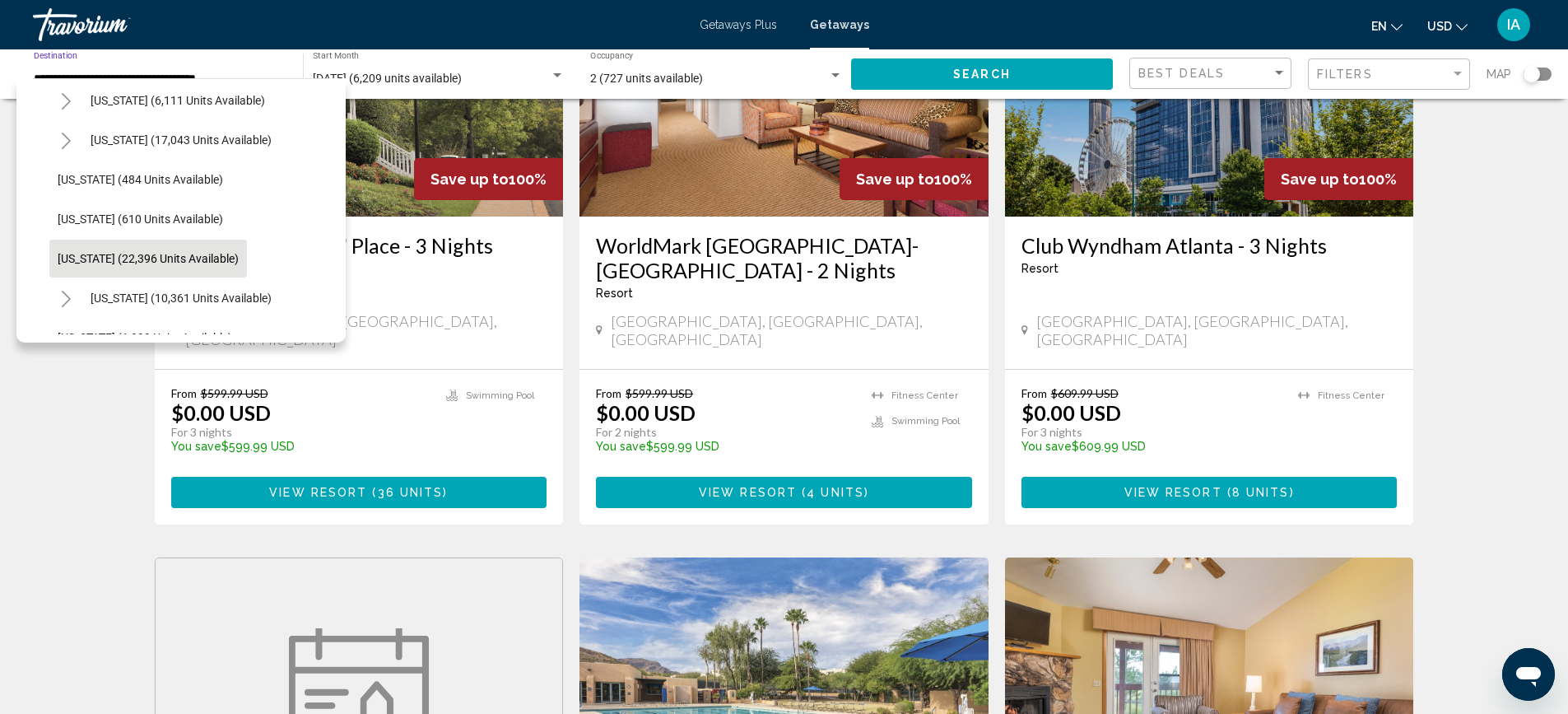
click at [156, 256] on span "[US_STATE] (22,396 units available)" at bounding box center [148, 258] width 181 height 14
type input "**********"
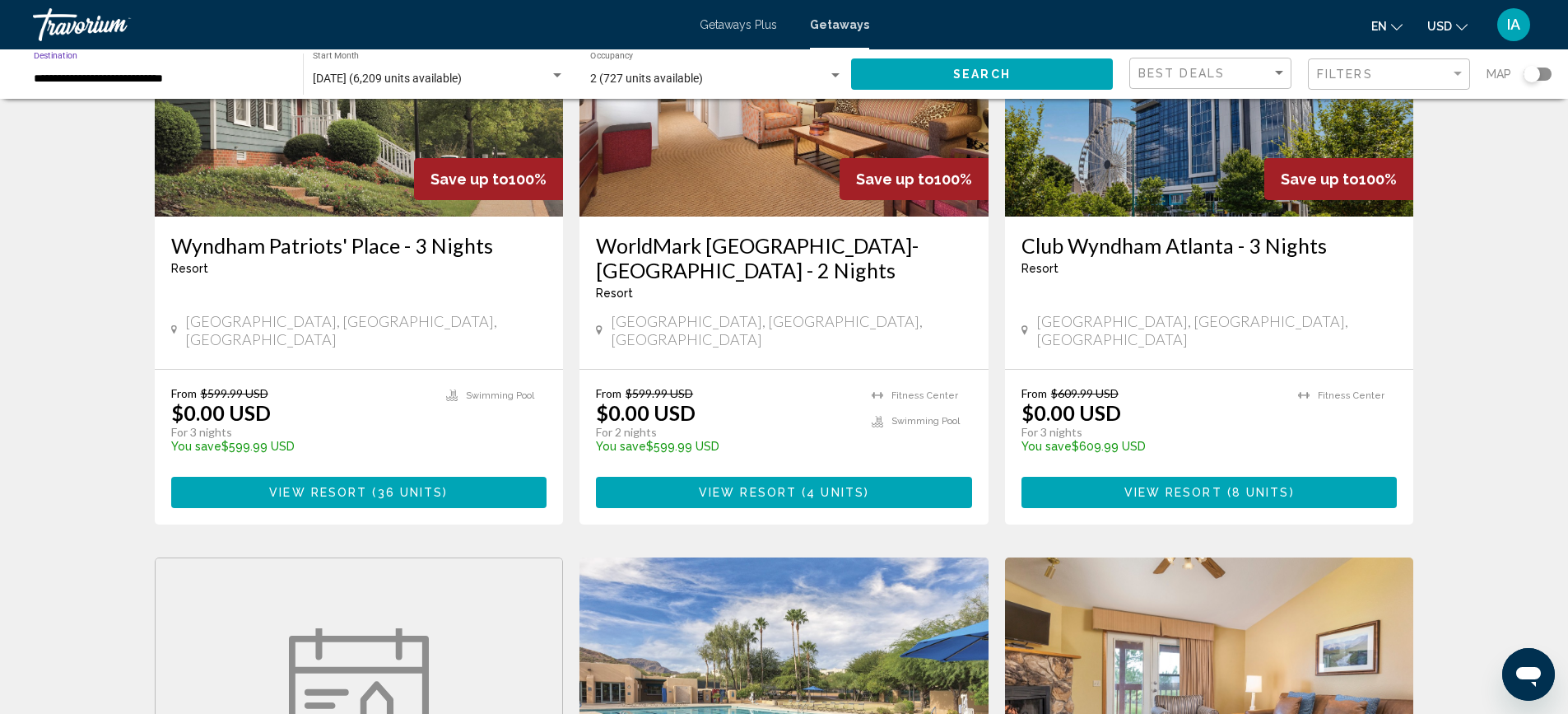
click at [969, 69] on span "Search" at bounding box center [982, 75] width 58 height 14
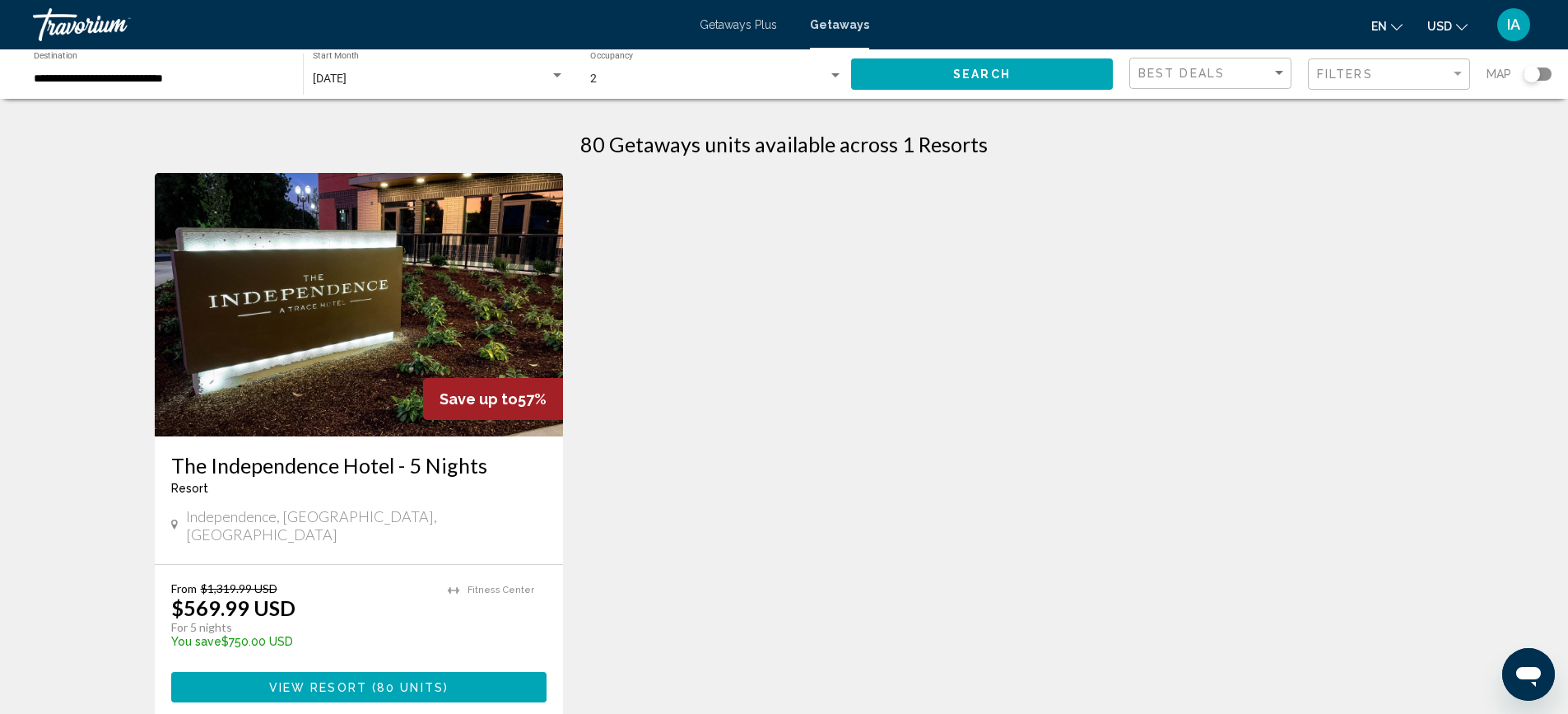
click at [320, 292] on img "Main content" at bounding box center [358, 304] width 409 height 264
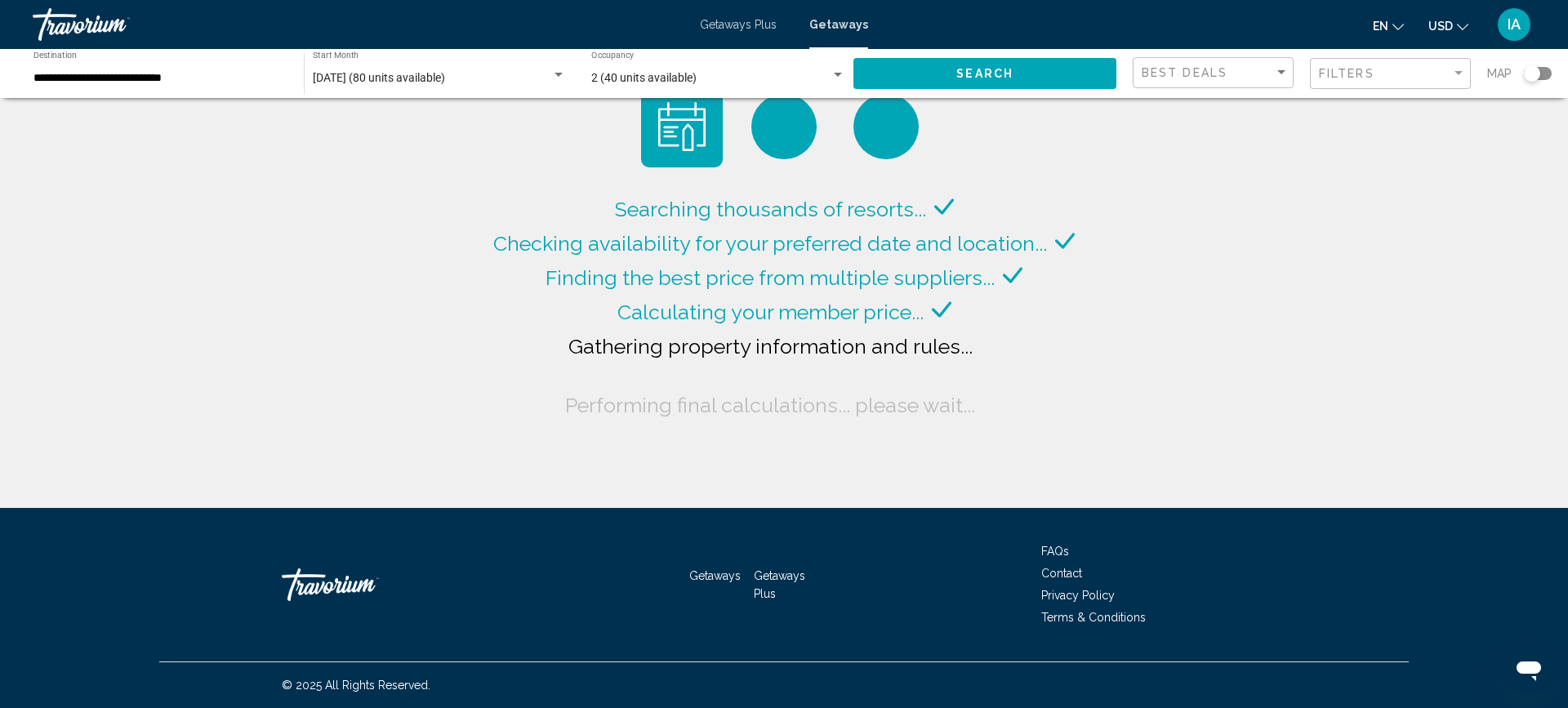
click at [227, 70] on div "**********" at bounding box center [160, 73] width 254 height 45
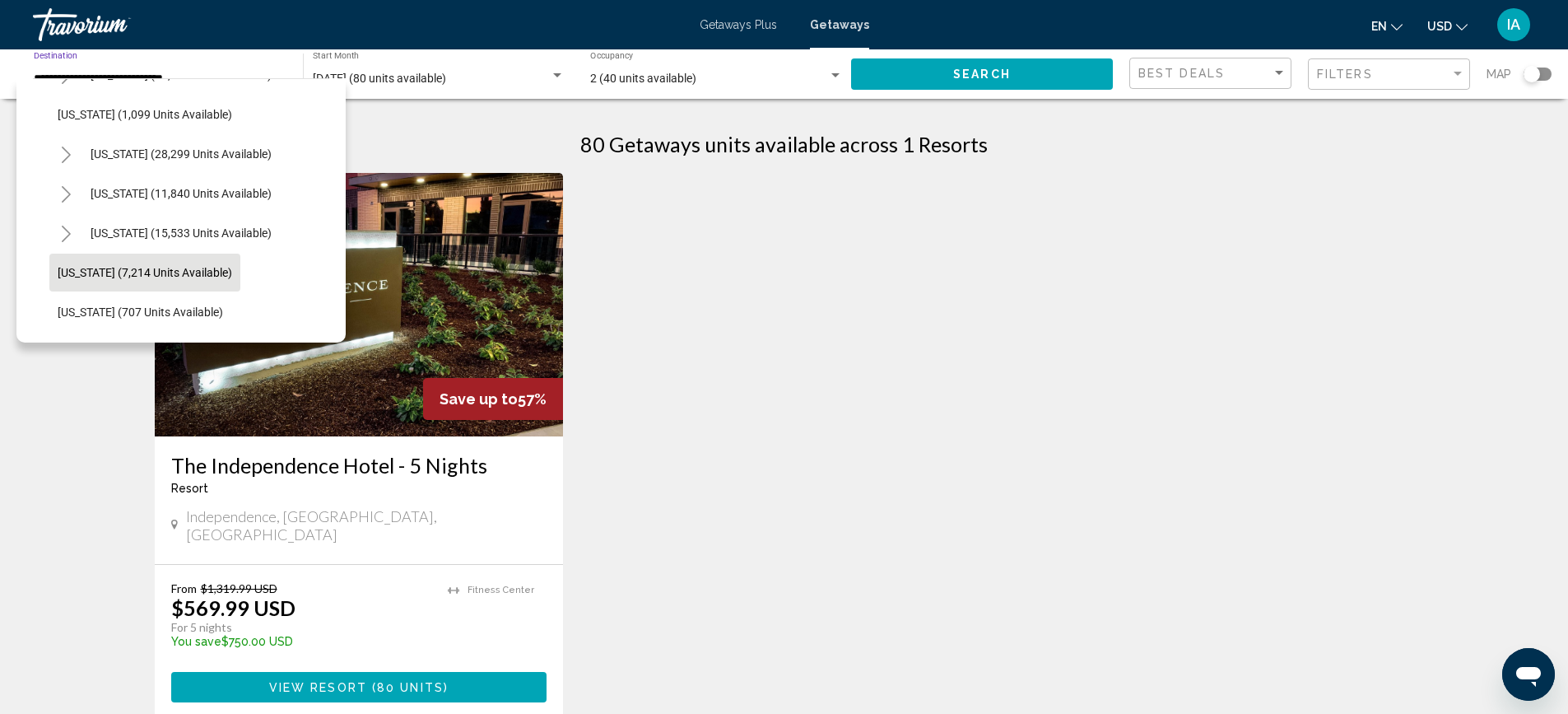
scroll to position [1458, 0]
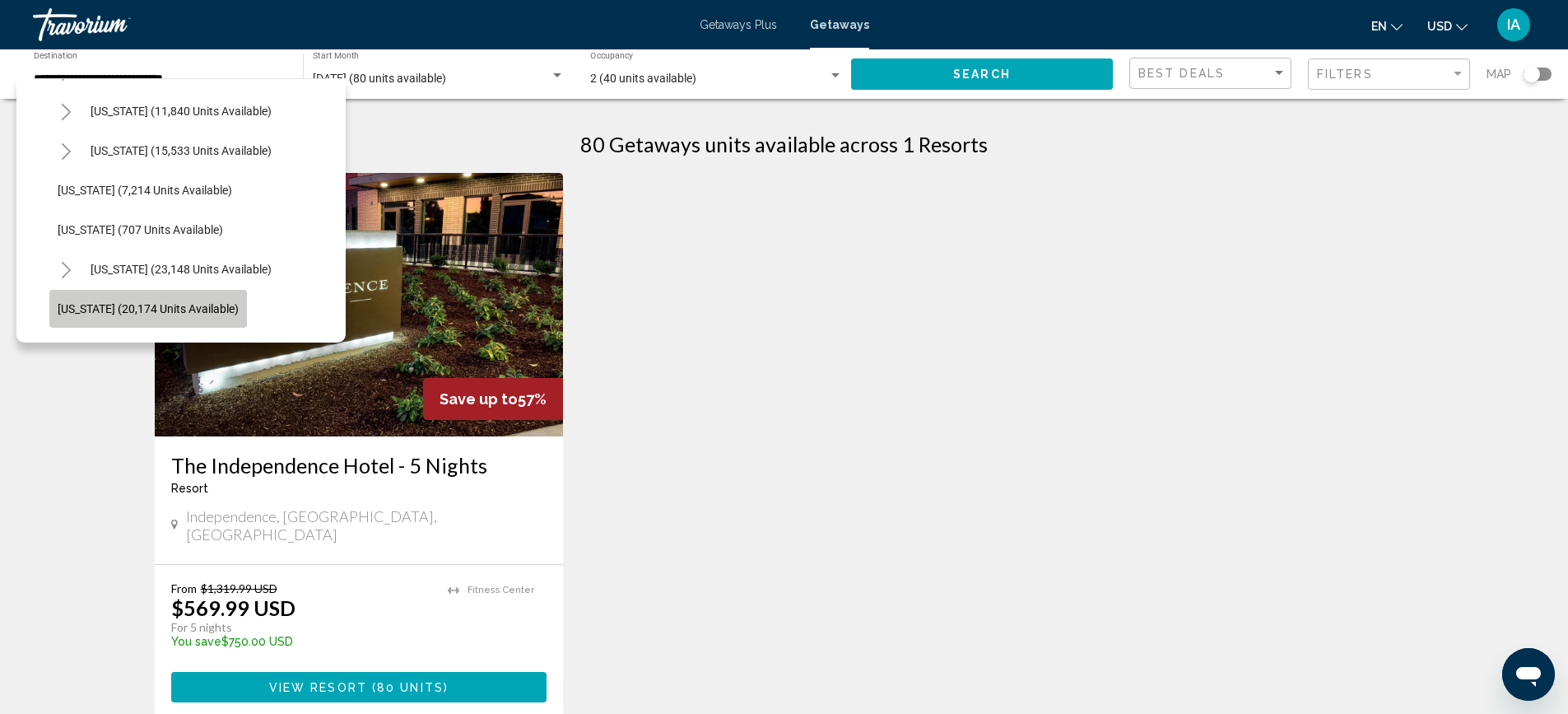
click at [154, 305] on span "[US_STATE] (20,174 units available)" at bounding box center [148, 309] width 181 height 14
type input "**********"
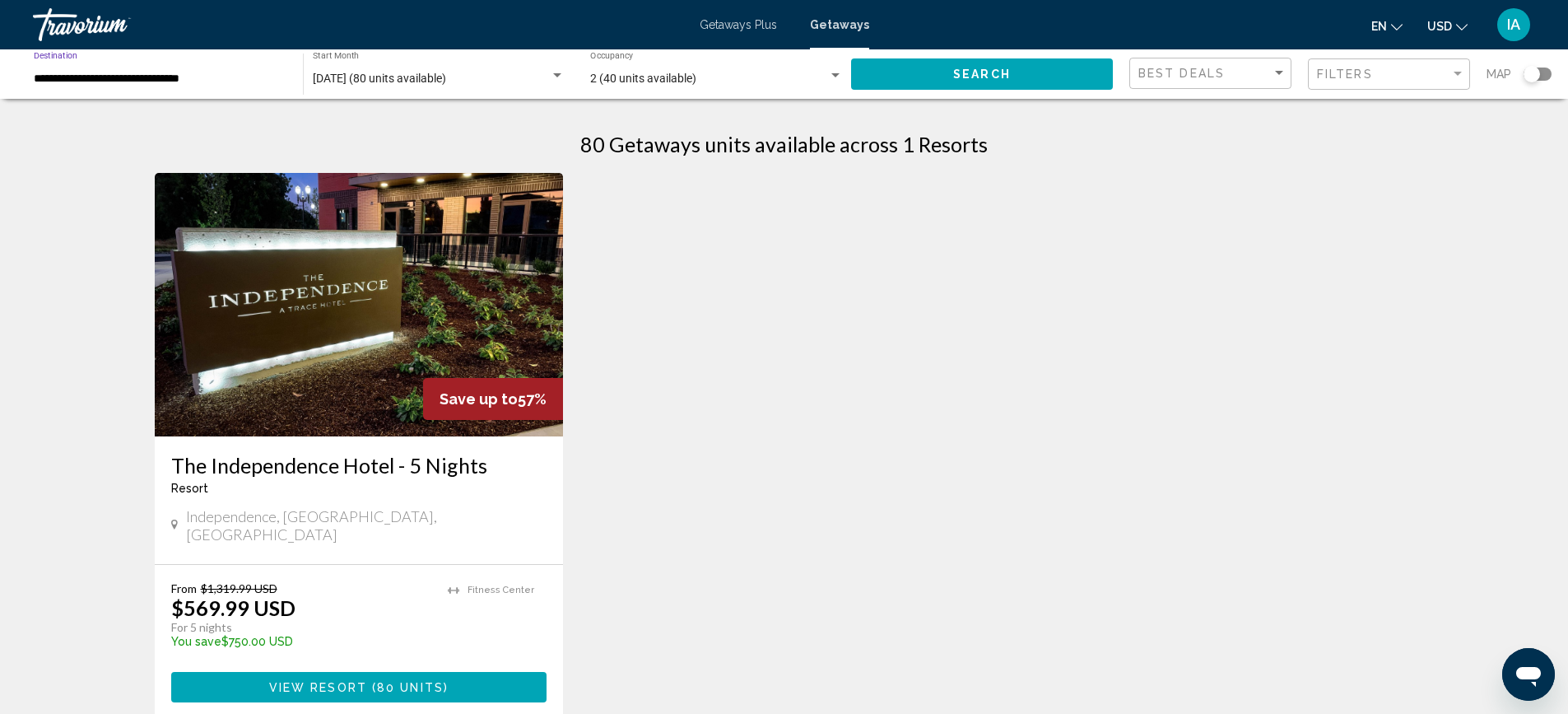
click at [951, 72] on button "Search" at bounding box center [982, 74] width 262 height 31
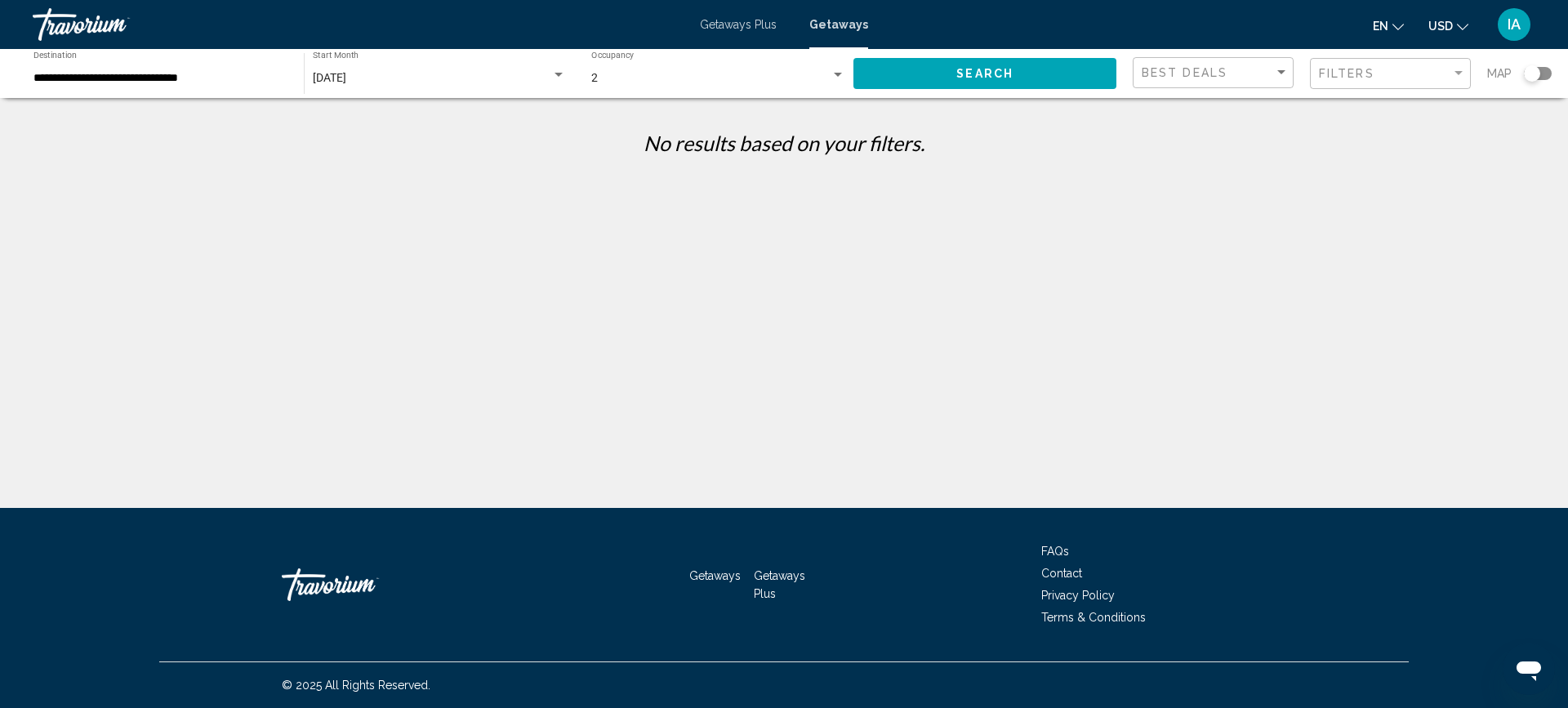
click at [635, 75] on div "2" at bounding box center [710, 78] width 239 height 13
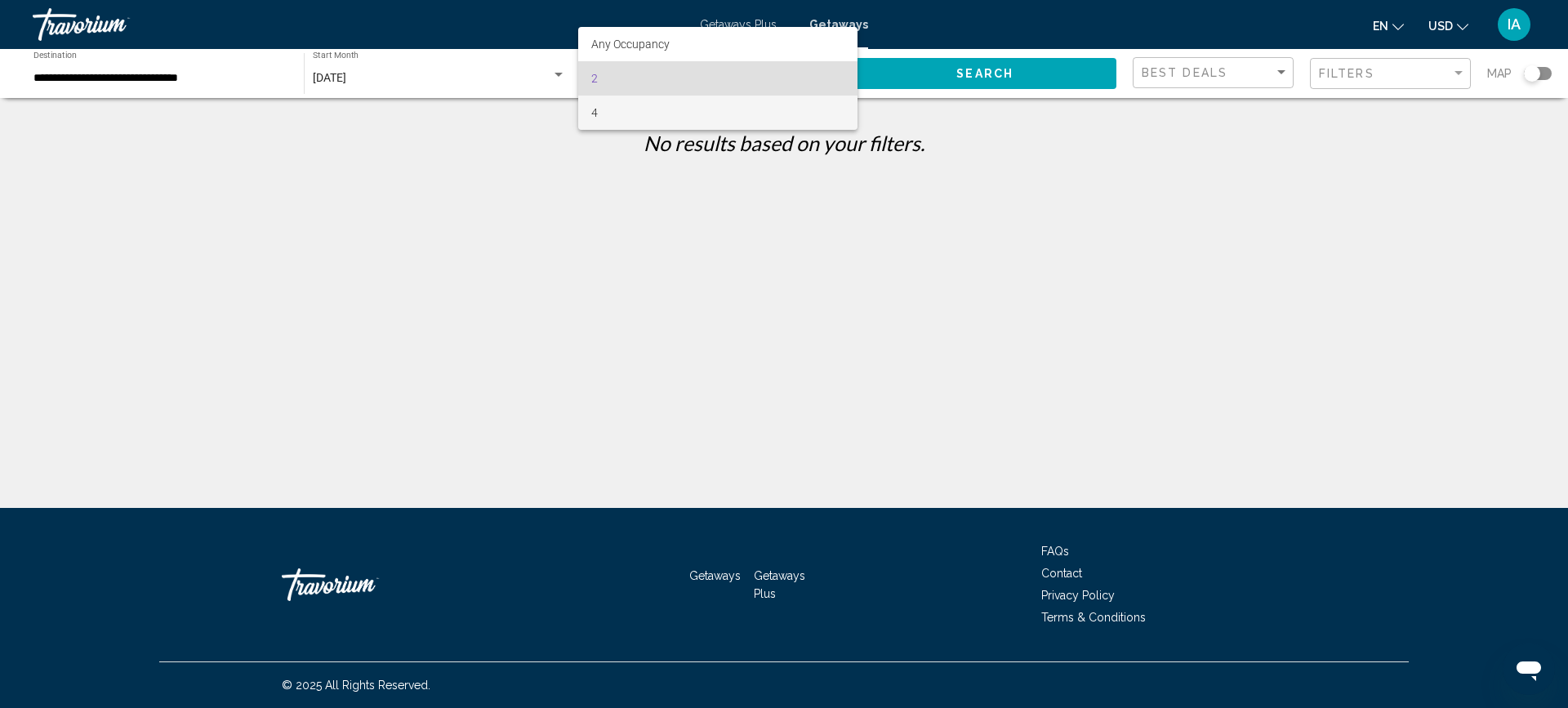
click at [630, 107] on span "4" at bounding box center [718, 113] width 254 height 34
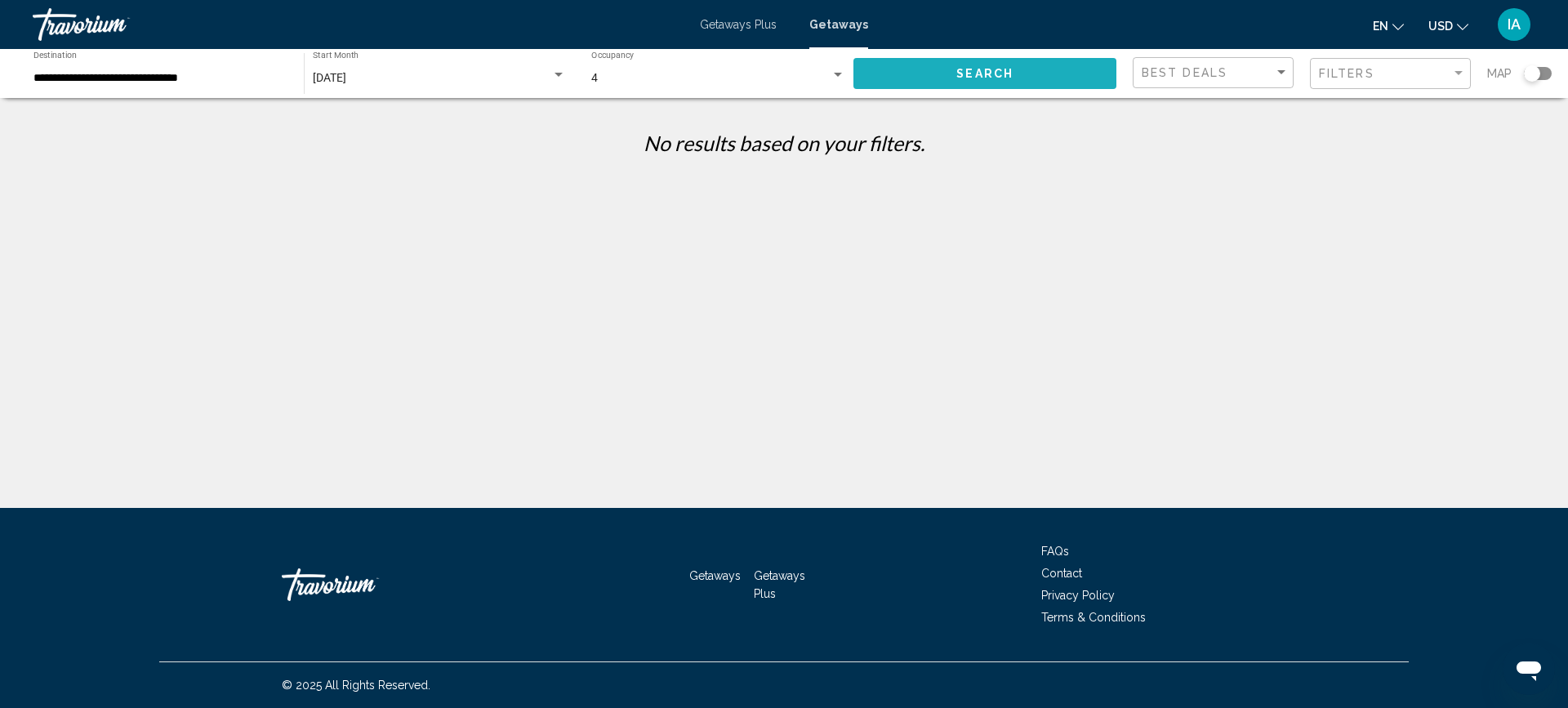
click at [906, 70] on button "Search" at bounding box center [985, 73] width 263 height 30
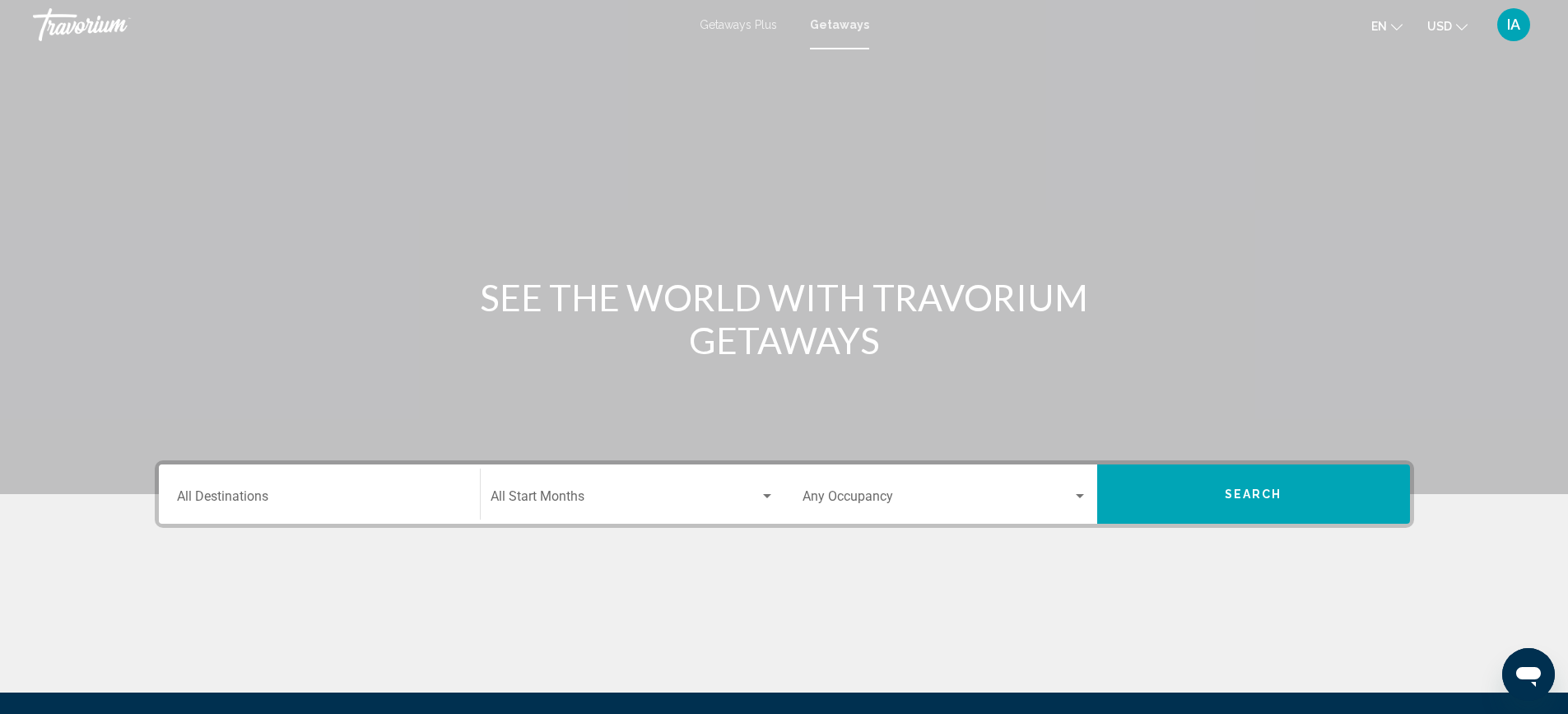
click at [358, 495] on input "Destination All Destinations" at bounding box center [320, 499] width 285 height 14
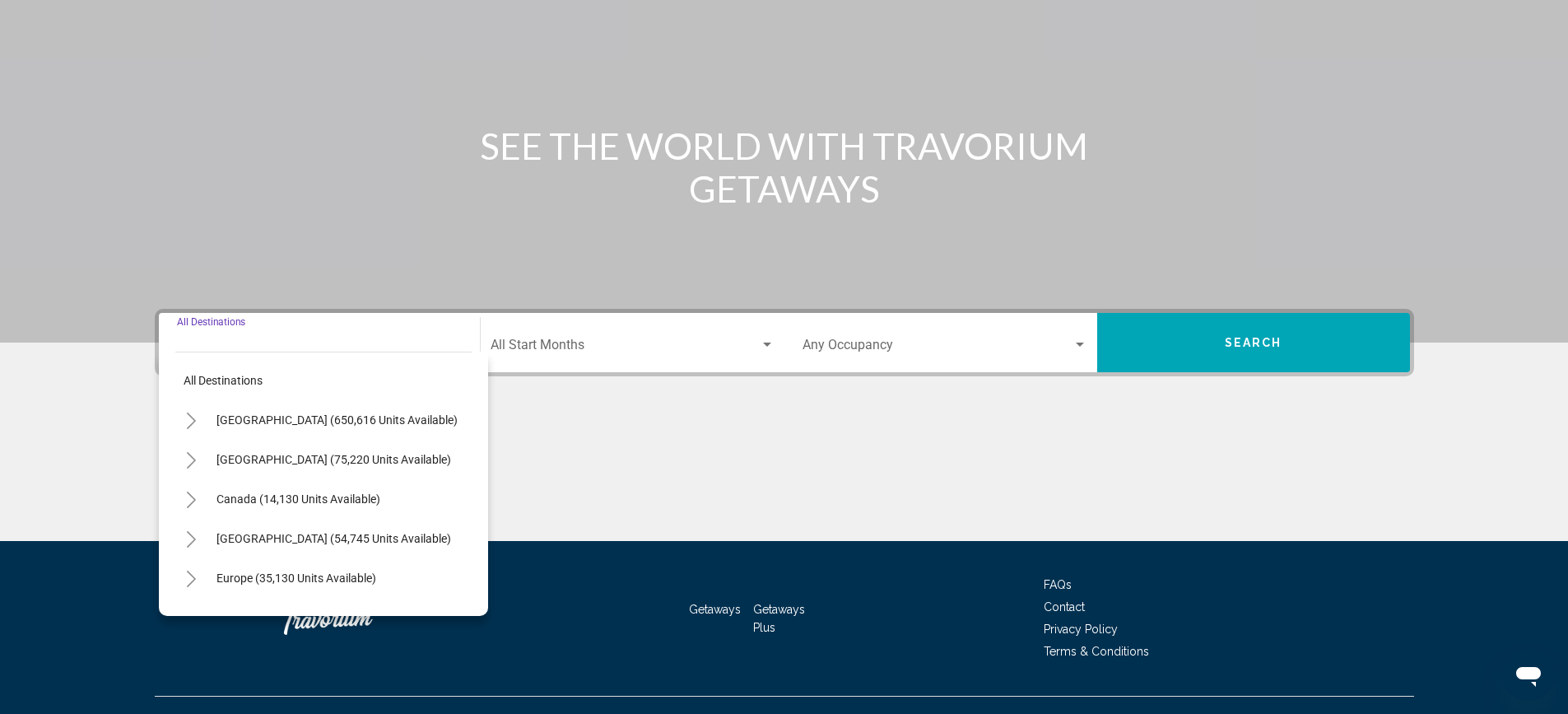
scroll to position [181, 0]
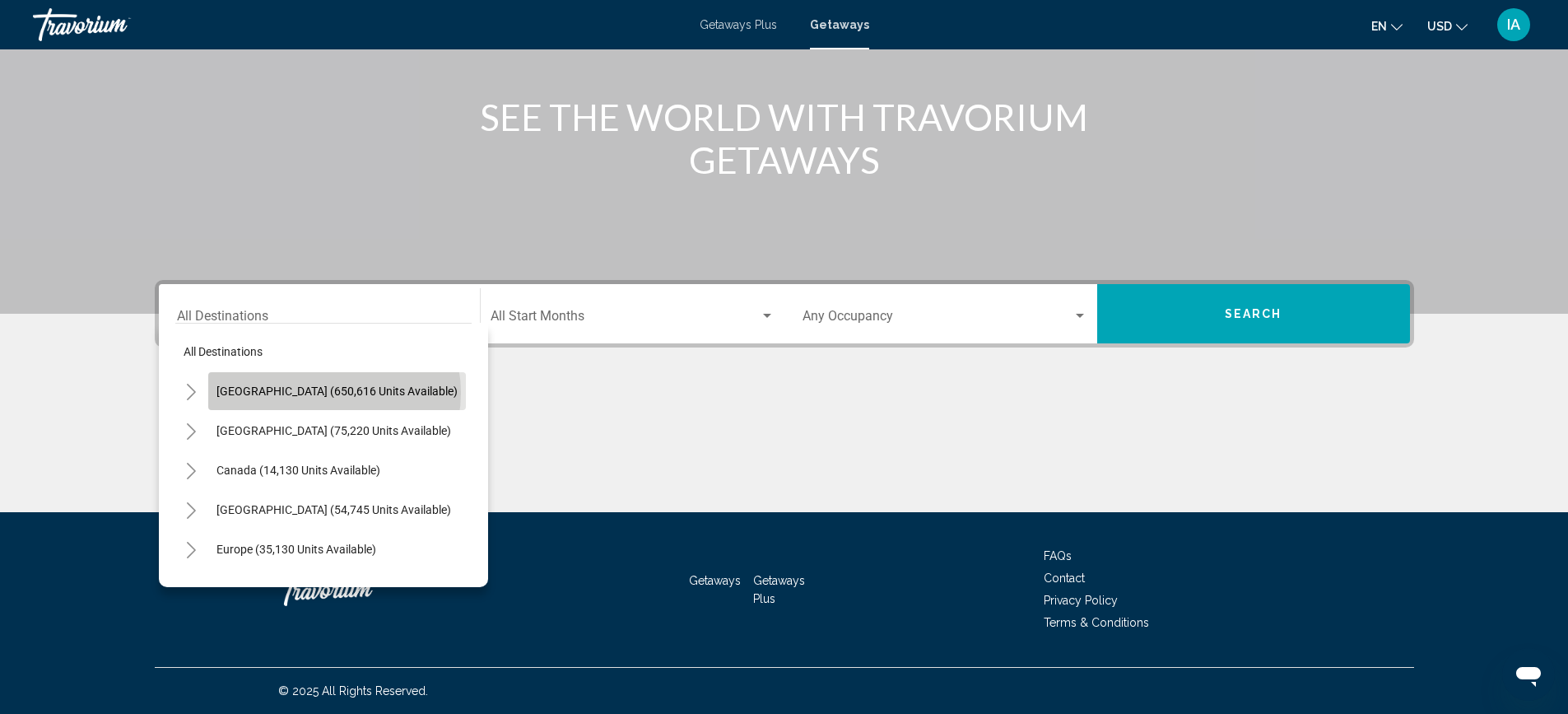
click at [333, 393] on span "[GEOGRAPHIC_DATA] (650,616 units available)" at bounding box center [337, 391] width 241 height 14
type input "**********"
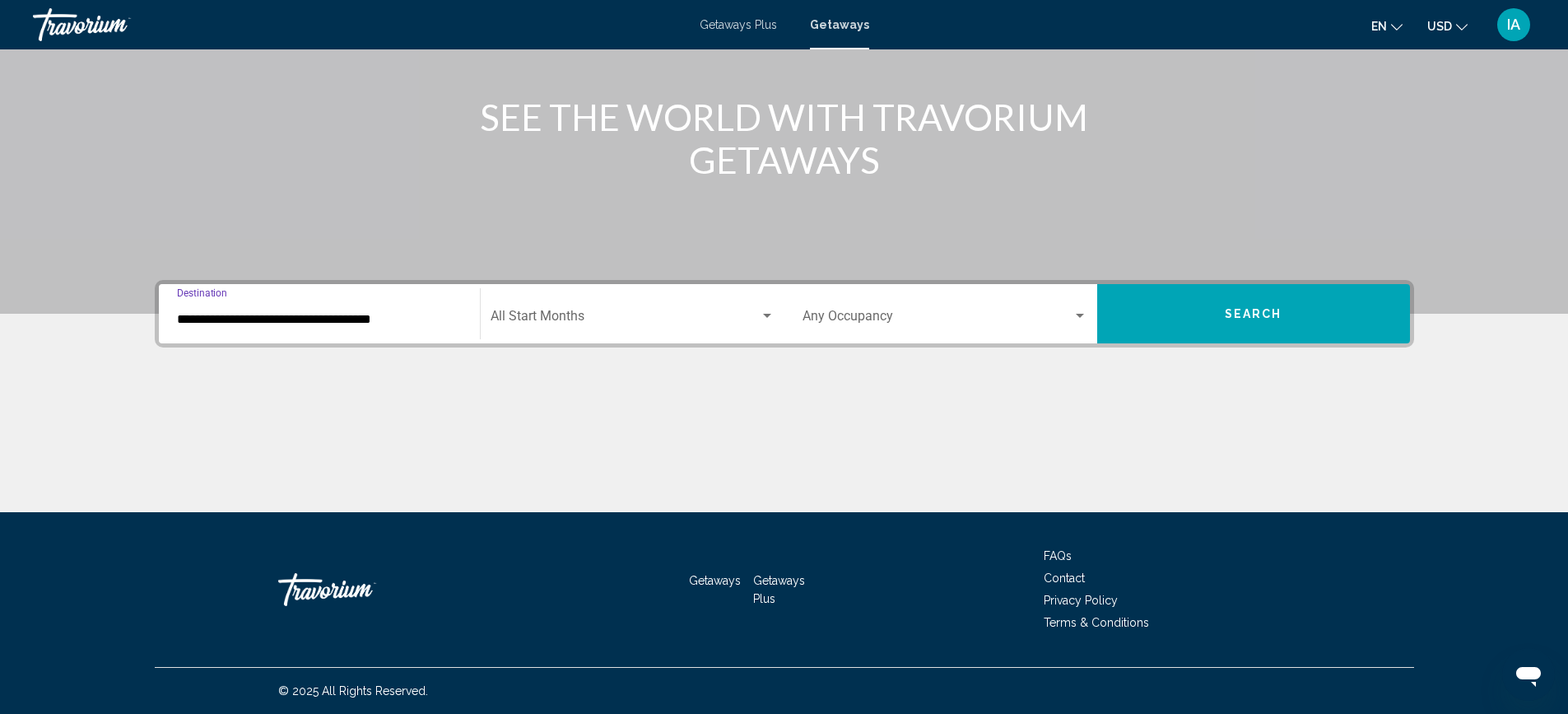
click at [928, 316] on span "Search widget" at bounding box center [937, 320] width 270 height 14
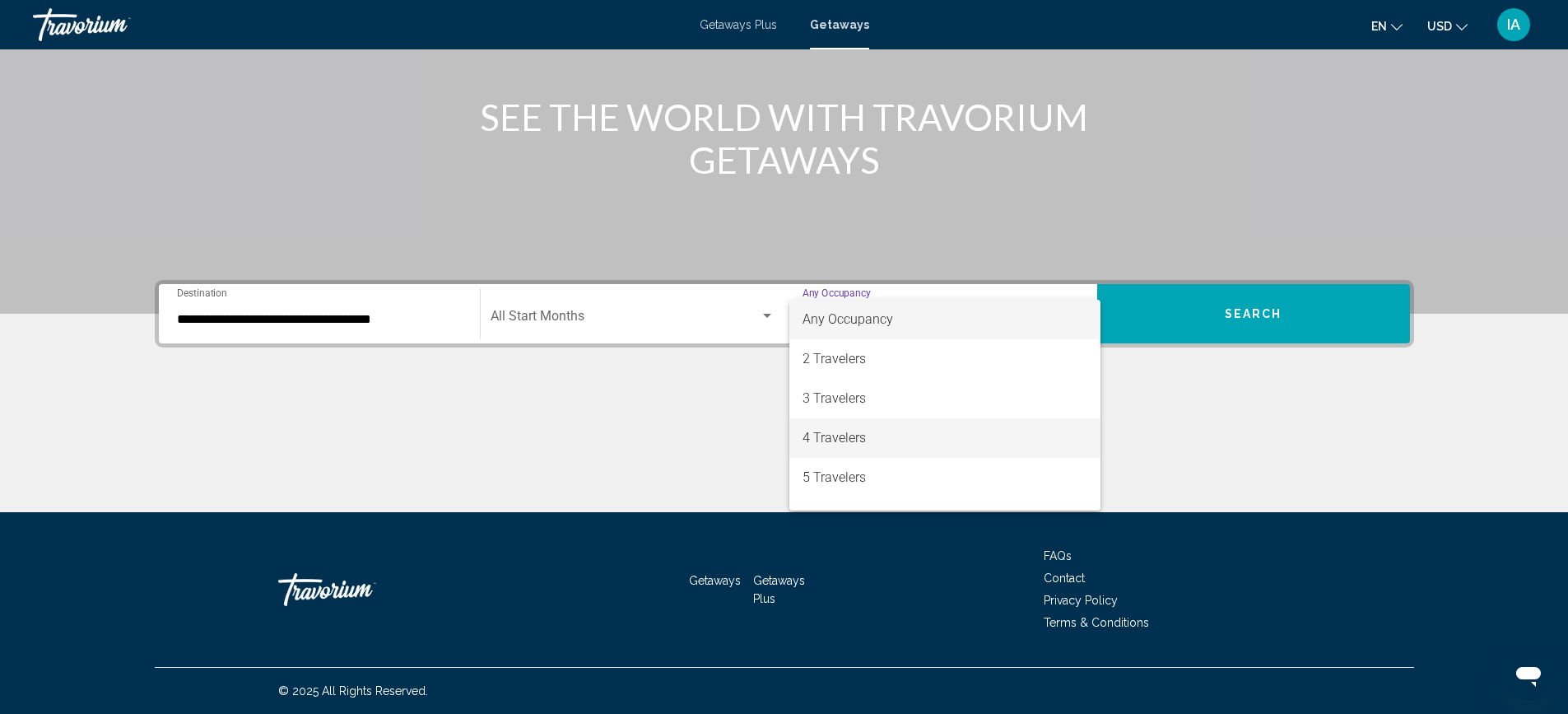
click at [846, 440] on span "4 Travelers" at bounding box center [945, 438] width 285 height 40
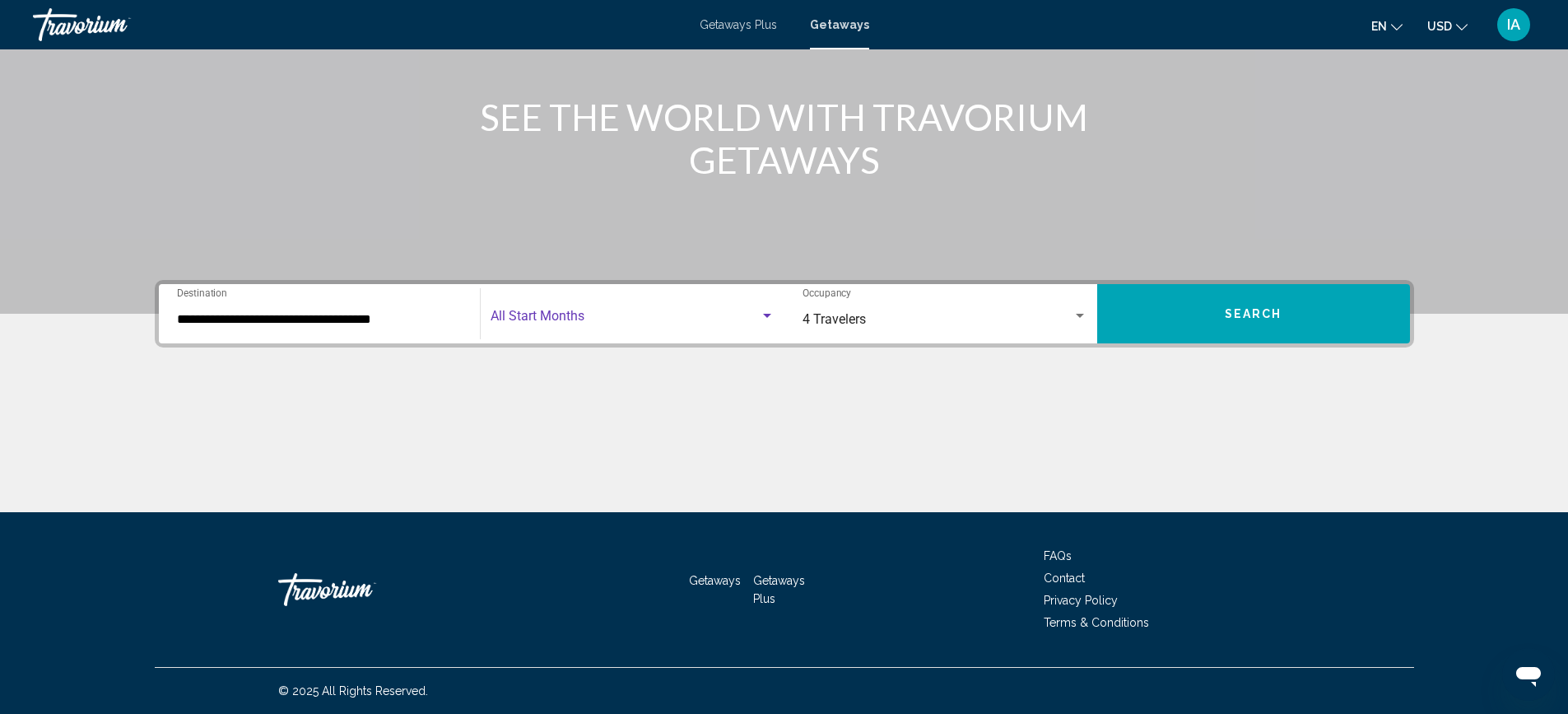
click at [706, 320] on span "Search widget" at bounding box center [625, 320] width 269 height 14
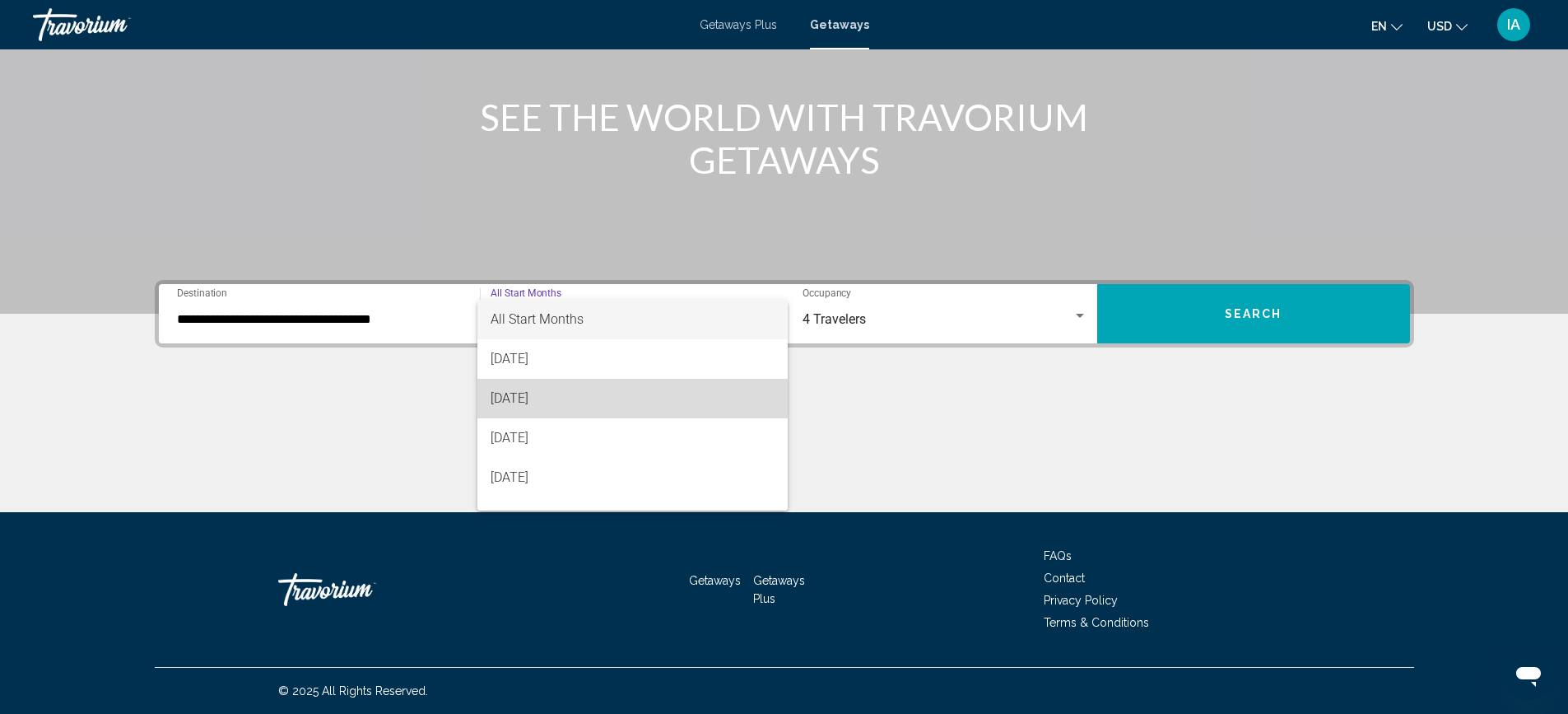
click at [642, 396] on span "[DATE]" at bounding box center [632, 398] width 284 height 40
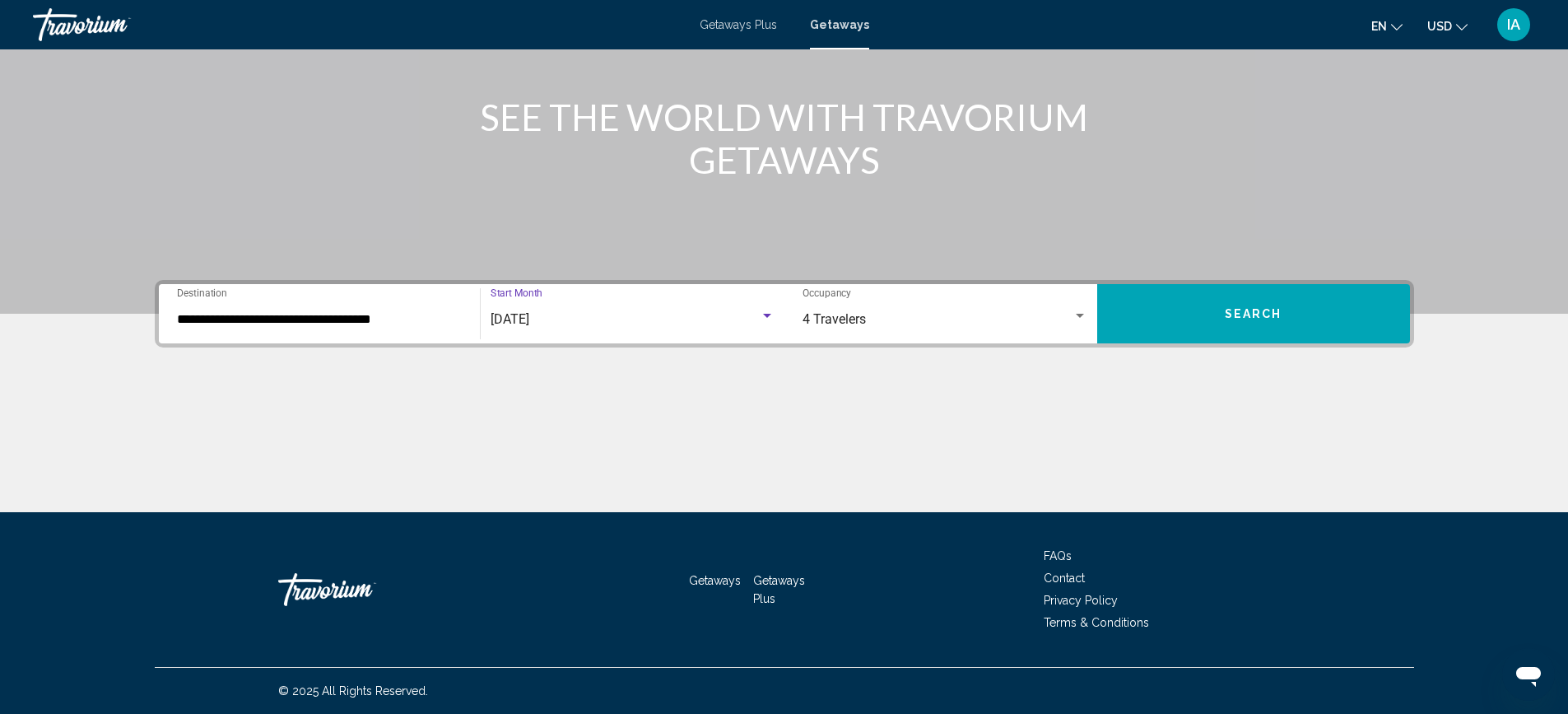
click at [1230, 316] on span "Search" at bounding box center [1254, 314] width 58 height 14
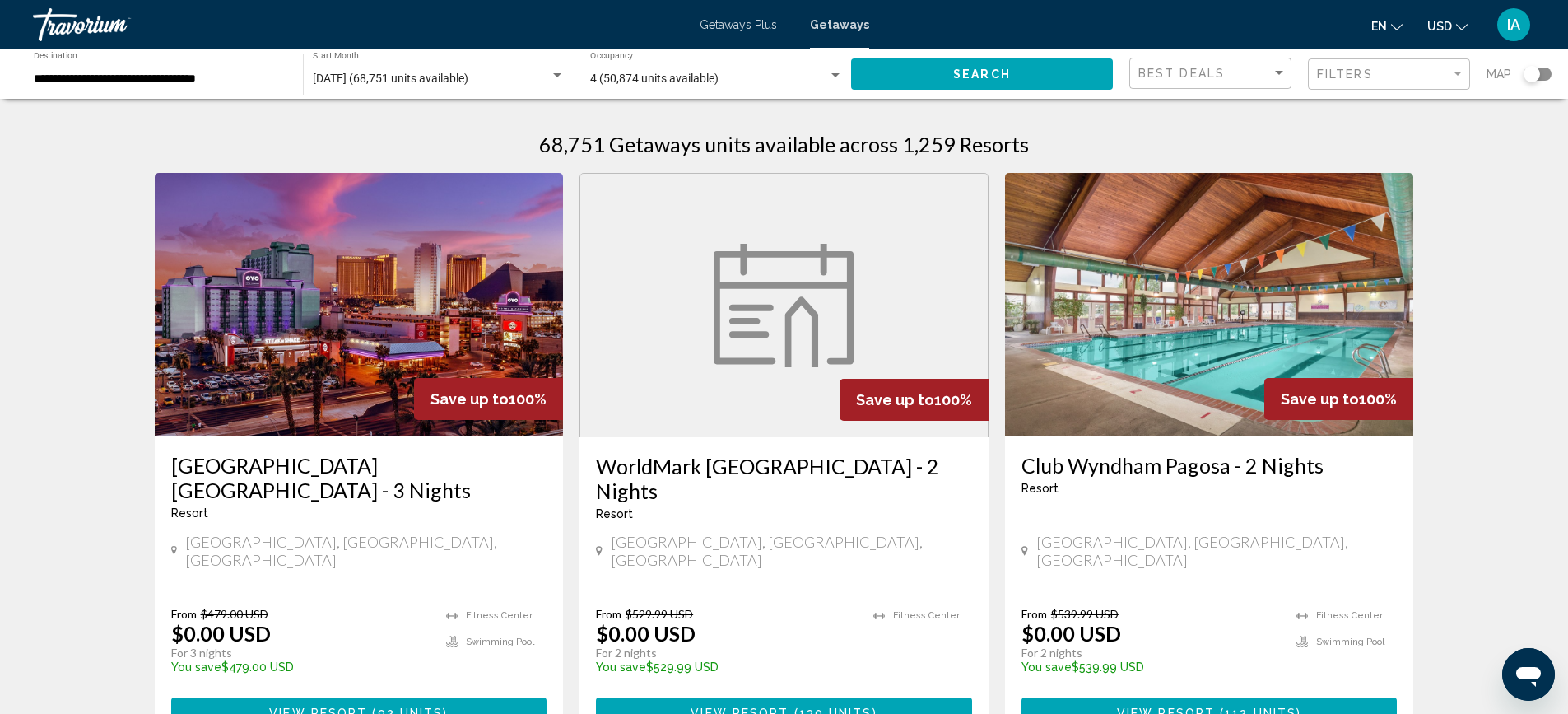
click at [173, 79] on input "**********" at bounding box center [160, 79] width 253 height 14
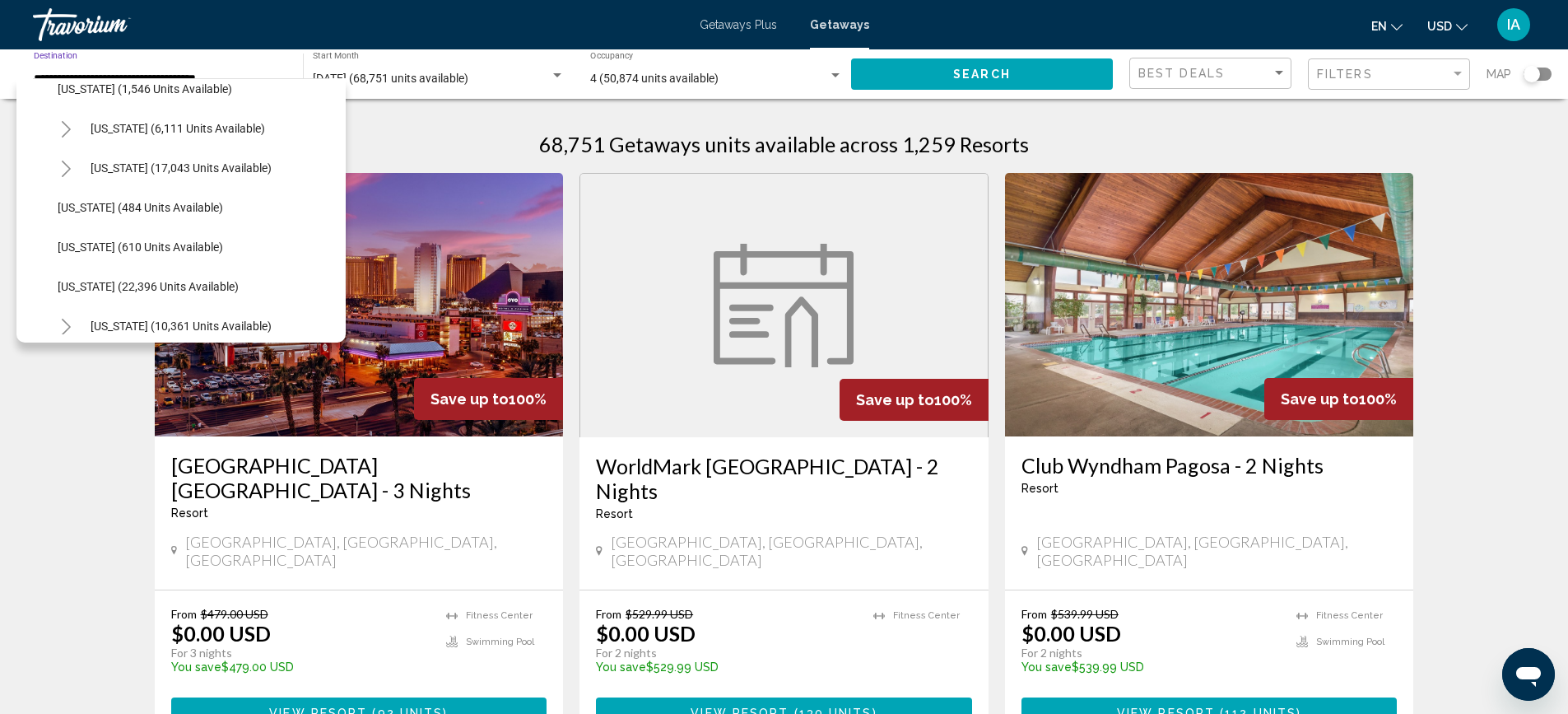
scroll to position [1153, 0]
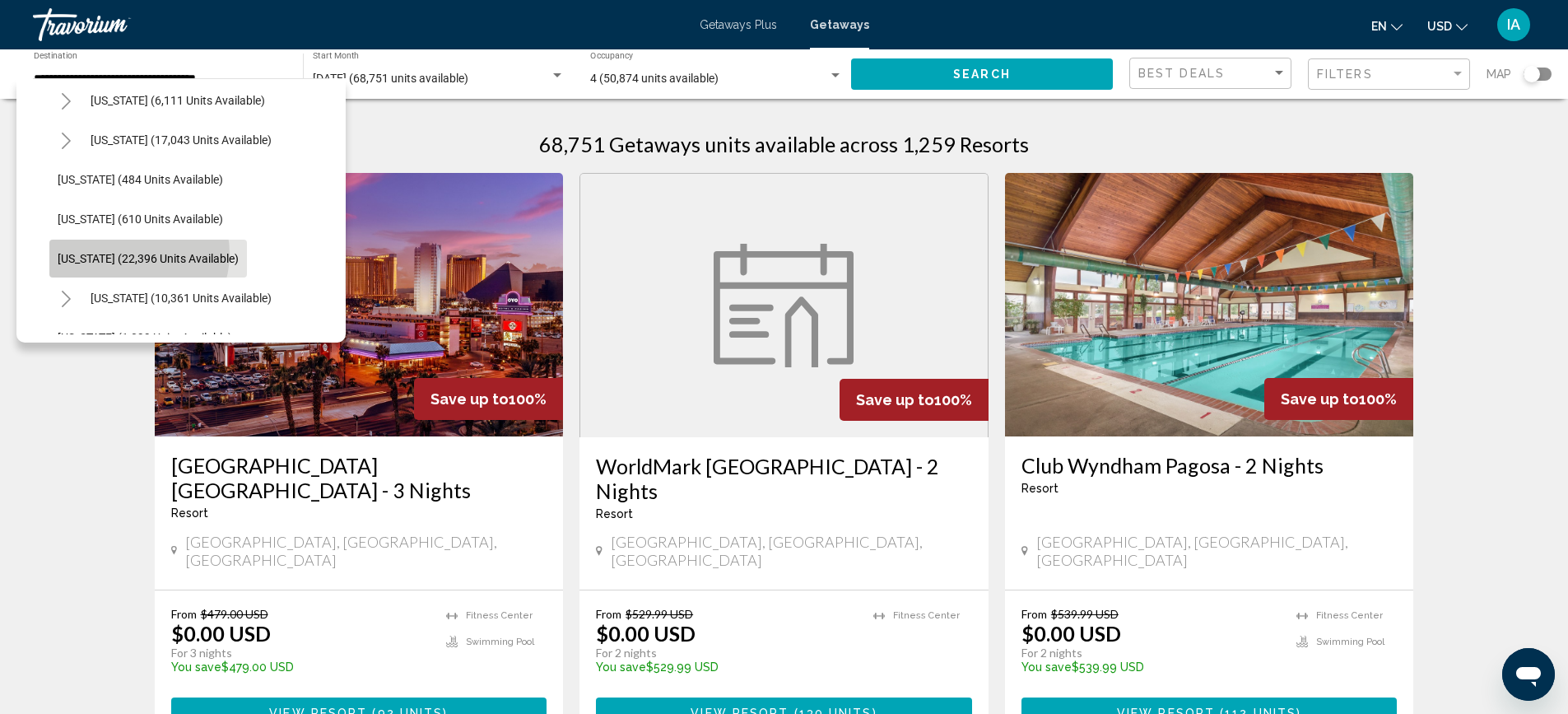
click at [128, 254] on span "[US_STATE] (22,396 units available)" at bounding box center [148, 258] width 181 height 14
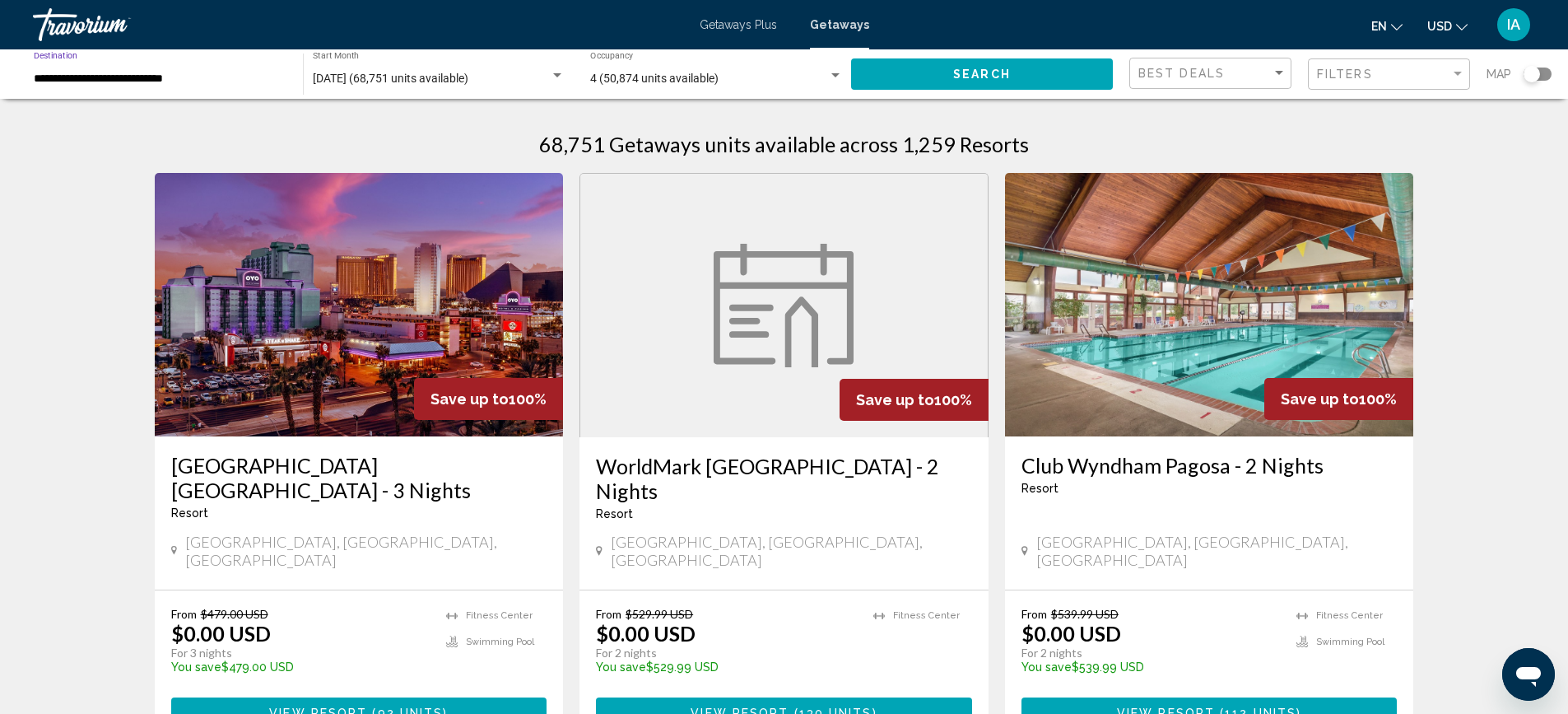
click at [908, 78] on button "Search" at bounding box center [982, 74] width 262 height 31
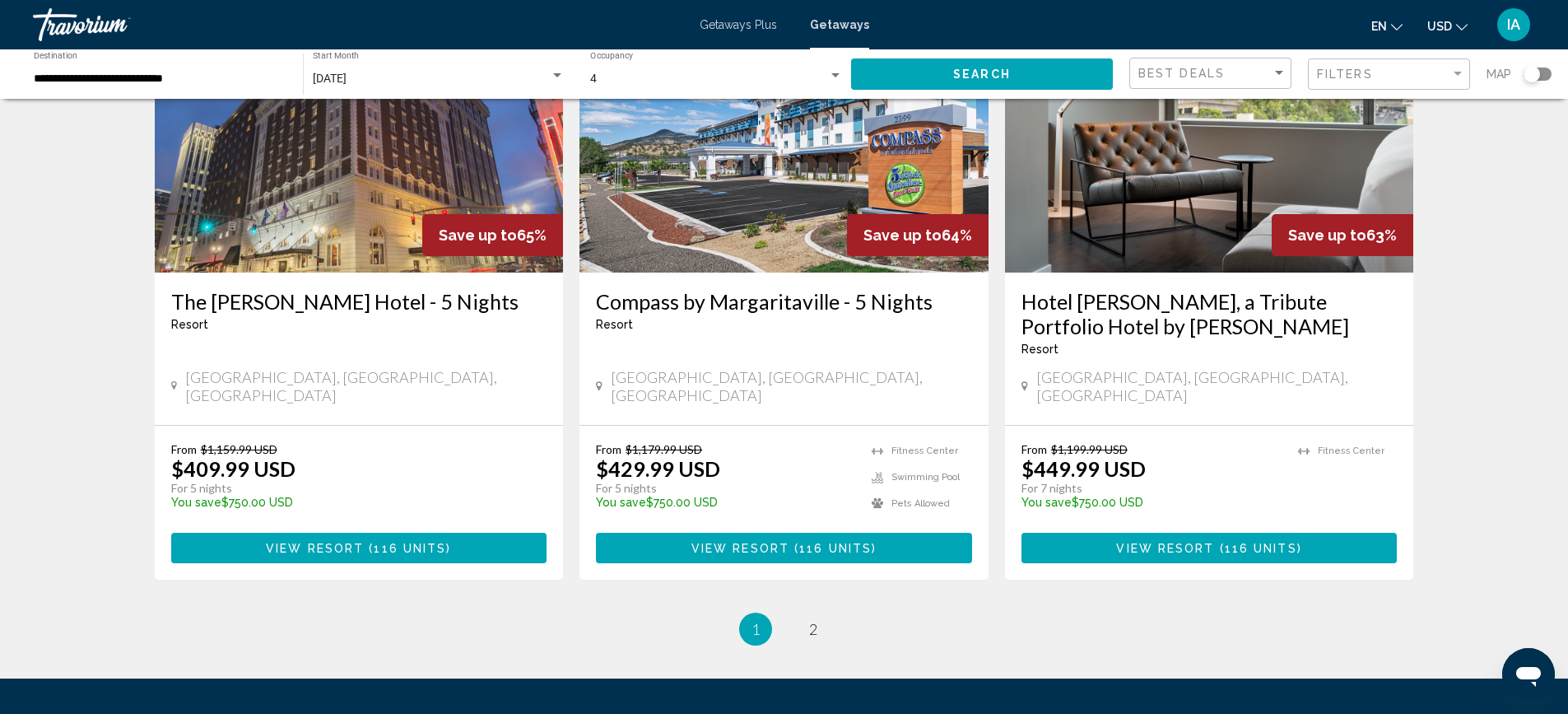
scroll to position [2044, 0]
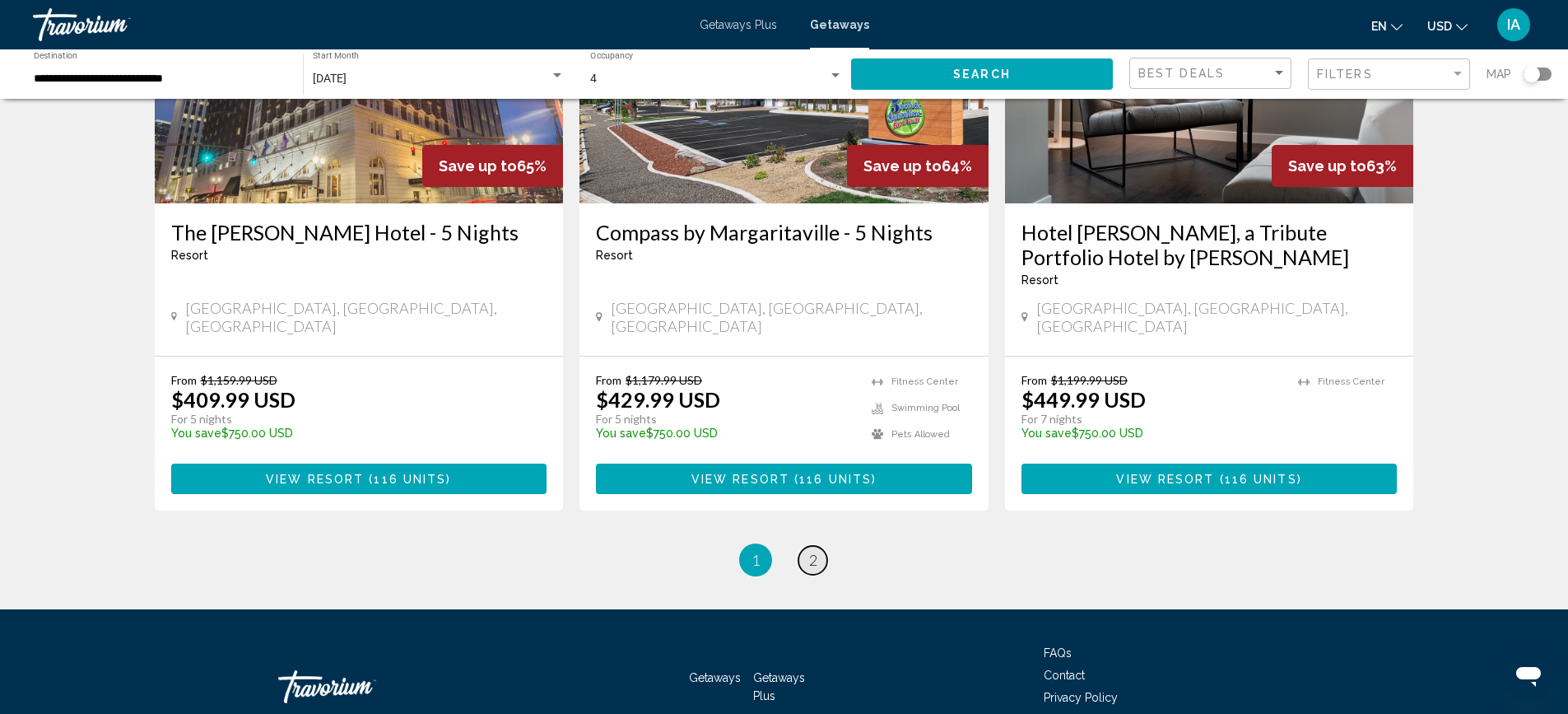
click at [809, 551] on span "2" at bounding box center [812, 560] width 8 height 18
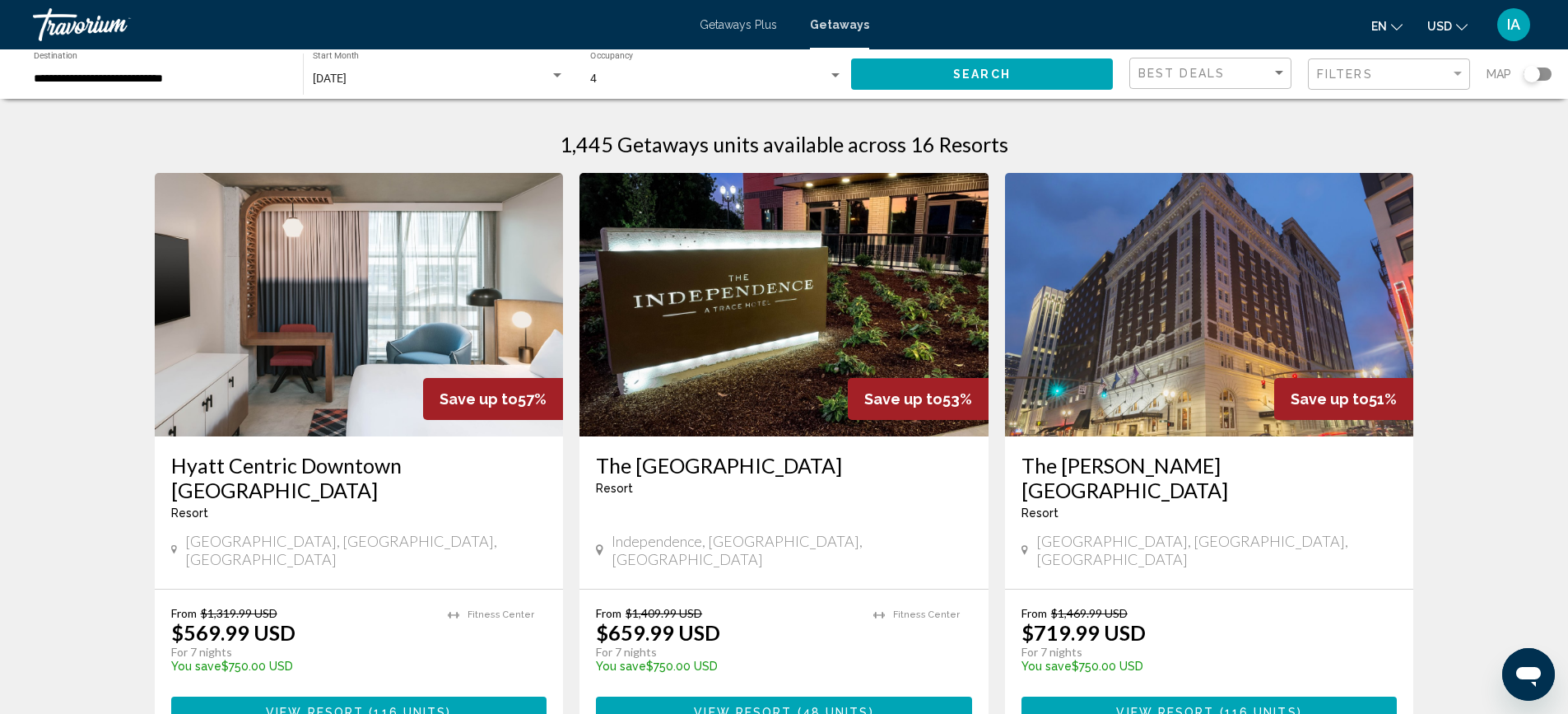
click at [247, 70] on div "**********" at bounding box center [160, 74] width 253 height 45
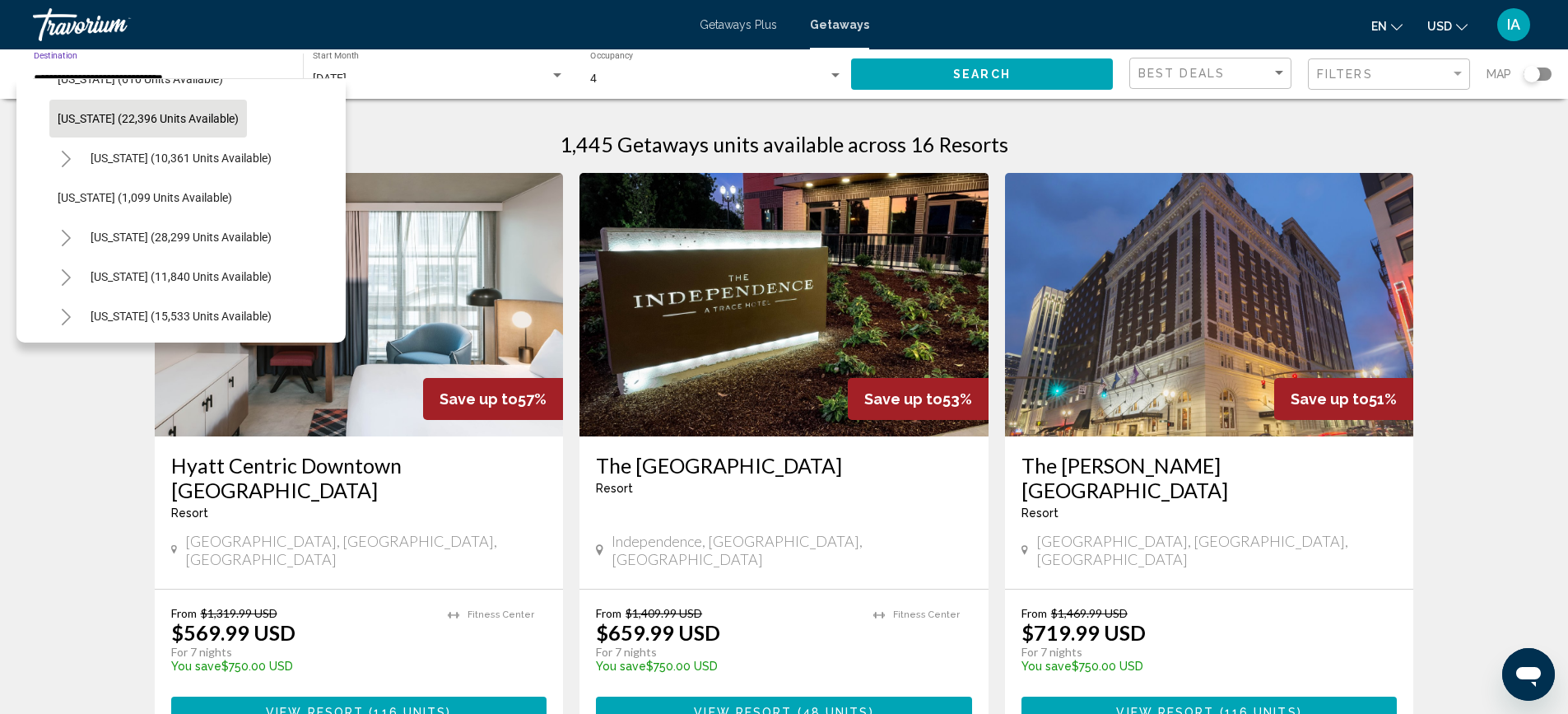
scroll to position [1458, 0]
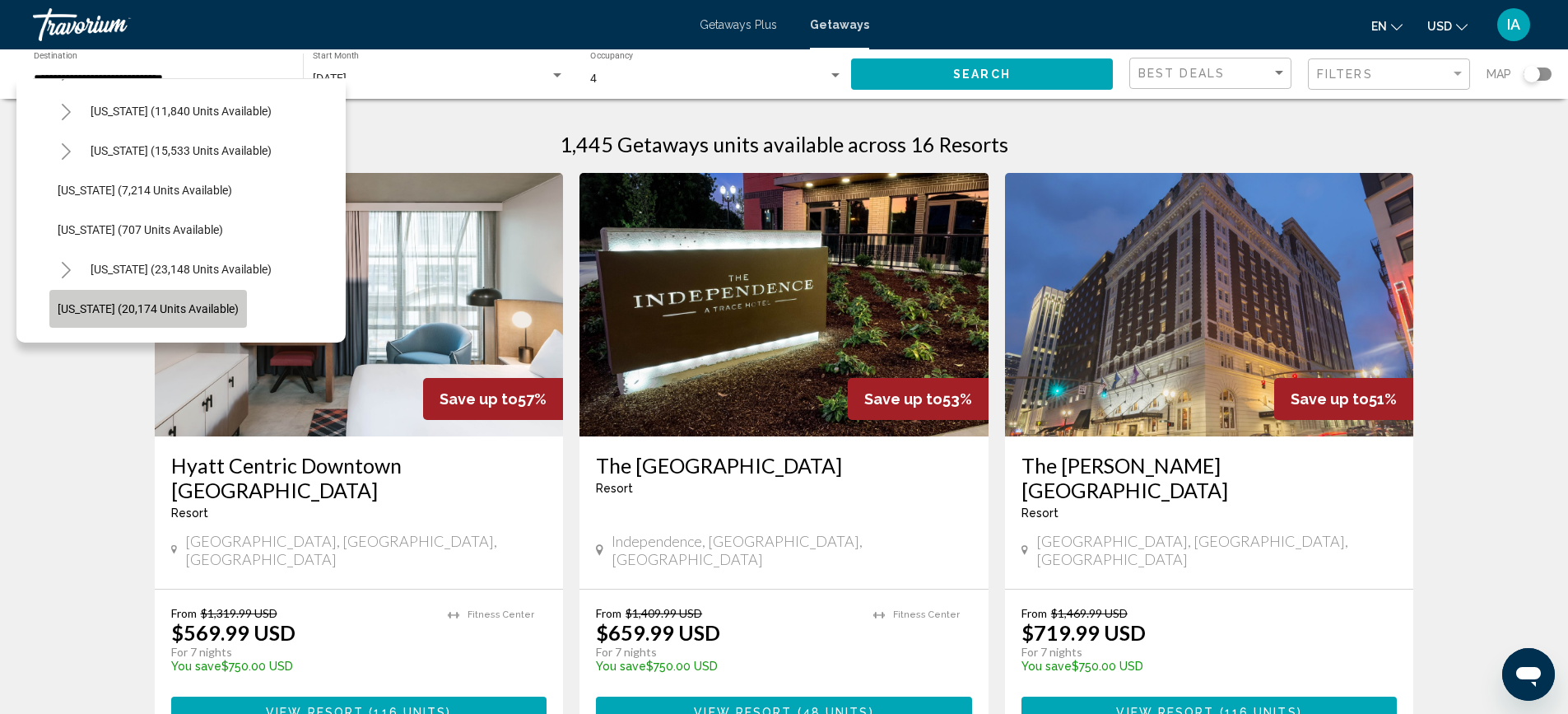
click at [127, 303] on span "[US_STATE] (20,174 units available)" at bounding box center [148, 309] width 181 height 14
type input "**********"
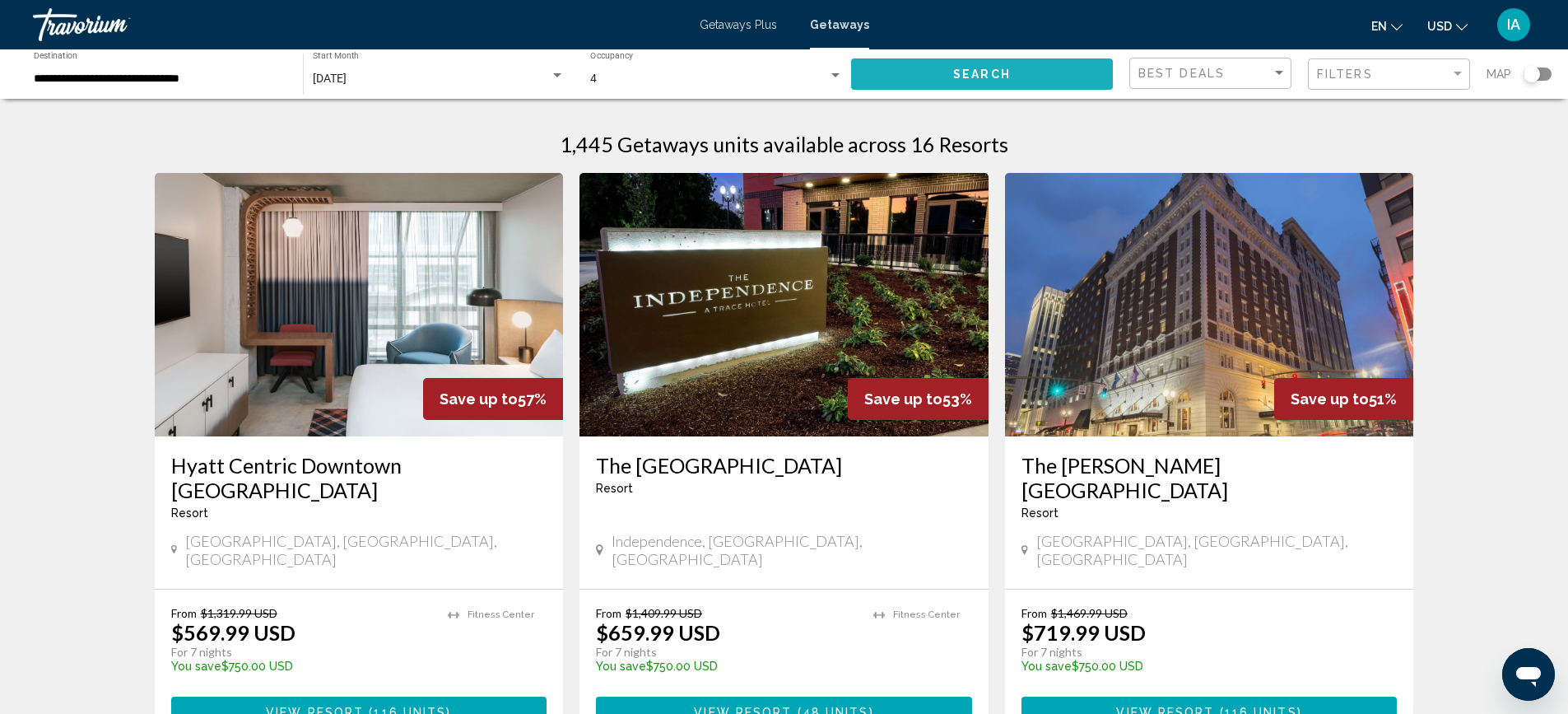
click at [971, 77] on span "Search" at bounding box center [982, 75] width 58 height 14
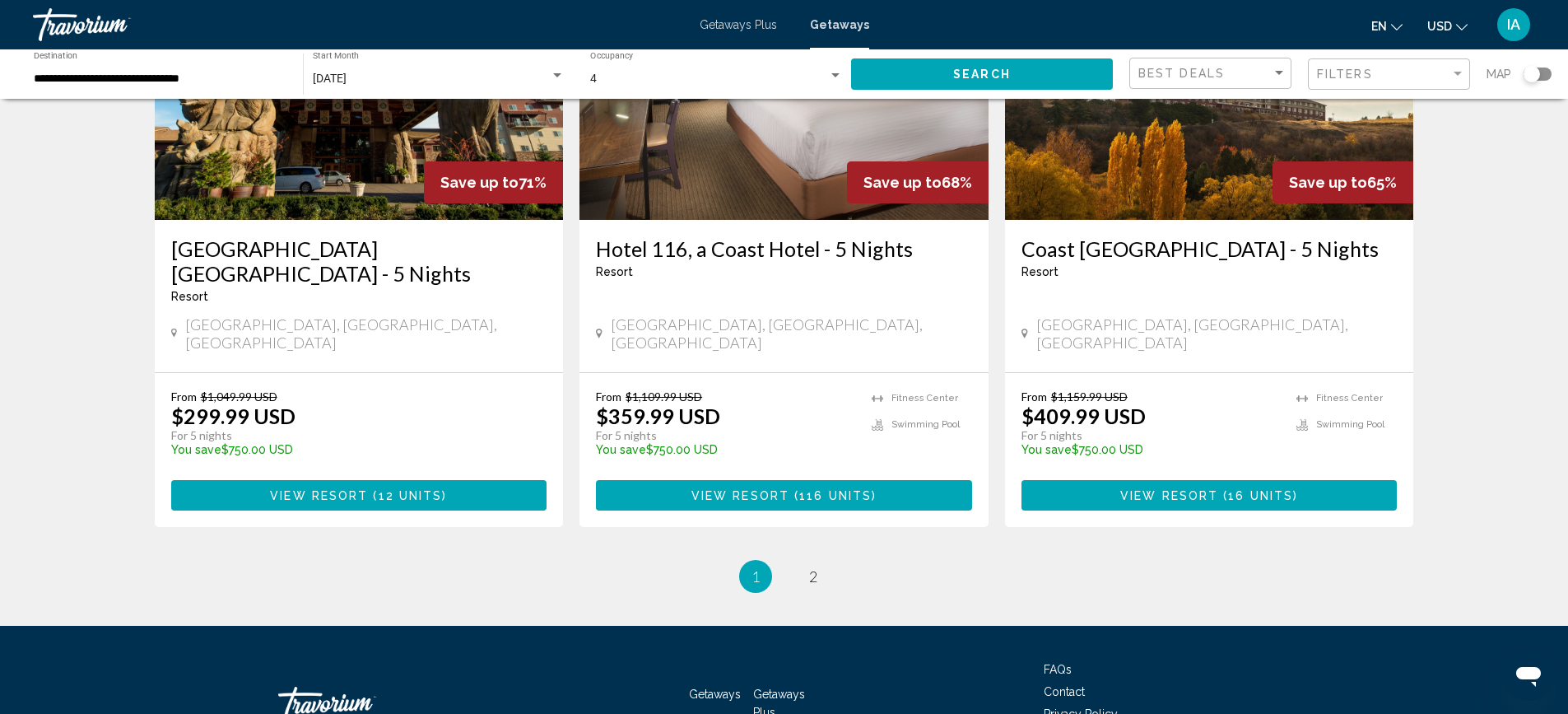
scroll to position [2021, 0]
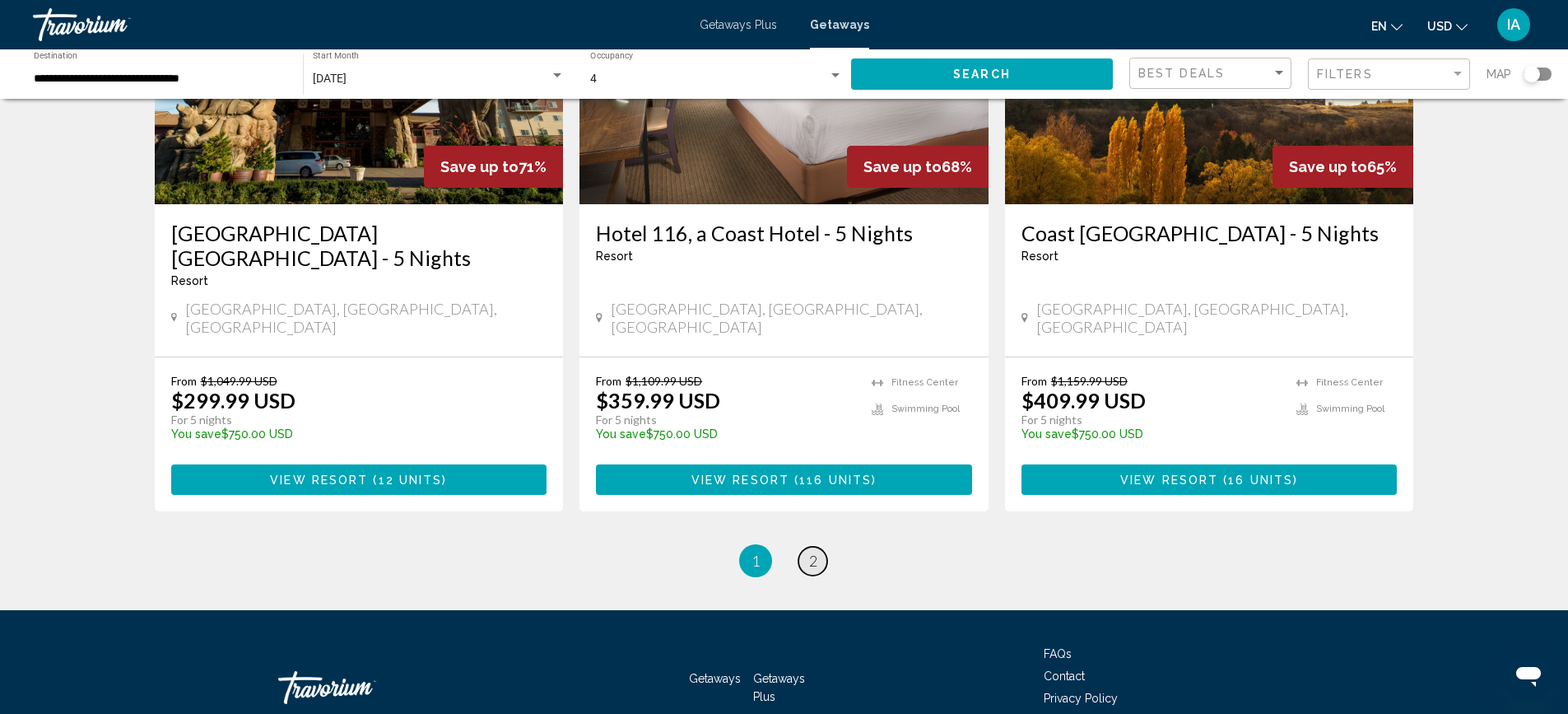
click at [812, 552] on span "2" at bounding box center [812, 561] width 8 height 18
